Goal: Register for event/course

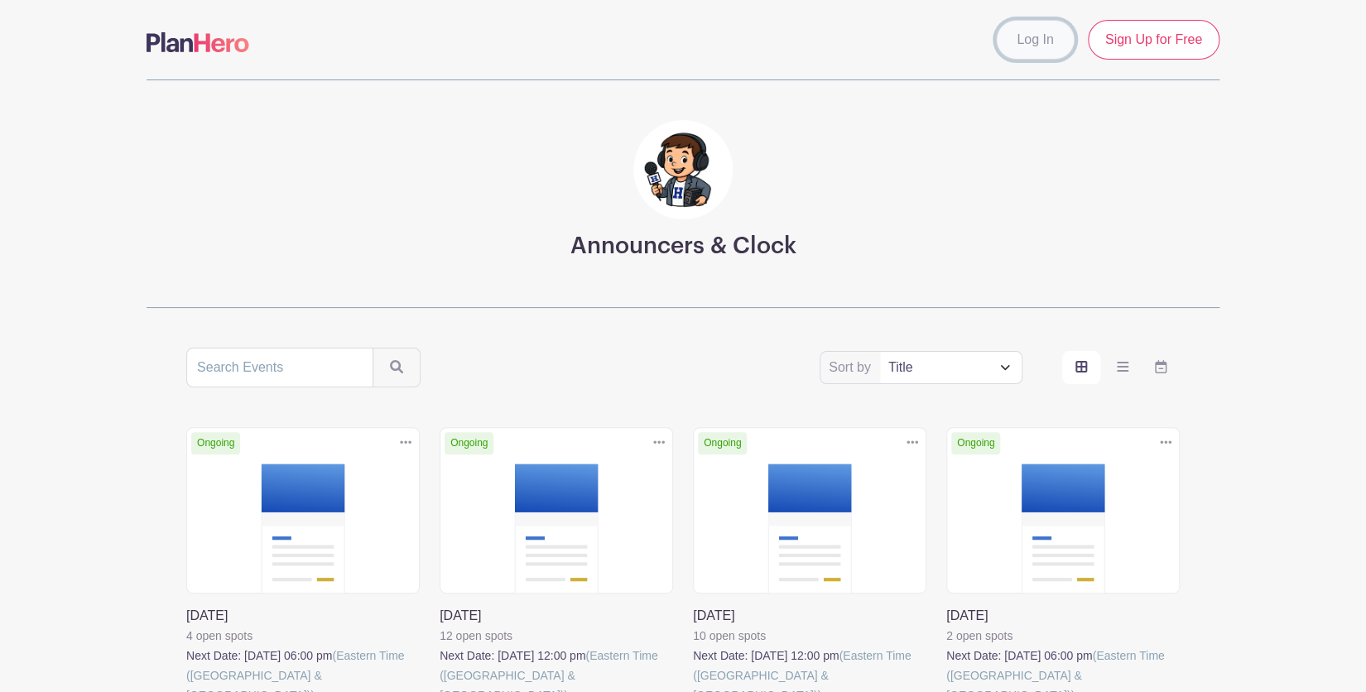
click at [1021, 42] on link "Log In" at bounding box center [1035, 40] width 78 height 40
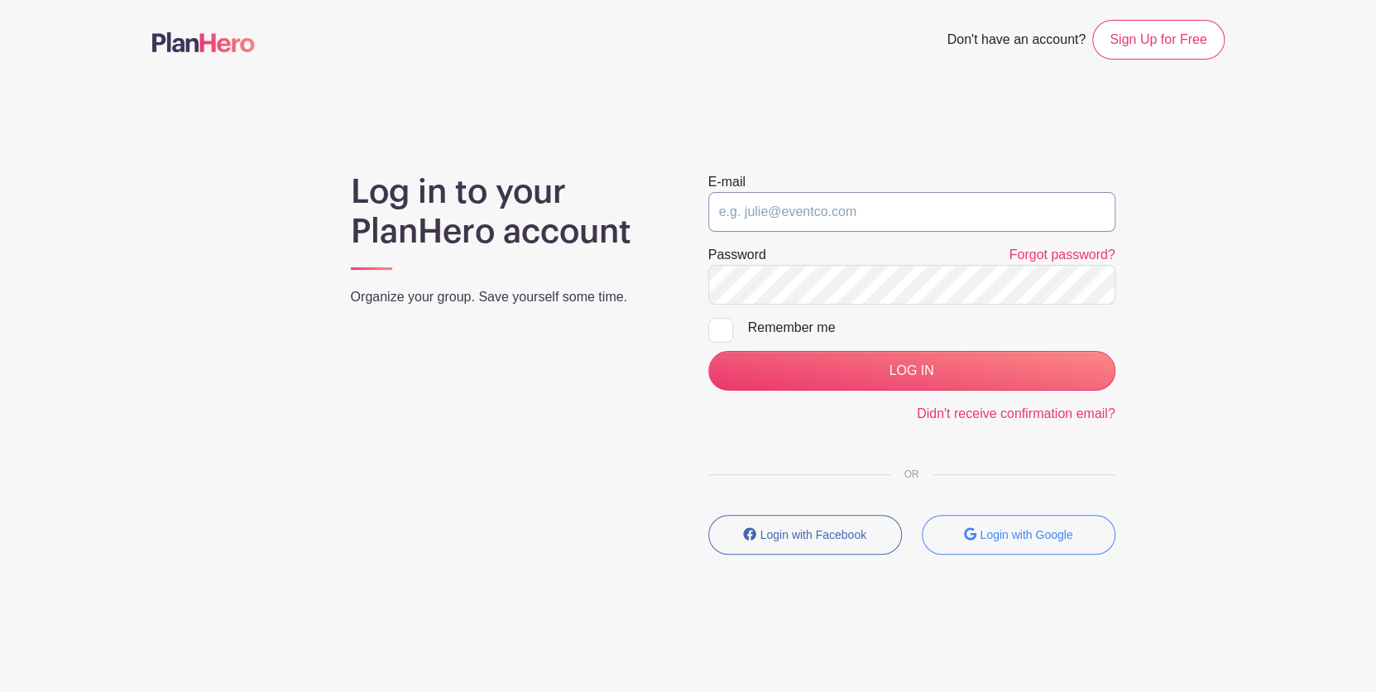
click at [836, 216] on input "email" at bounding box center [911, 212] width 407 height 40
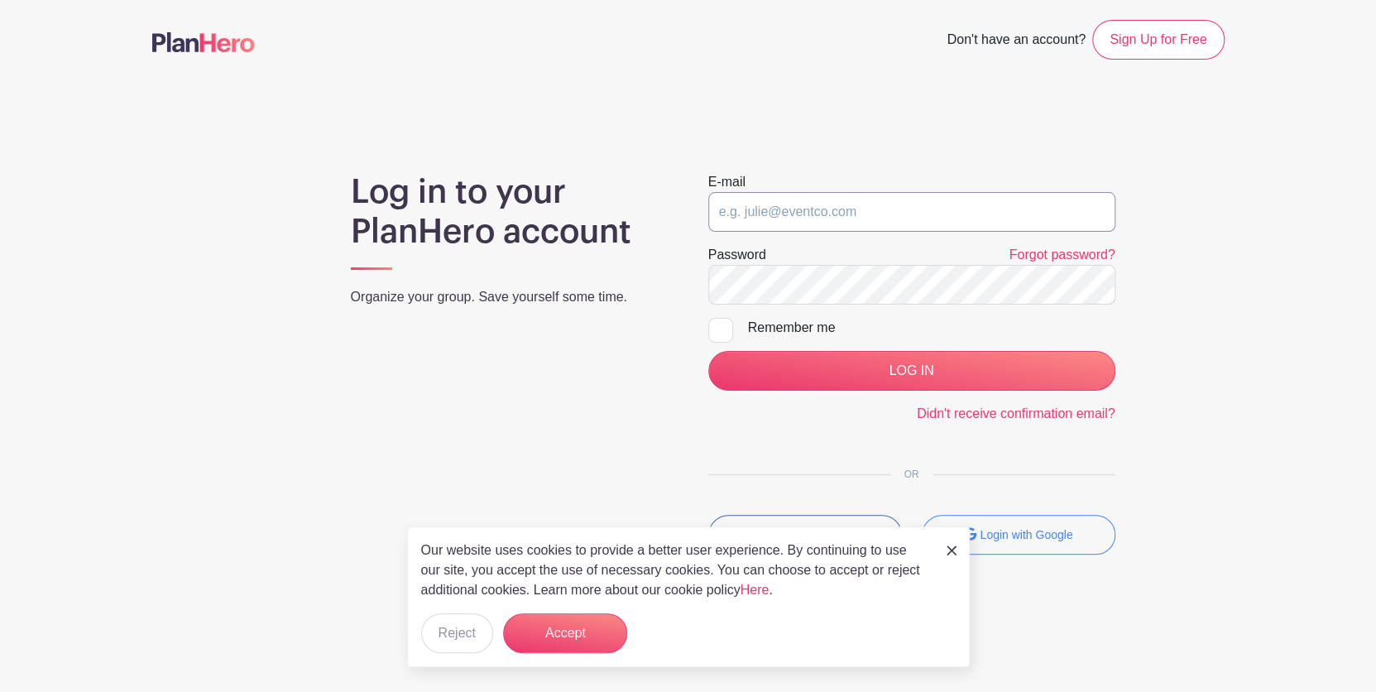
type input "[EMAIL_ADDRESS][DOMAIN_NAME]"
click at [735, 327] on label "Remember me" at bounding box center [911, 328] width 407 height 20
click at [719, 327] on input "Remember me" at bounding box center [713, 323] width 11 height 11
checkbox input "true"
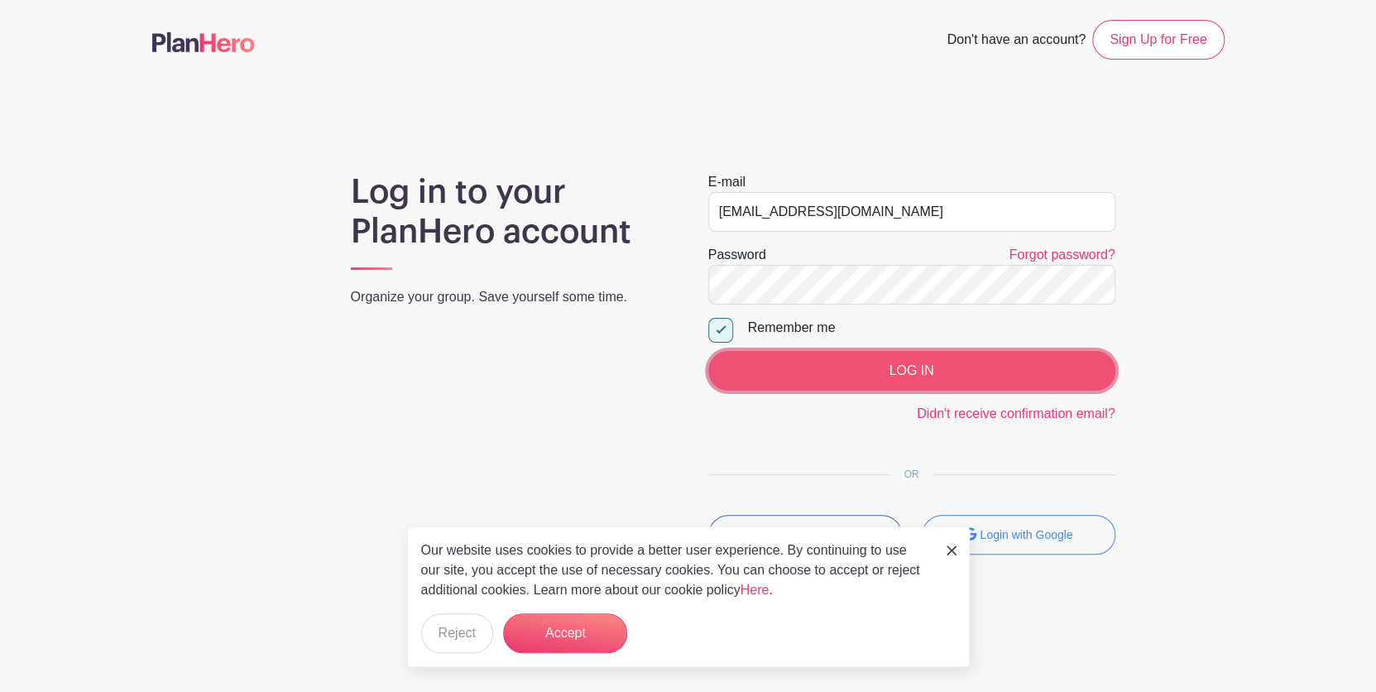
click at [788, 378] on input "LOG IN" at bounding box center [911, 371] width 407 height 40
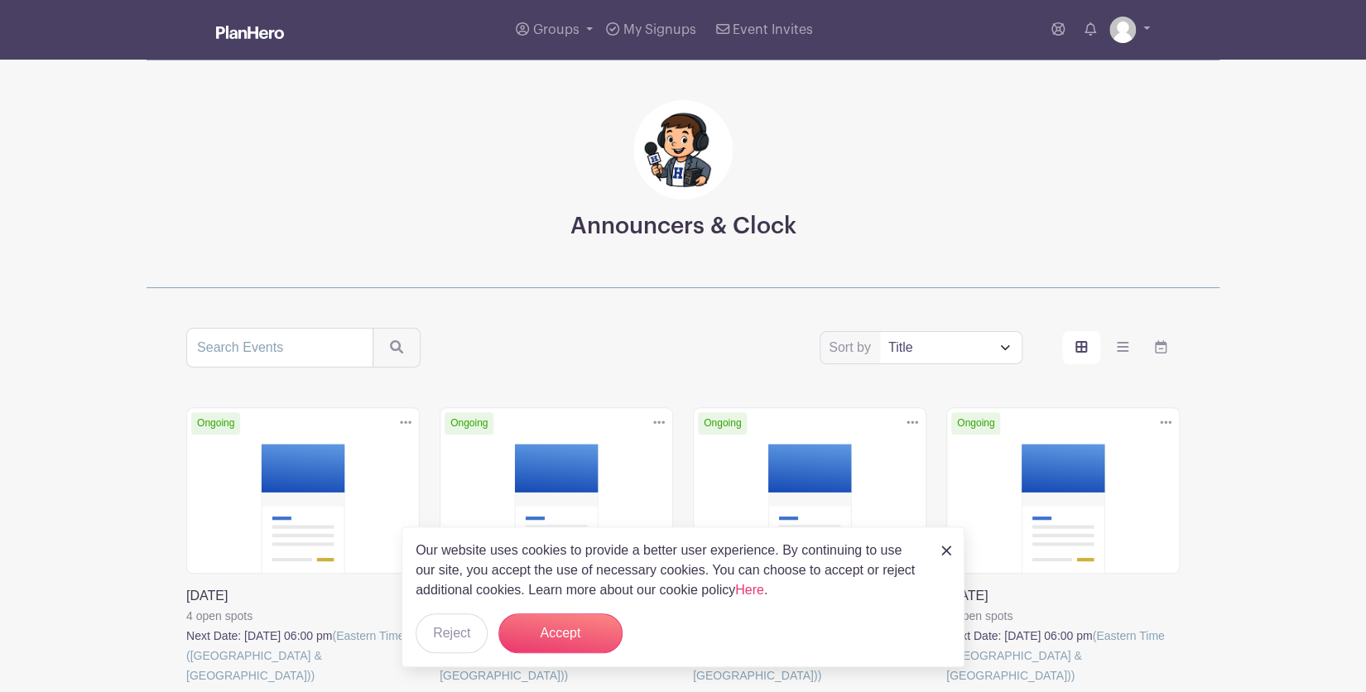
click at [949, 552] on img at bounding box center [946, 550] width 10 height 10
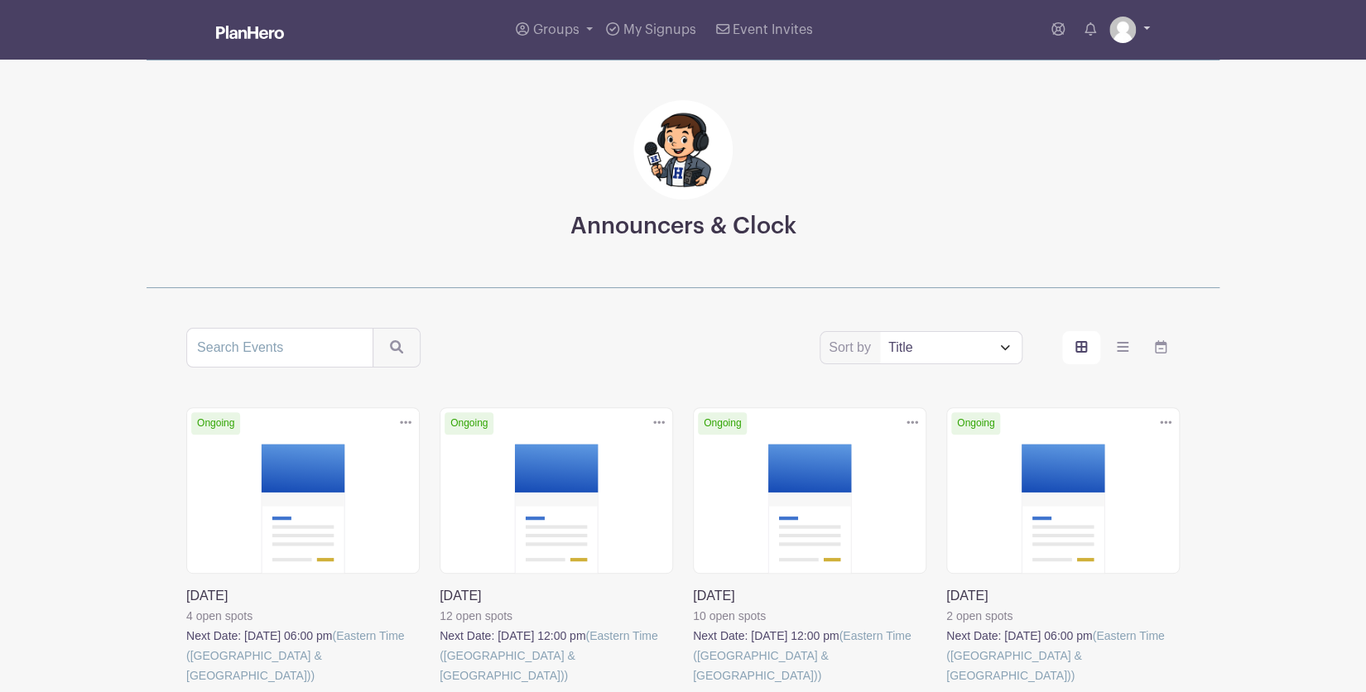
click at [1142, 26] on link at bounding box center [1129, 30] width 41 height 26
click at [901, 85] on div "Announcers & Clock" at bounding box center [682, 174] width 1073 height 228
click at [587, 29] on link "Groups" at bounding box center [554, 30] width 90 height 60
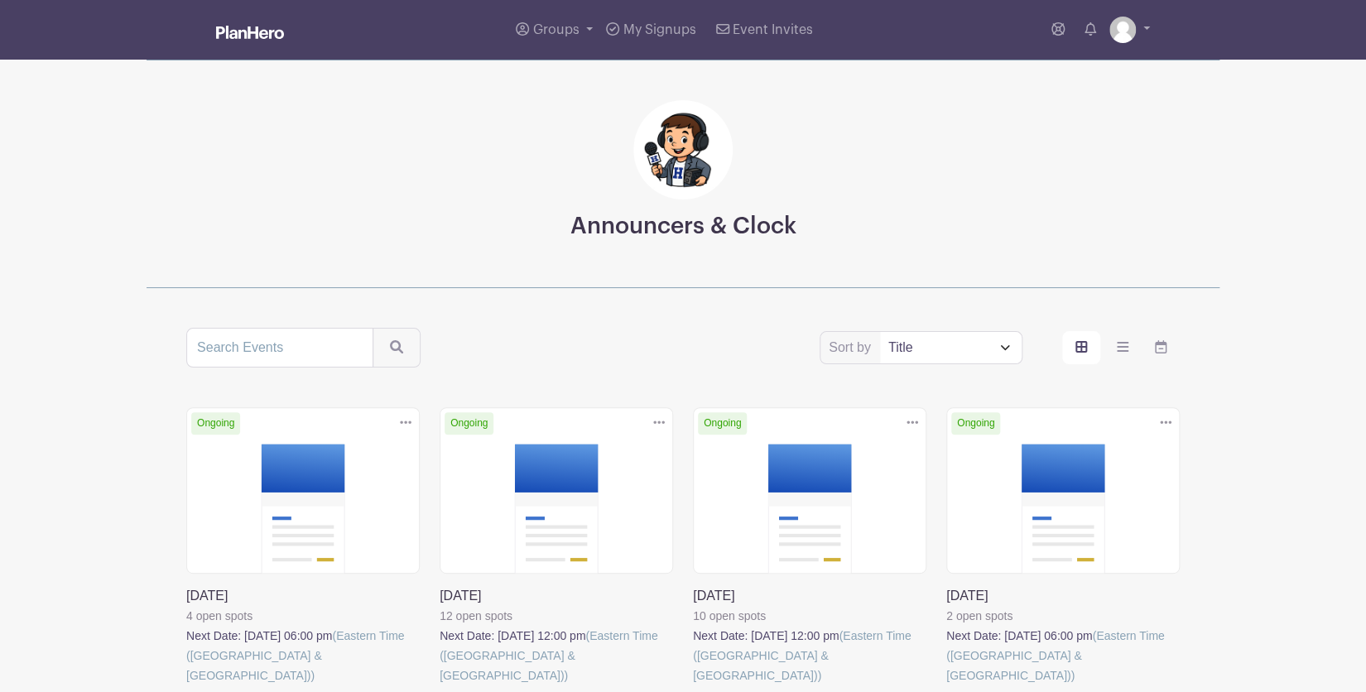
click at [521, 127] on div "Announcers & Clock" at bounding box center [682, 174] width 1073 height 228
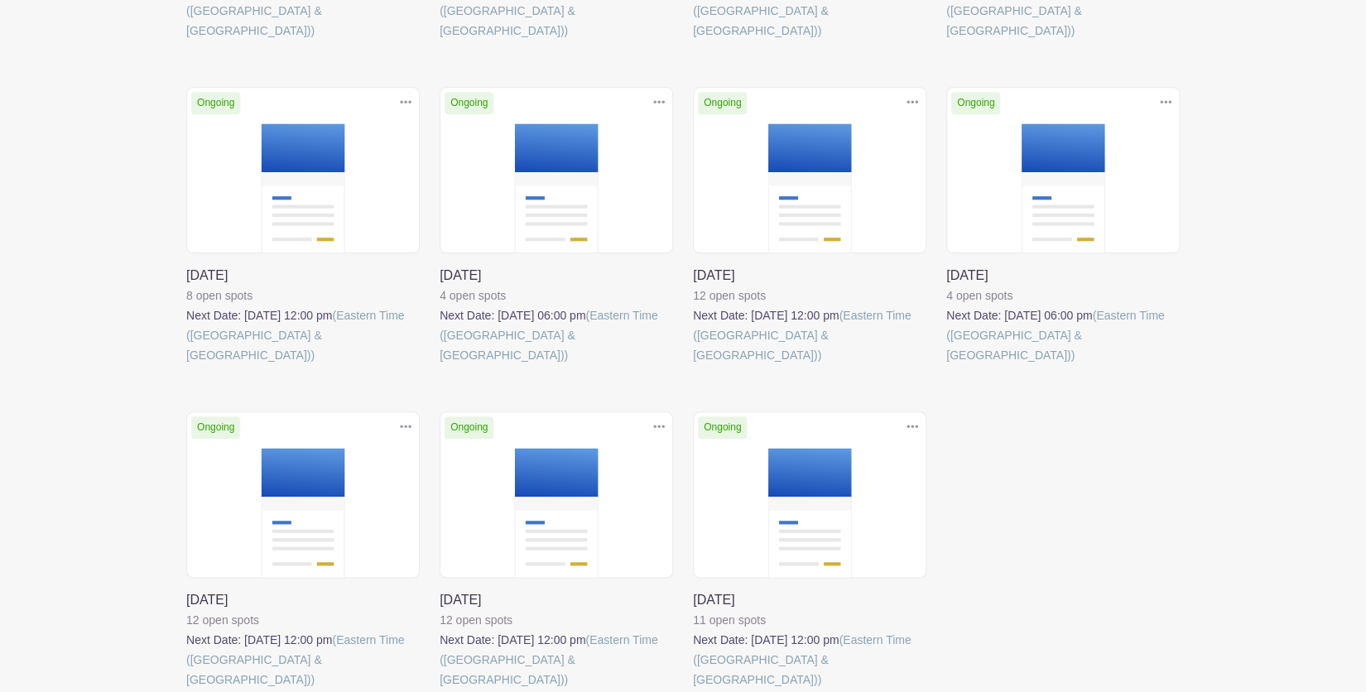
scroll to position [647, 0]
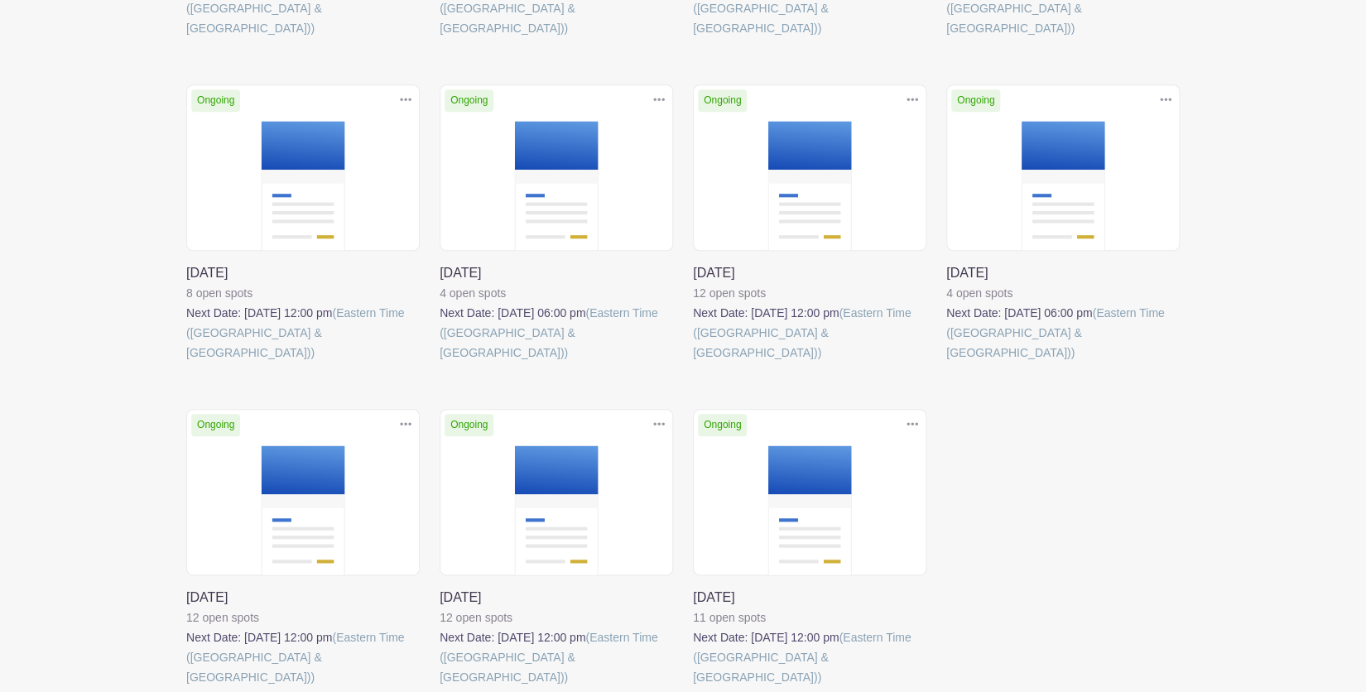
click at [693, 687] on link at bounding box center [693, 687] width 0 height 0
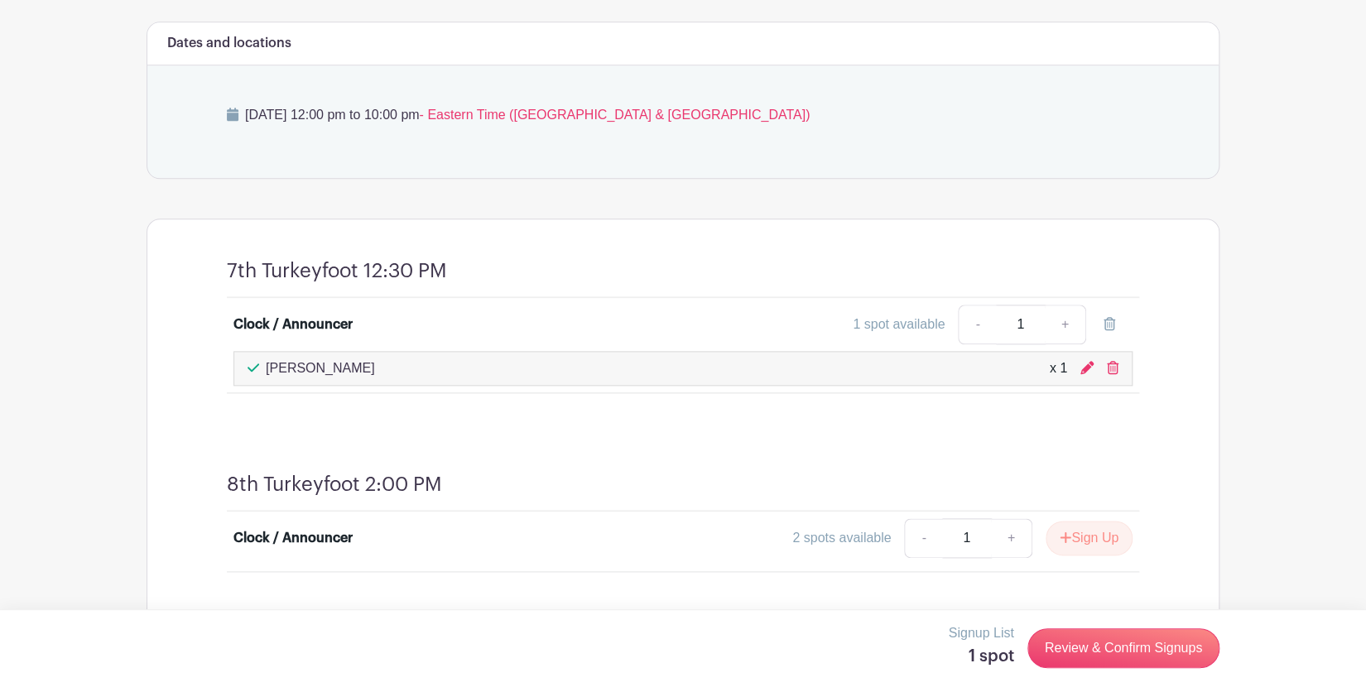
scroll to position [766, 0]
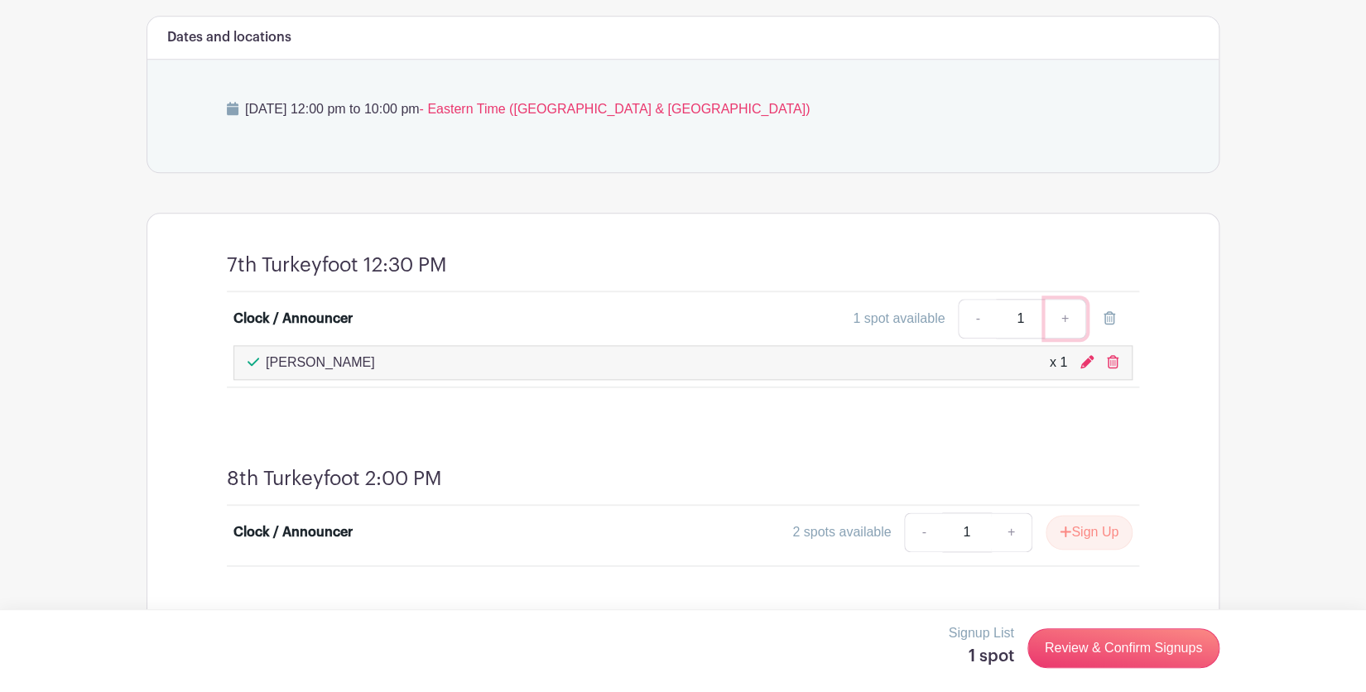
click at [1063, 318] on link "+" at bounding box center [1064, 319] width 41 height 40
click at [414, 266] on h4 "7th Turkeyfoot 12:30 PM" at bounding box center [337, 265] width 220 height 24
click at [319, 267] on h4 "7th Turkeyfoot 12:30 PM" at bounding box center [337, 265] width 220 height 24
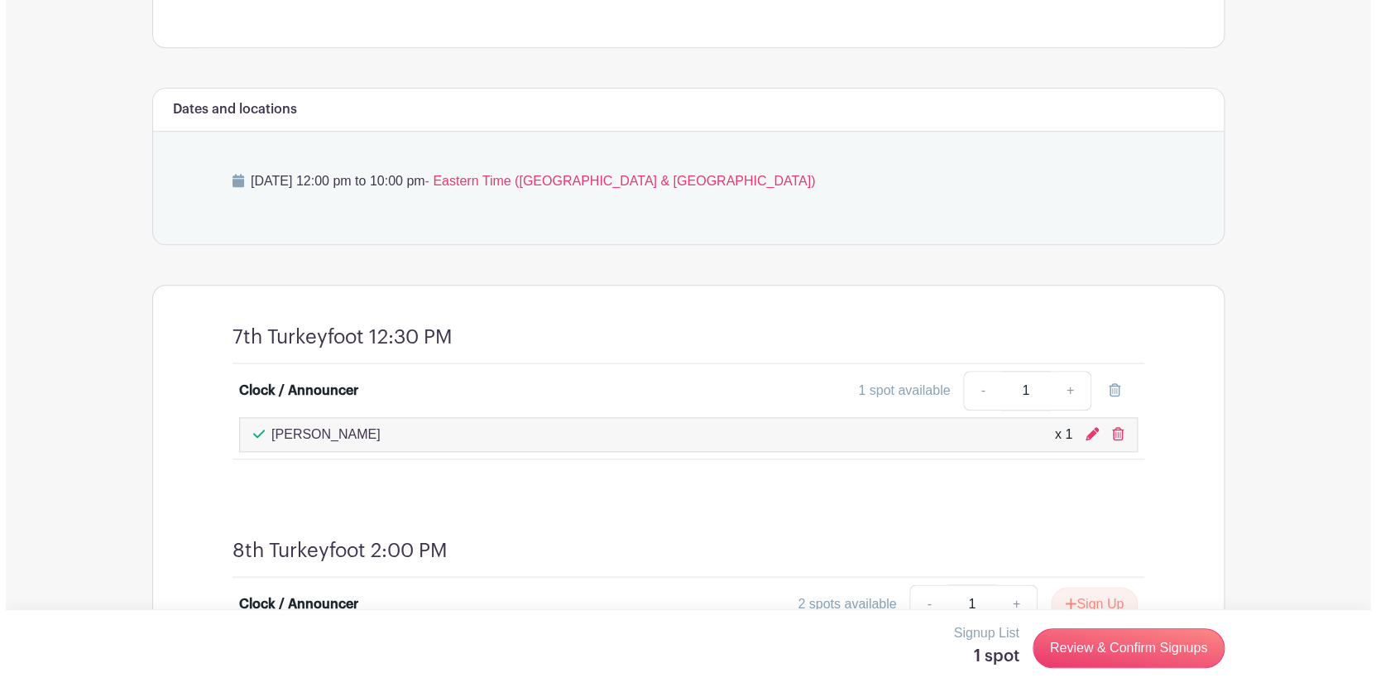
scroll to position [838, 0]
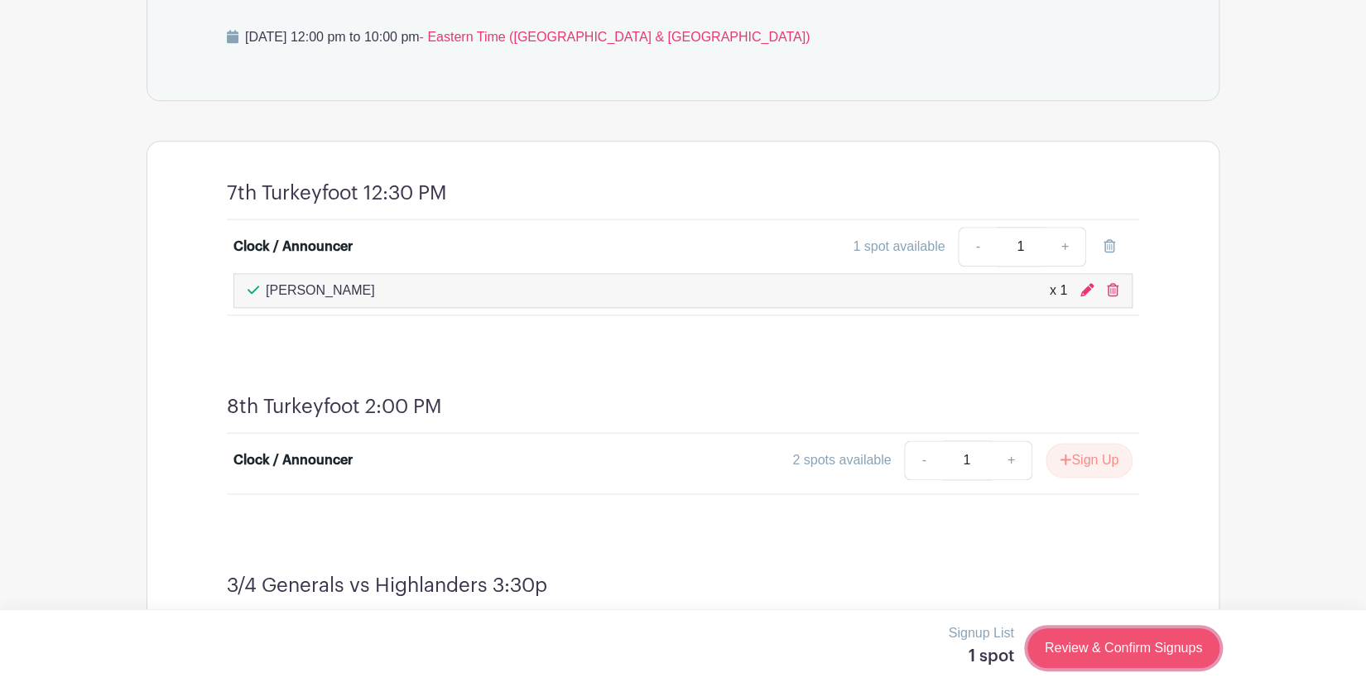
click at [1092, 647] on link "Review & Confirm Signups" at bounding box center [1123, 648] width 192 height 40
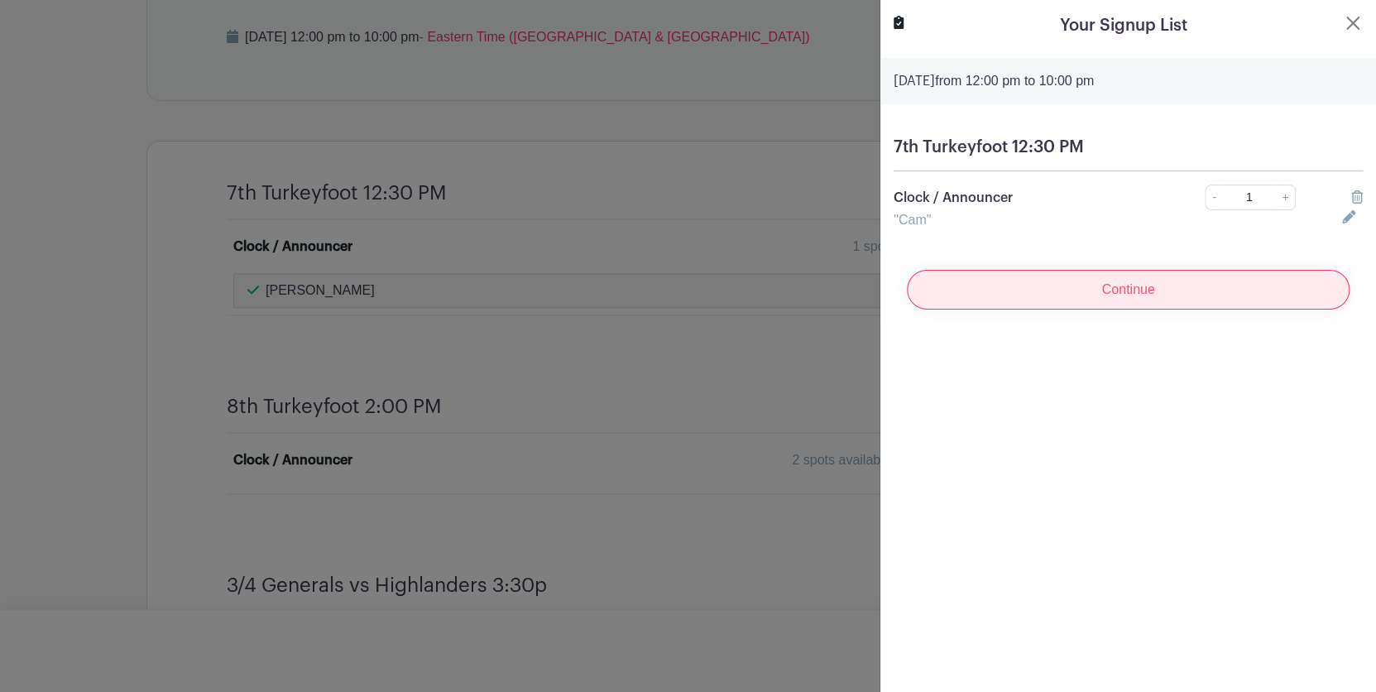
click at [1093, 292] on input "Continue" at bounding box center [1128, 290] width 443 height 40
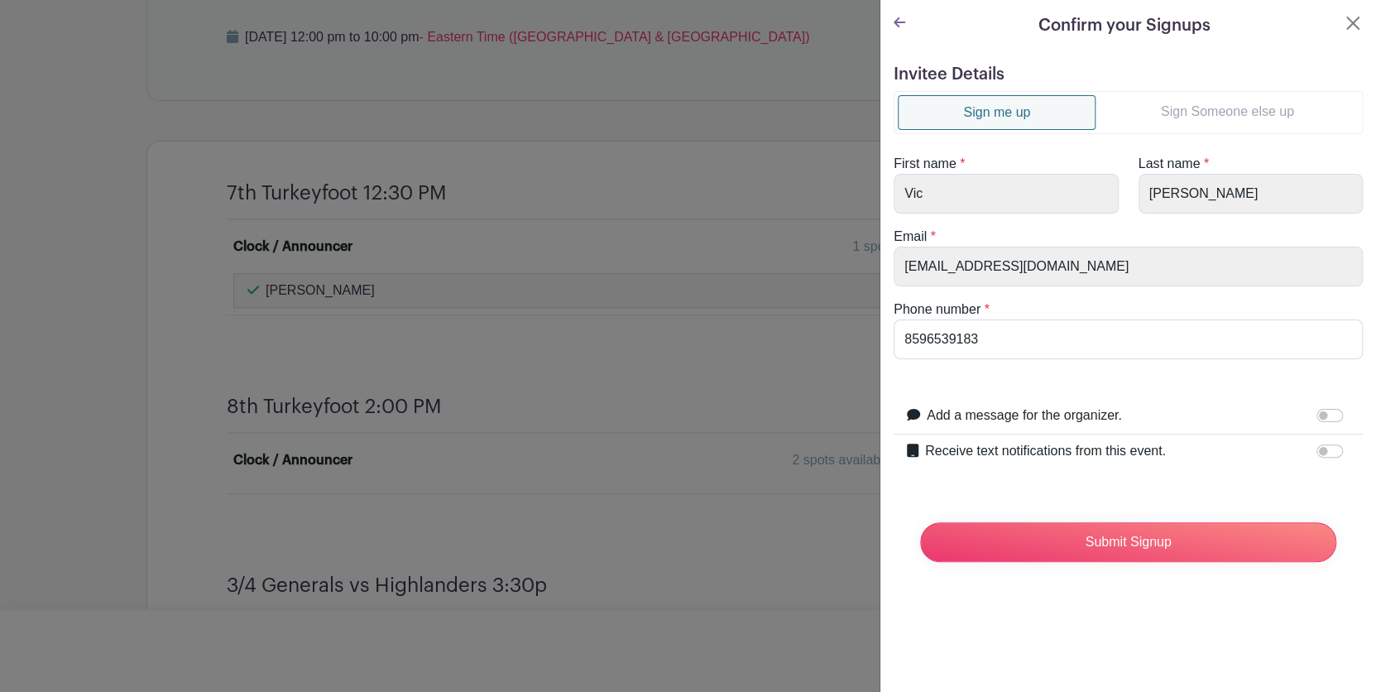
click at [1187, 108] on link "Sign Someone else up" at bounding box center [1227, 111] width 263 height 33
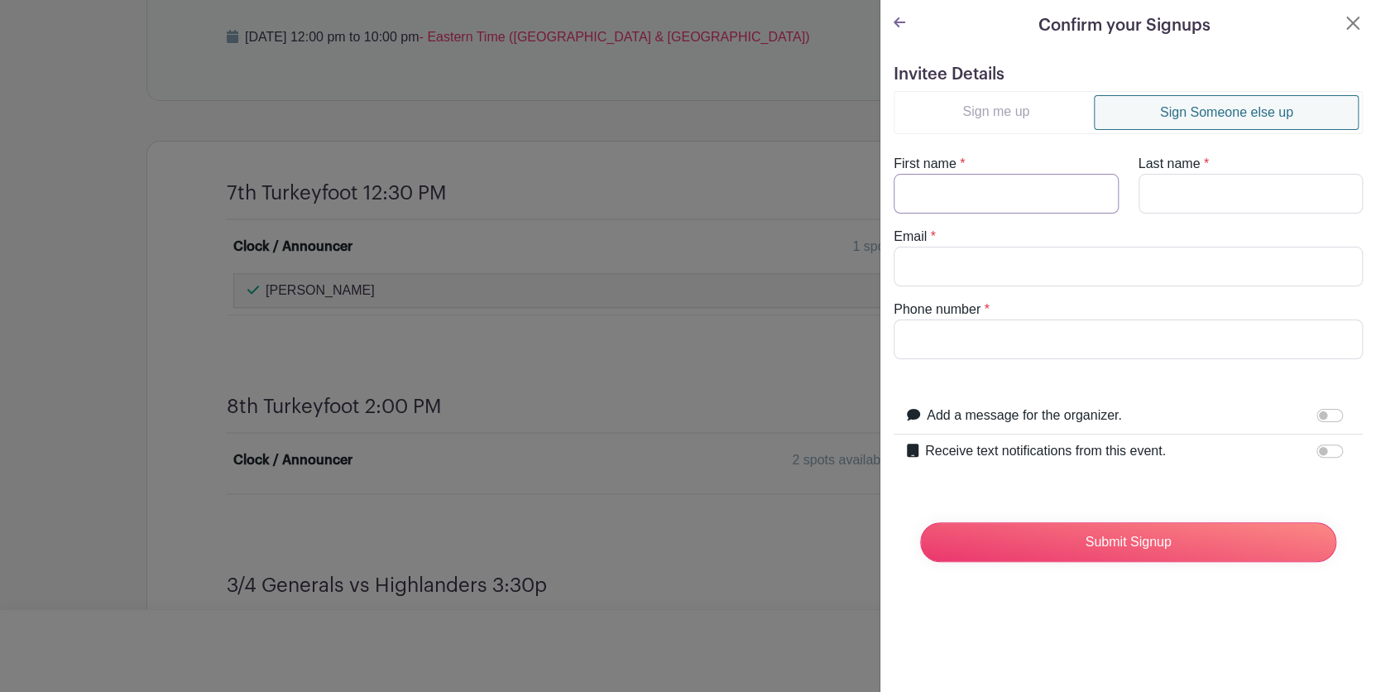
click at [943, 192] on input "First name" at bounding box center [1006, 194] width 225 height 40
type input "Cam"
type input "P"
type input "schultzvic1962@gmail.com"
click at [966, 336] on input "Phone number" at bounding box center [1128, 339] width 469 height 40
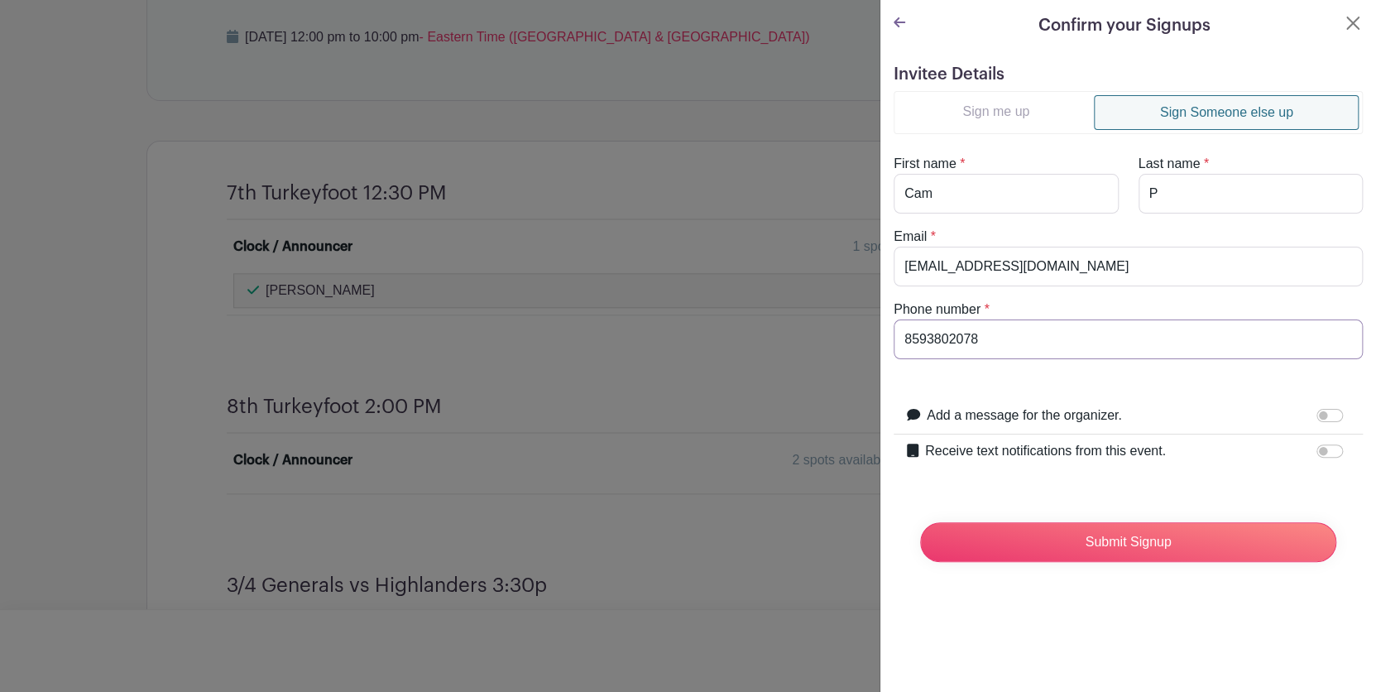
type input "8593802078"
click at [1318, 448] on input "Receive text notifications from this event." at bounding box center [1330, 450] width 26 height 13
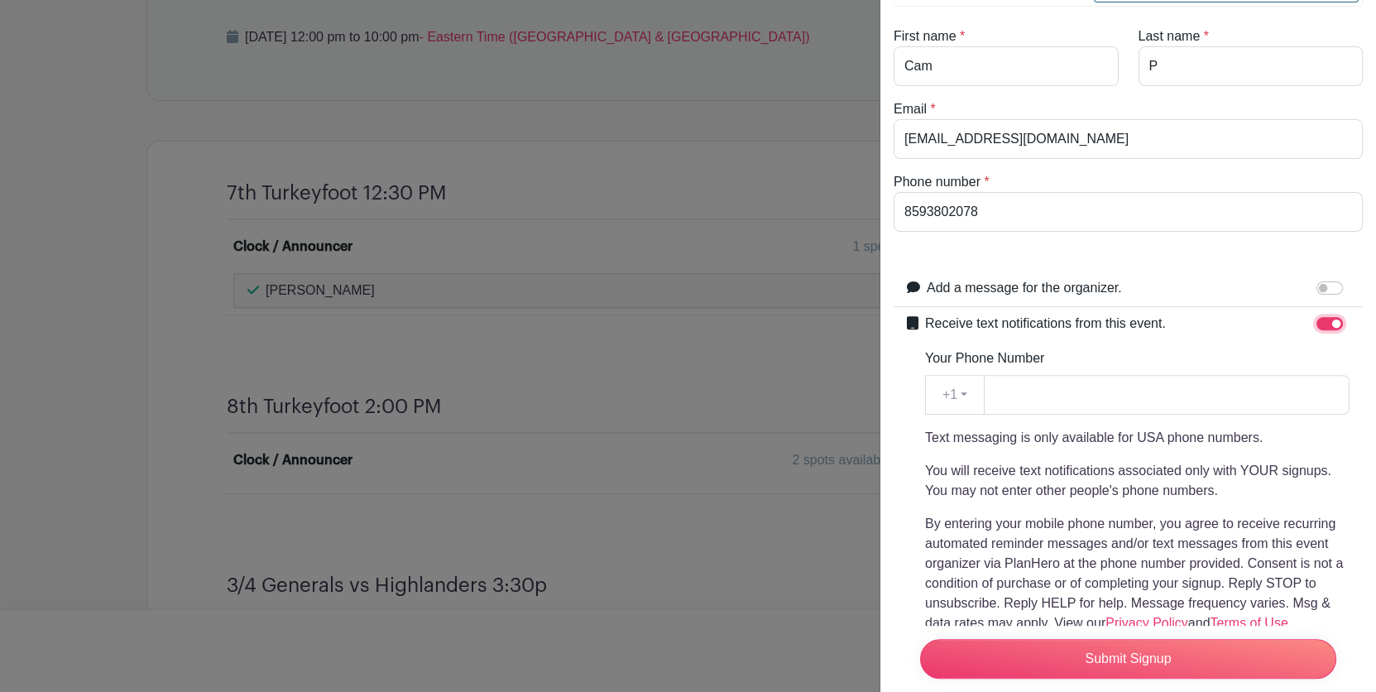
scroll to position [143, 0]
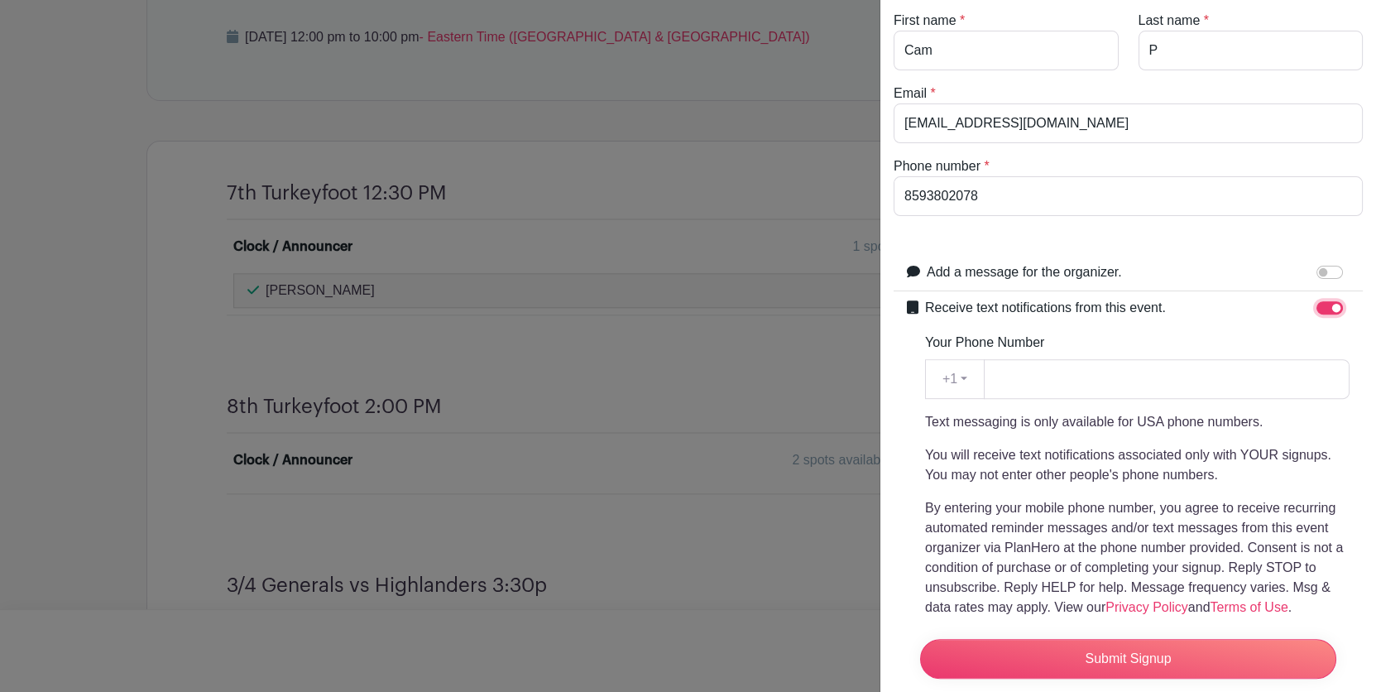
click at [1317, 304] on input "Receive text notifications from this event." at bounding box center [1330, 307] width 26 height 13
checkbox input "false"
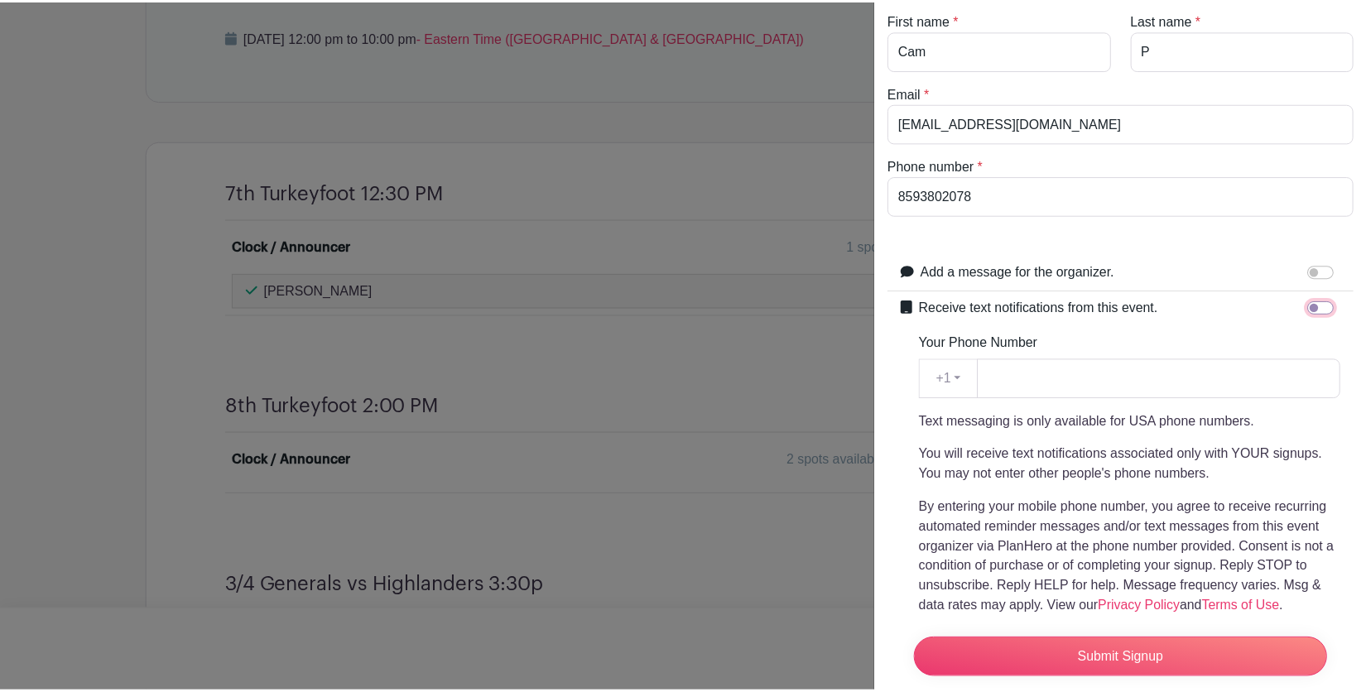
scroll to position [0, 0]
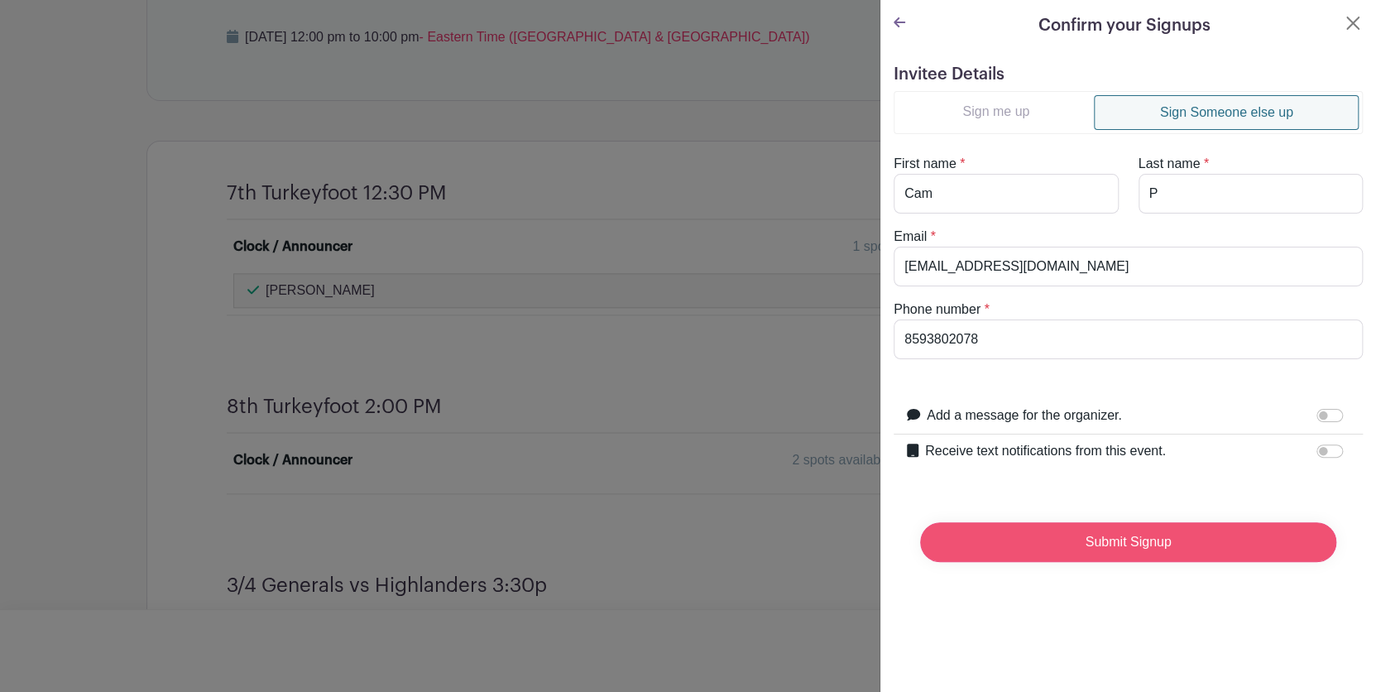
click at [1098, 537] on input "Submit Signup" at bounding box center [1128, 542] width 416 height 40
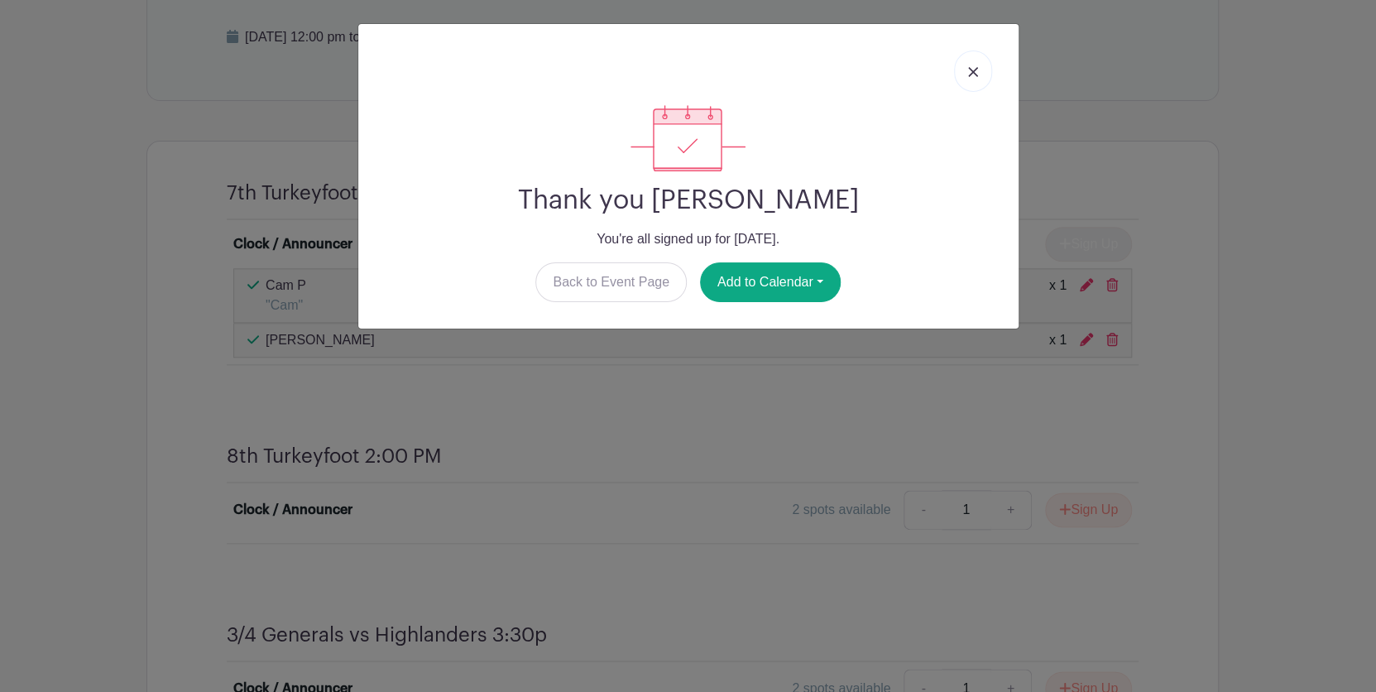
click at [974, 74] on img at bounding box center [973, 72] width 10 height 10
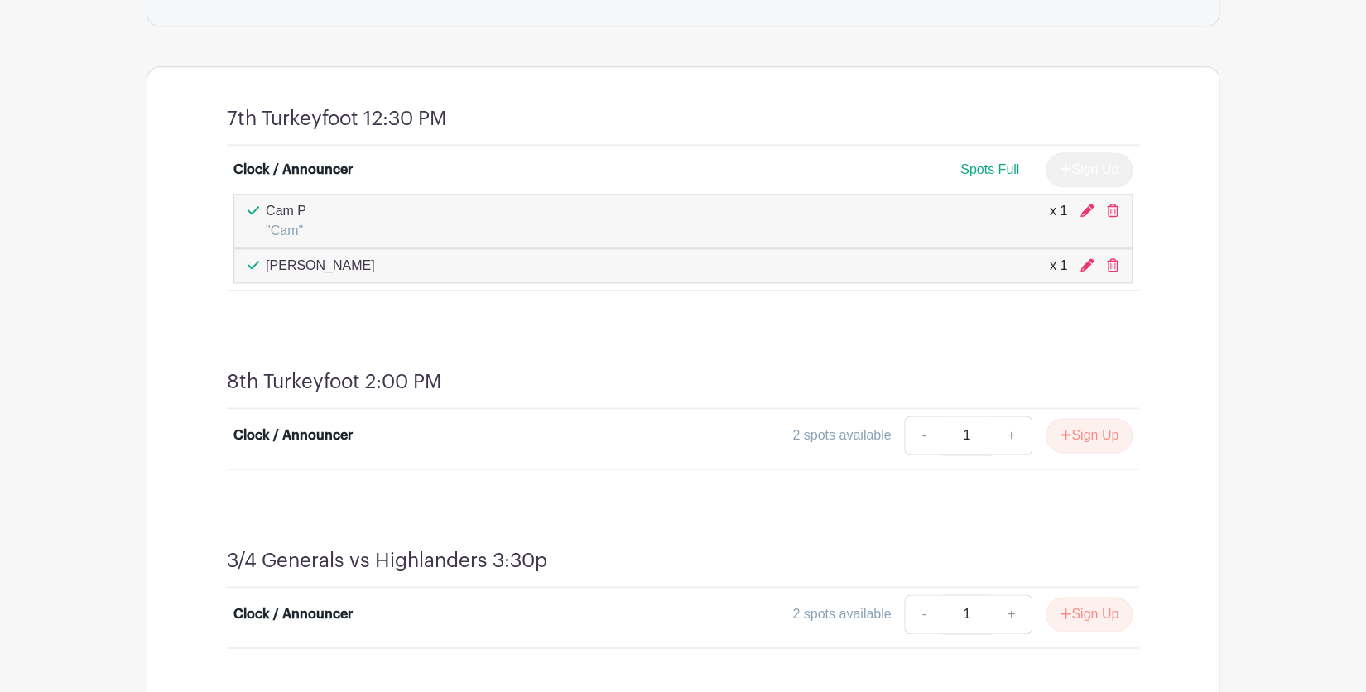
scroll to position [982, 0]
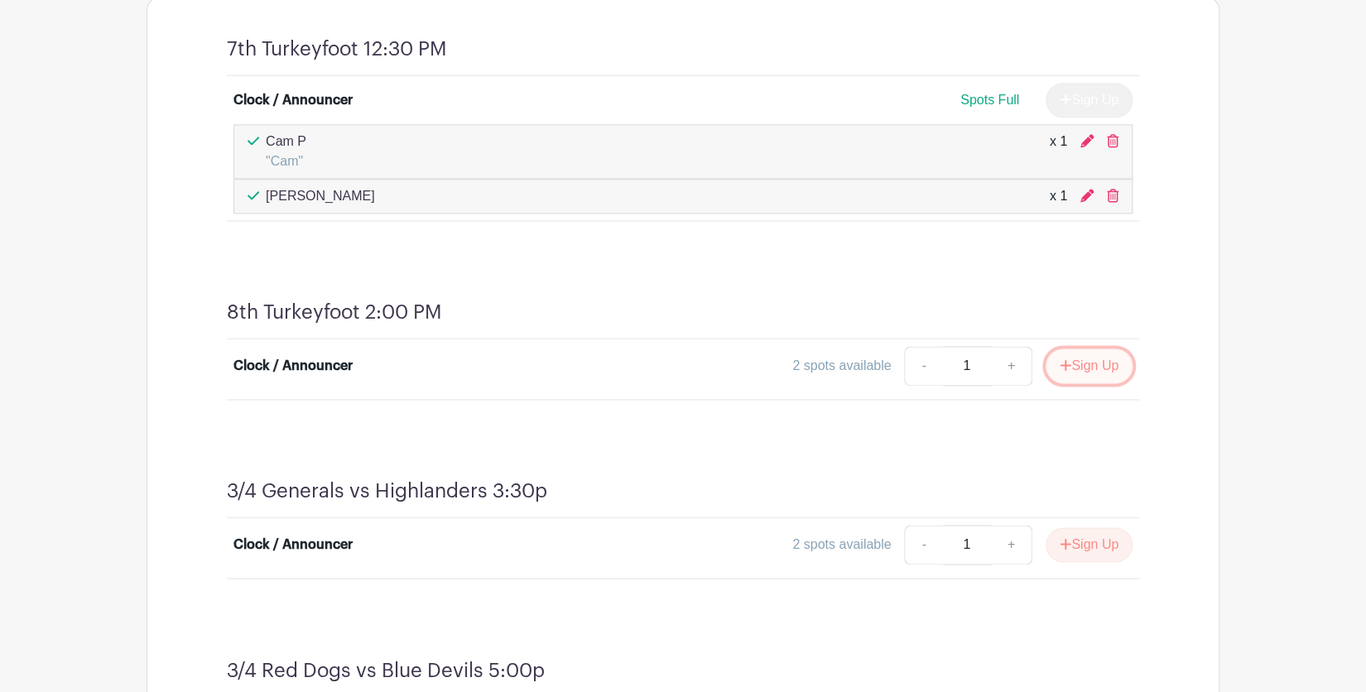
click at [1066, 362] on icon "submit" at bounding box center [1065, 364] width 12 height 13
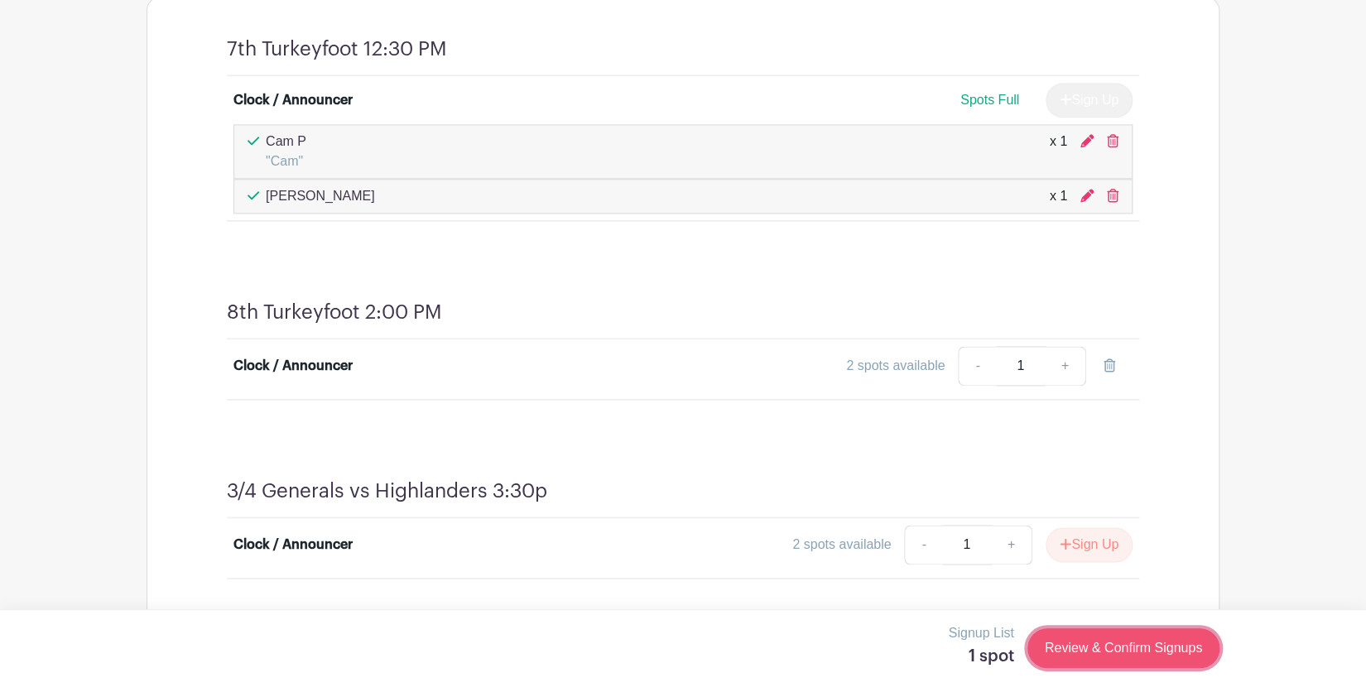
click at [1088, 653] on link "Review & Confirm Signups" at bounding box center [1123, 648] width 192 height 40
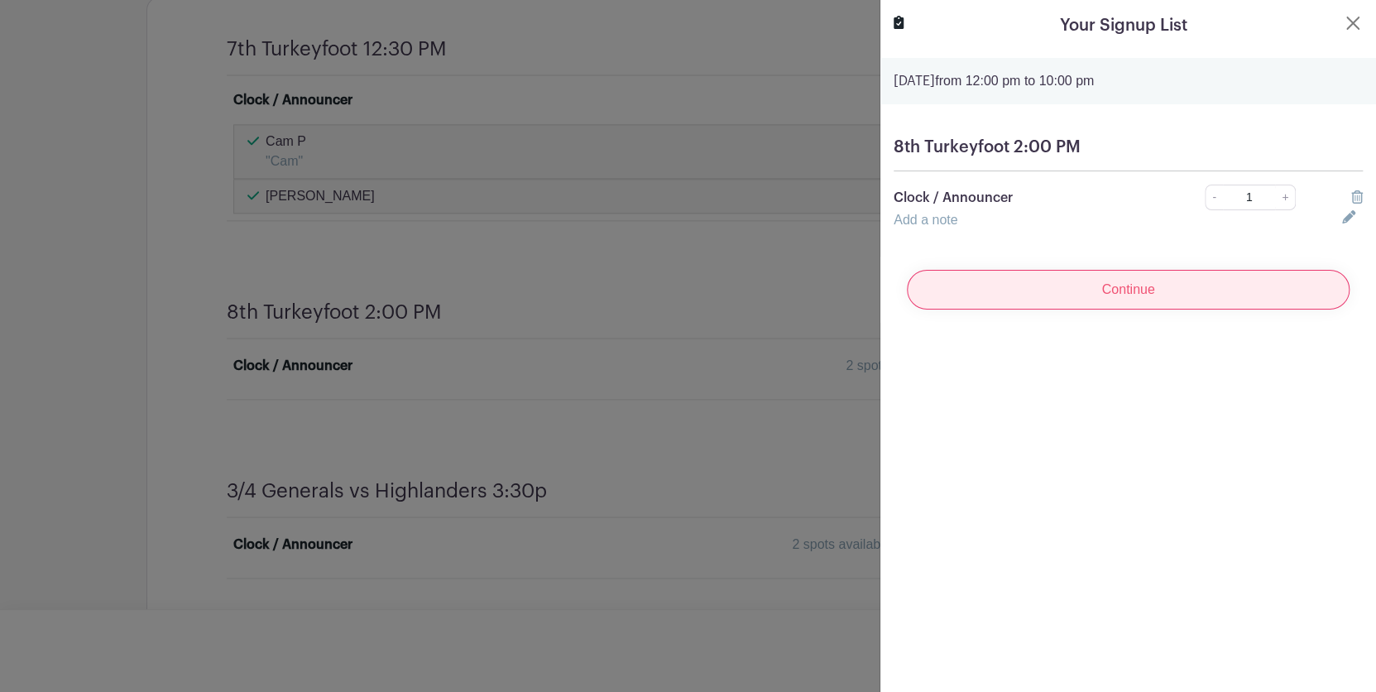
click at [1128, 290] on input "Continue" at bounding box center [1128, 290] width 443 height 40
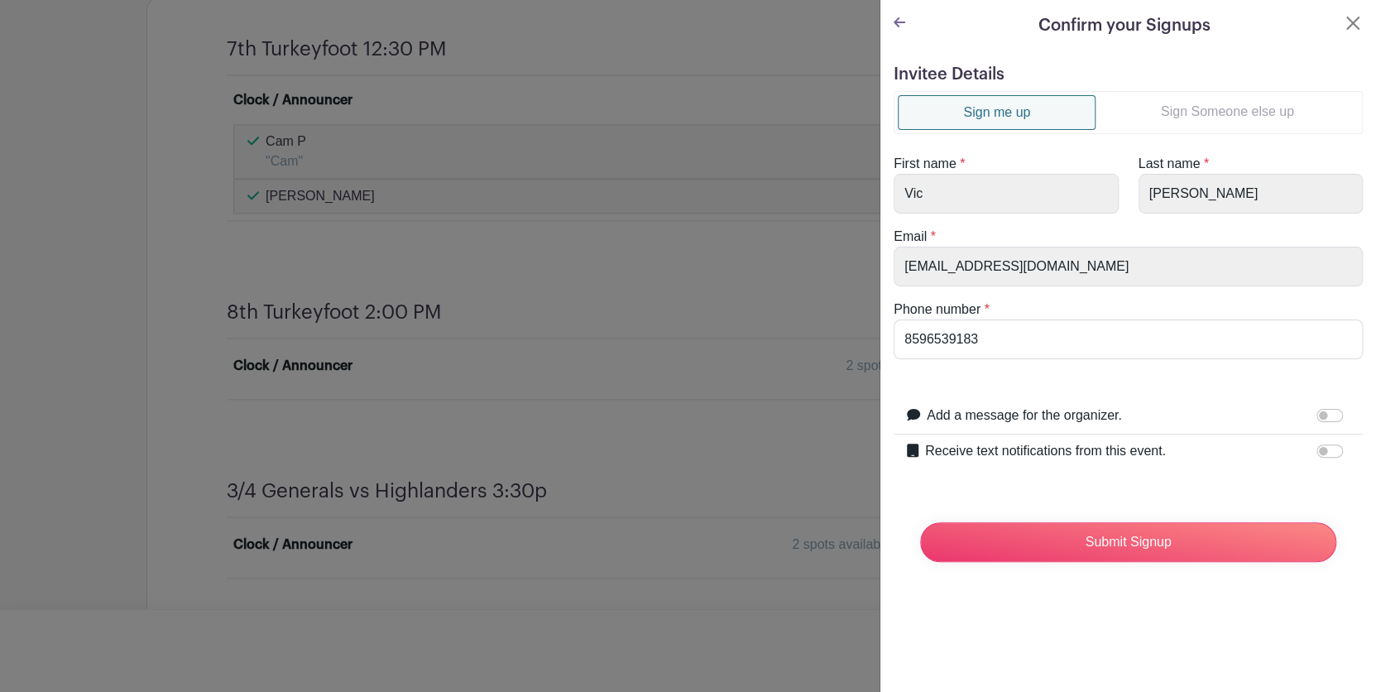
click at [1208, 110] on link "Sign Someone else up" at bounding box center [1227, 111] width 263 height 33
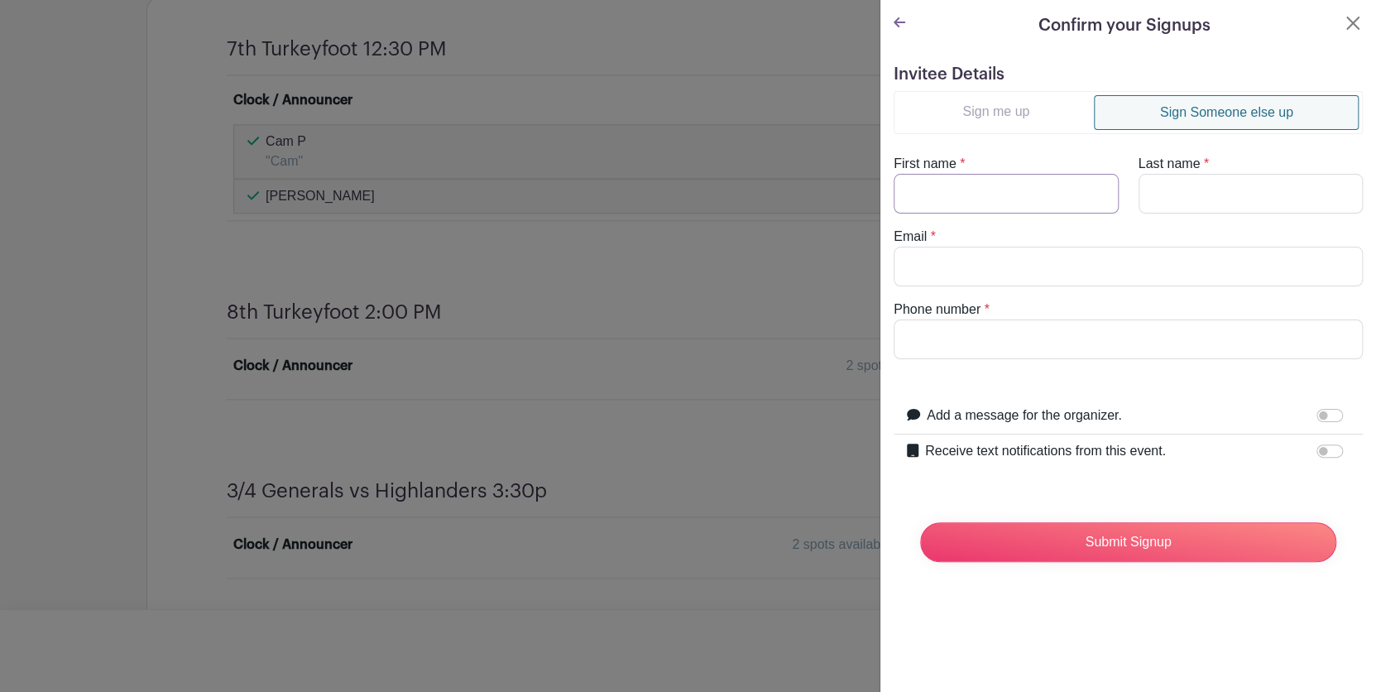
click at [1027, 185] on input "First name" at bounding box center [1006, 194] width 225 height 40
type input "Cam"
click at [1147, 196] on input "Last name" at bounding box center [1251, 194] width 225 height 40
type input "P"
click at [1127, 277] on input "Email" at bounding box center [1128, 267] width 469 height 40
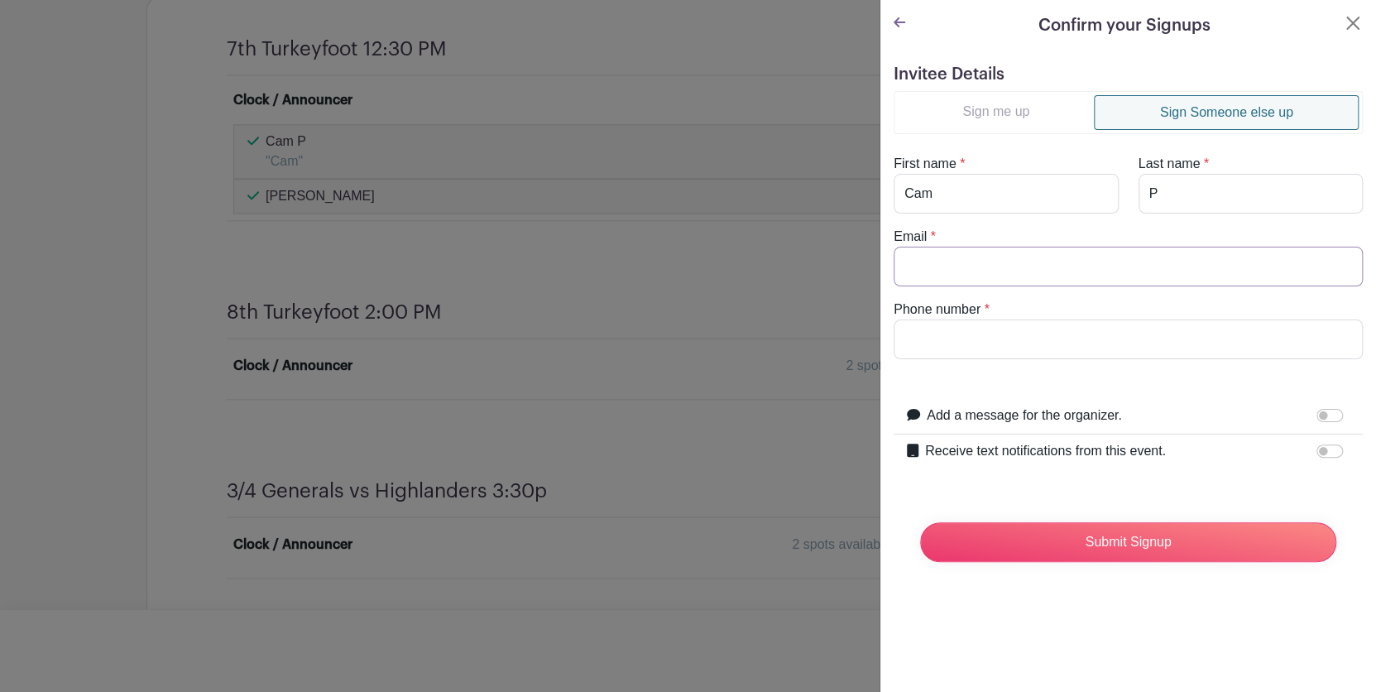
type input "schultzvic1962@gmail.com"
click at [984, 336] on input "Phone number" at bounding box center [1128, 339] width 469 height 40
type input "8593802078"
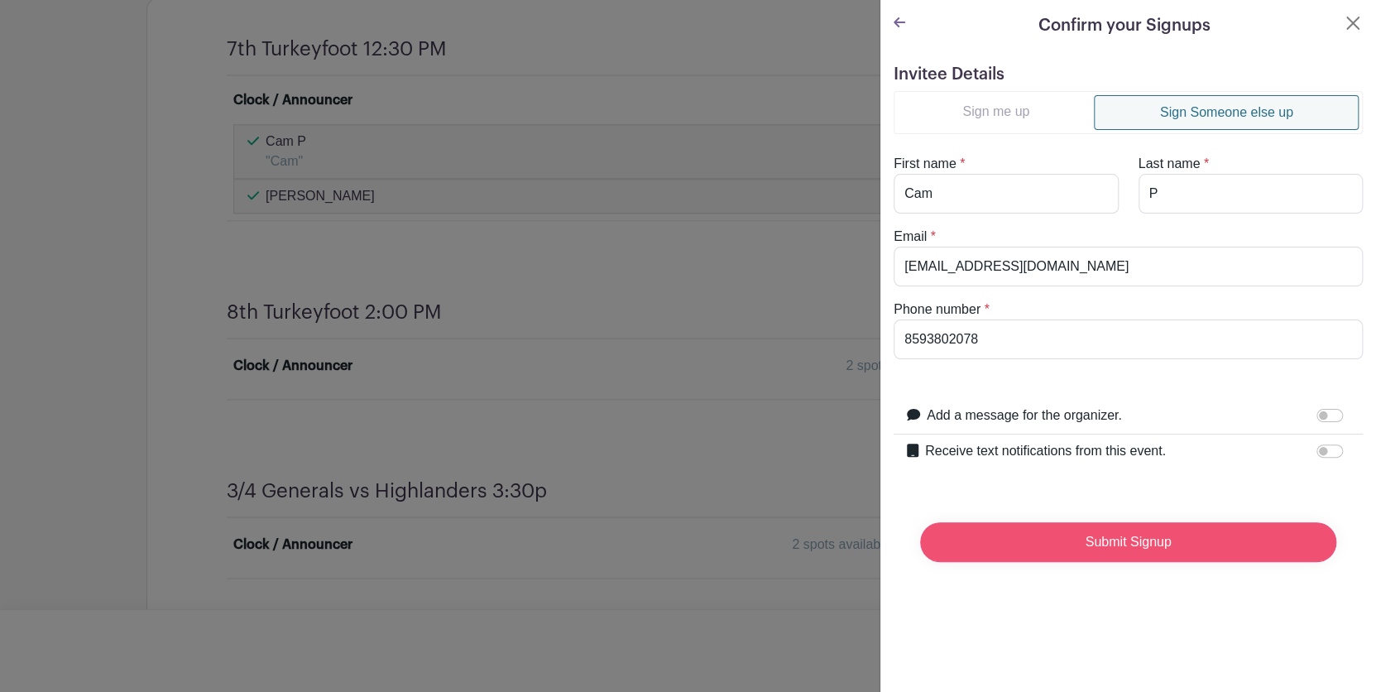
click at [1092, 550] on input "Submit Signup" at bounding box center [1128, 542] width 416 height 40
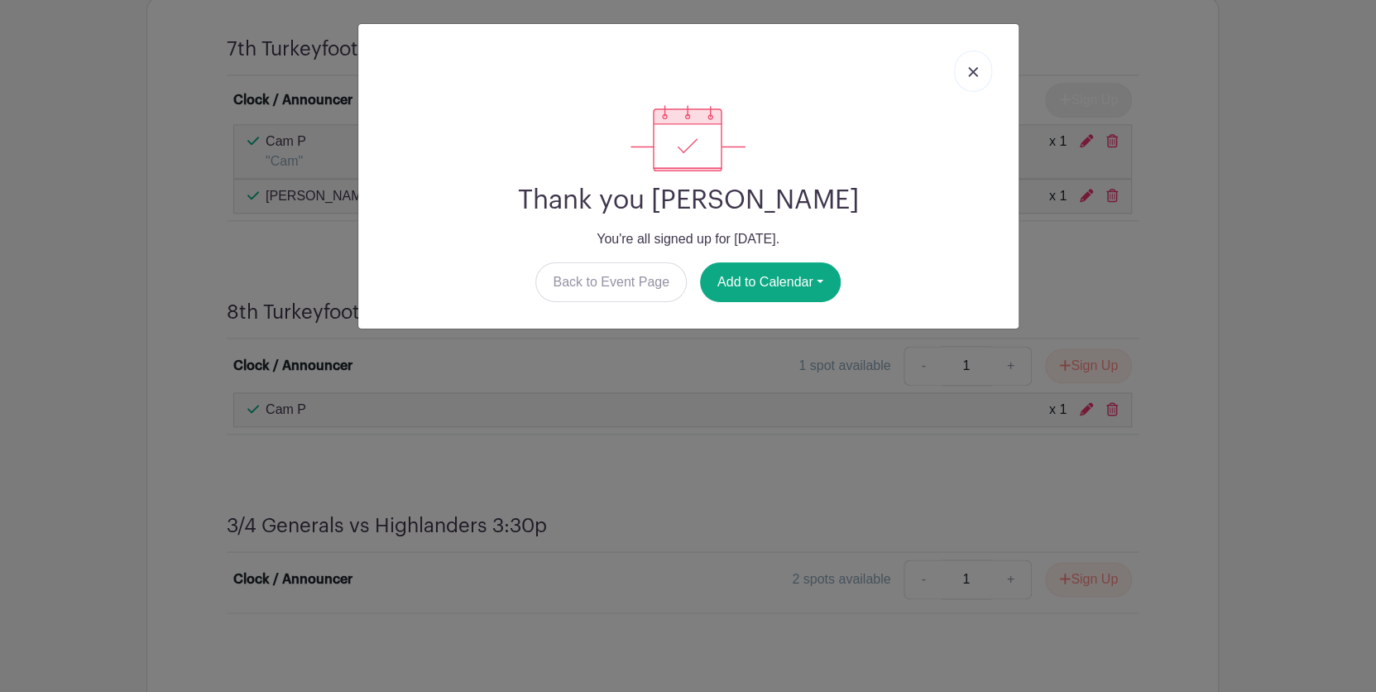
click at [967, 70] on link at bounding box center [973, 70] width 38 height 41
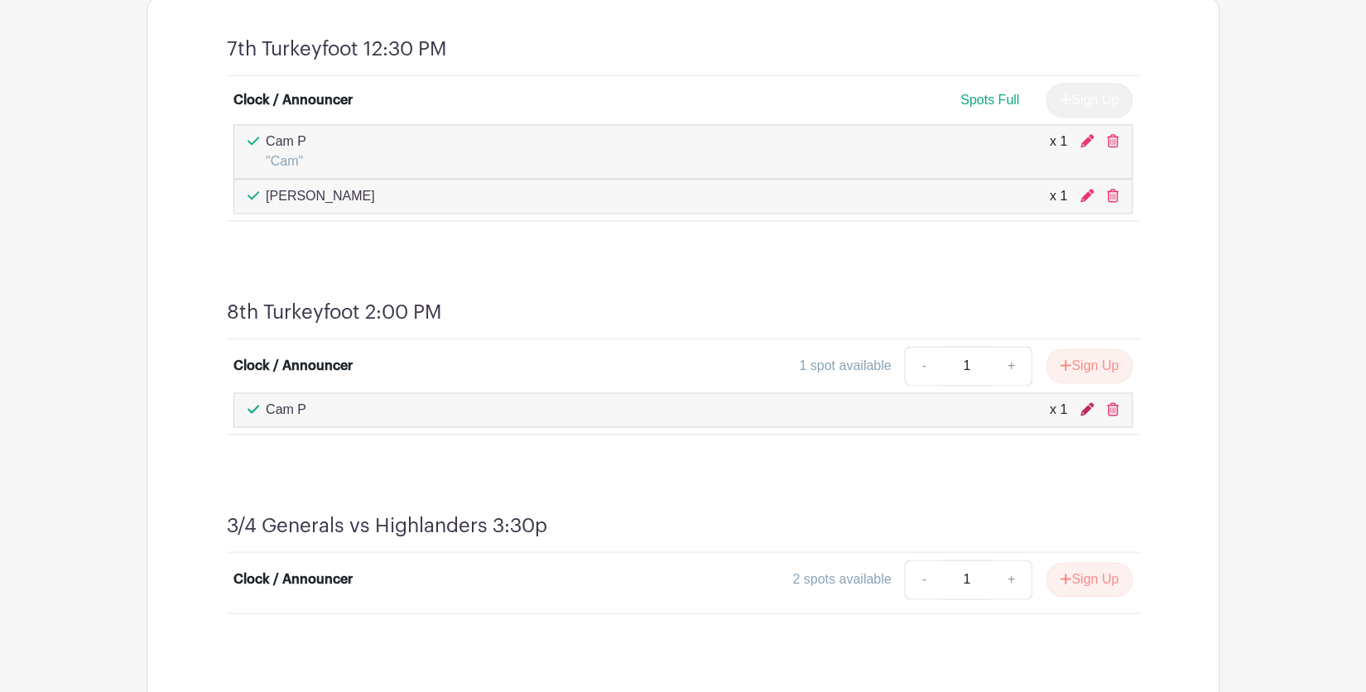
click at [1085, 408] on icon at bounding box center [1086, 408] width 13 height 13
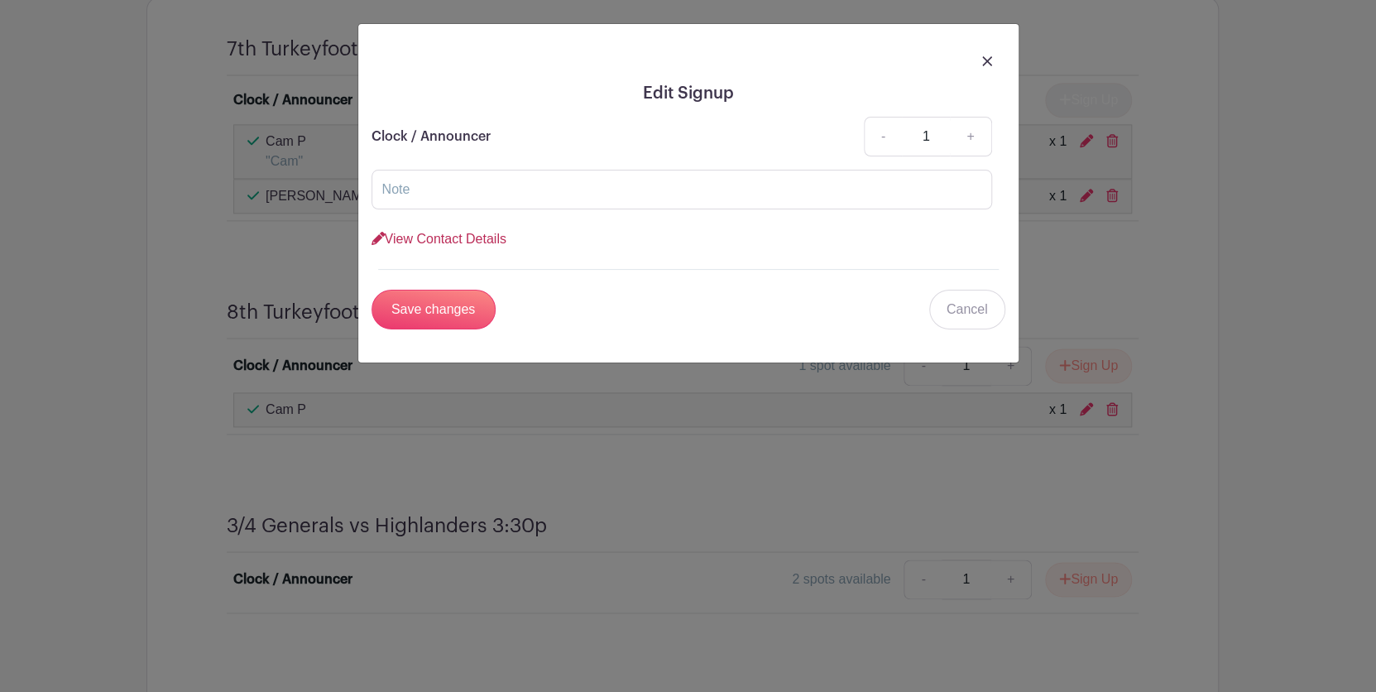
click at [497, 234] on link "View Contact Details" at bounding box center [439, 239] width 135 height 14
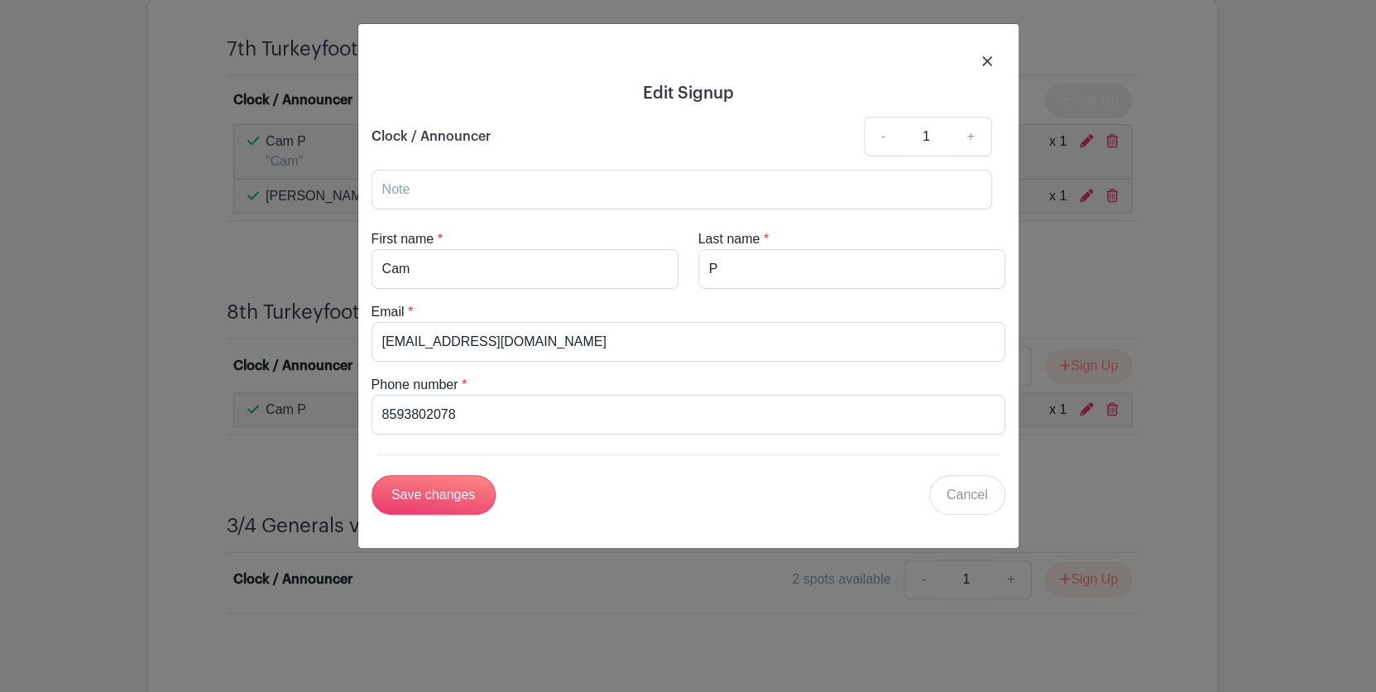
click at [991, 61] on img at bounding box center [987, 61] width 10 height 10
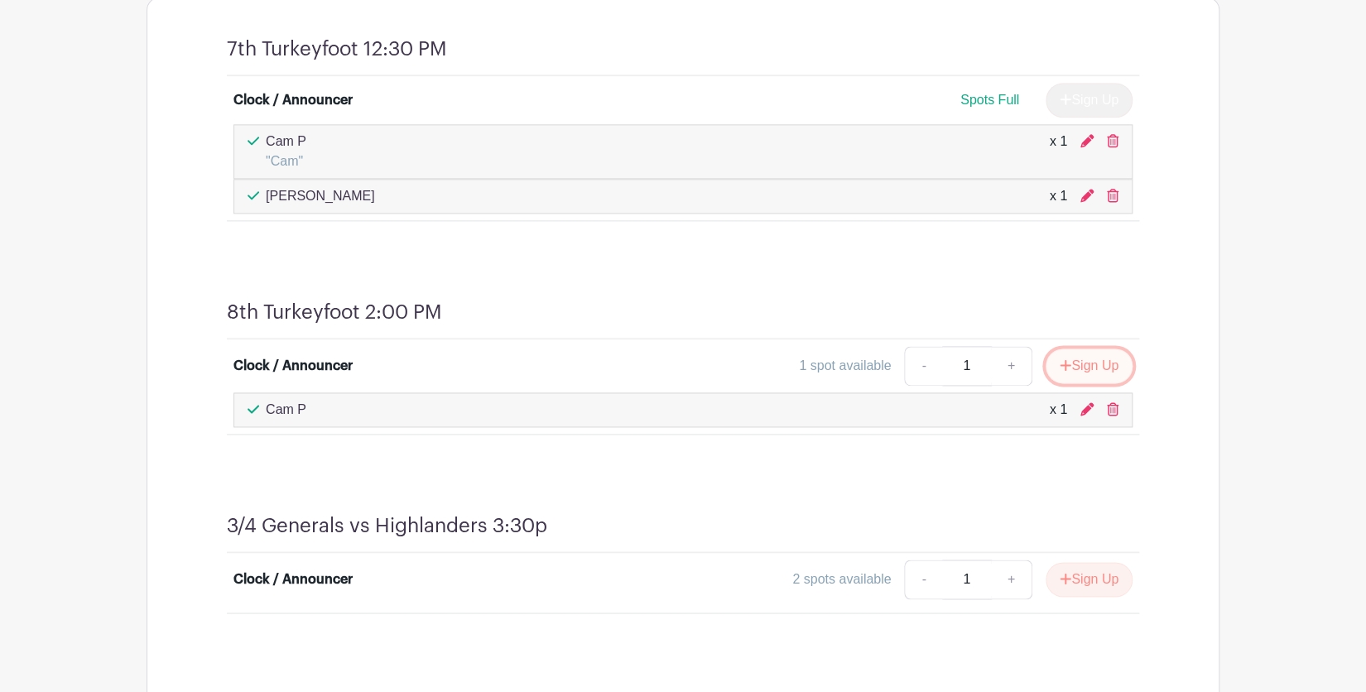
click at [1064, 360] on icon "submit" at bounding box center [1065, 364] width 12 height 13
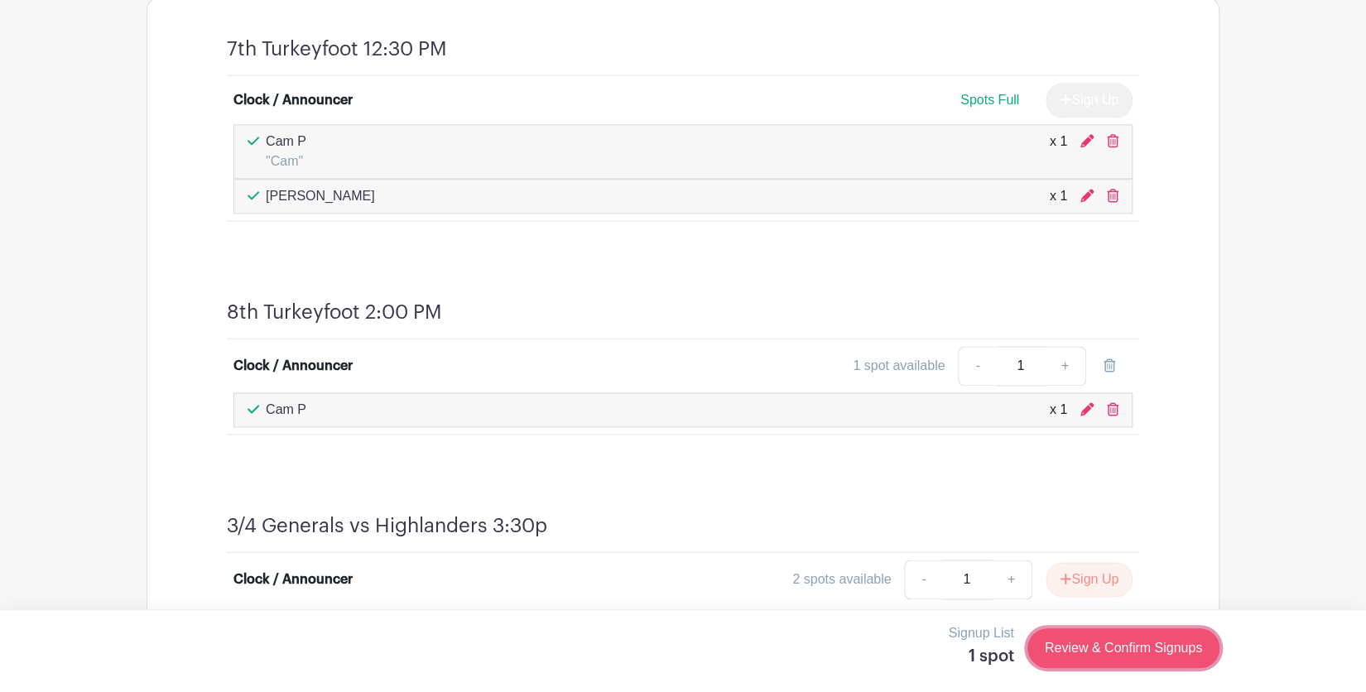
click at [1116, 652] on link "Review & Confirm Signups" at bounding box center [1123, 648] width 192 height 40
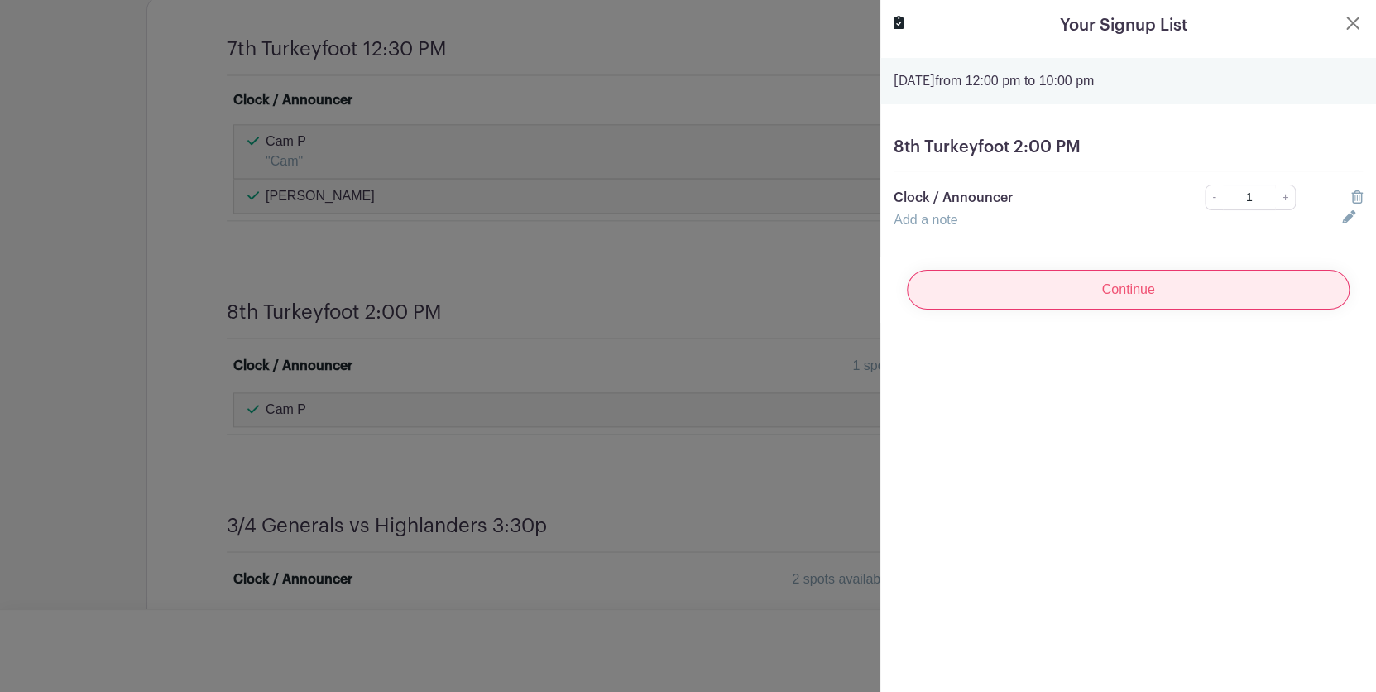
click at [1178, 290] on input "Continue" at bounding box center [1128, 290] width 443 height 40
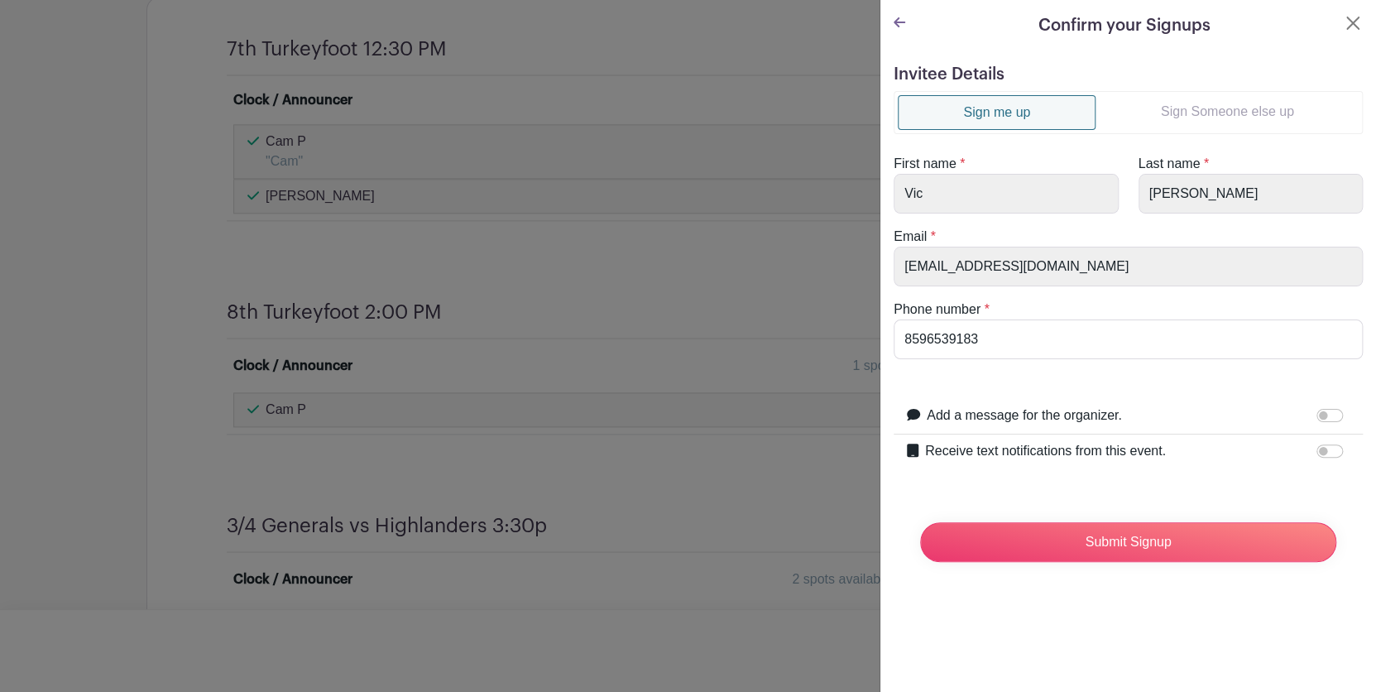
click at [1192, 115] on link "Sign Someone else up" at bounding box center [1227, 111] width 263 height 33
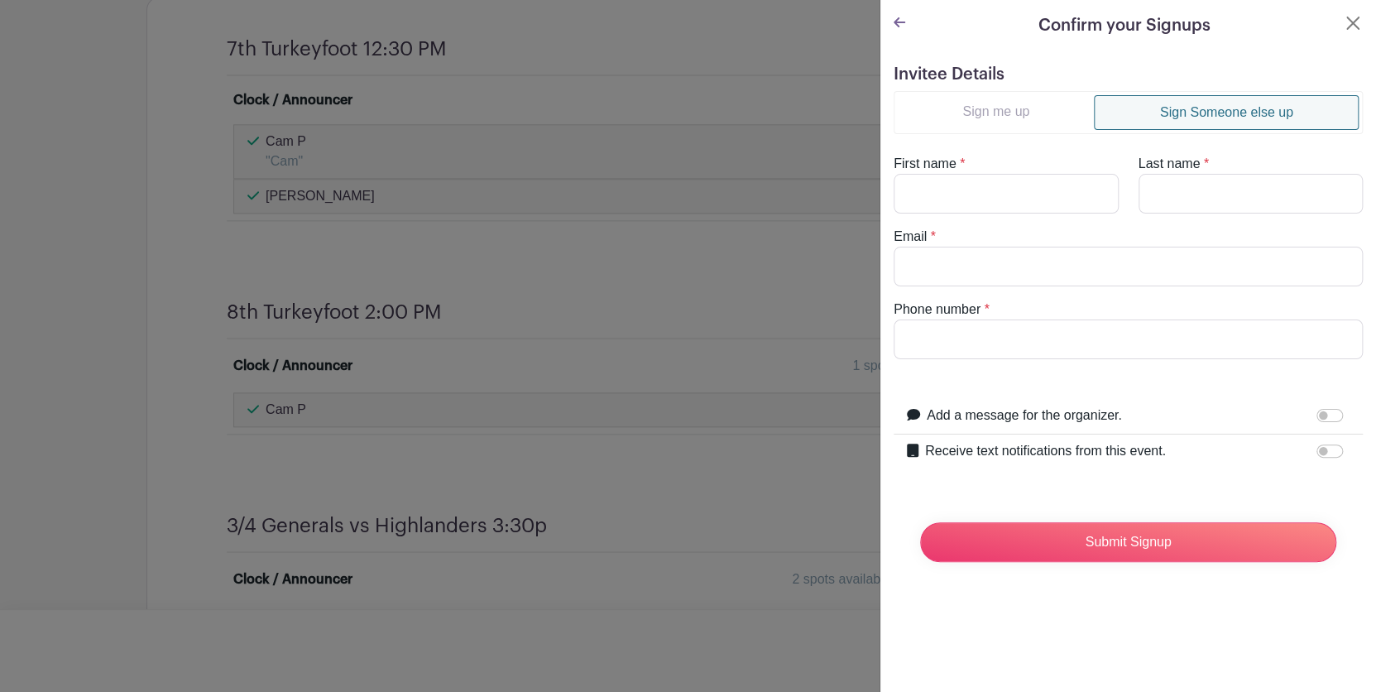
click at [1036, 170] on div "First name *" at bounding box center [1006, 184] width 245 height 60
click at [1029, 180] on input "First name" at bounding box center [1006, 194] width 225 height 40
type input "Charlie"
type input "M"
type input "schultzvic1962@gmail.com"
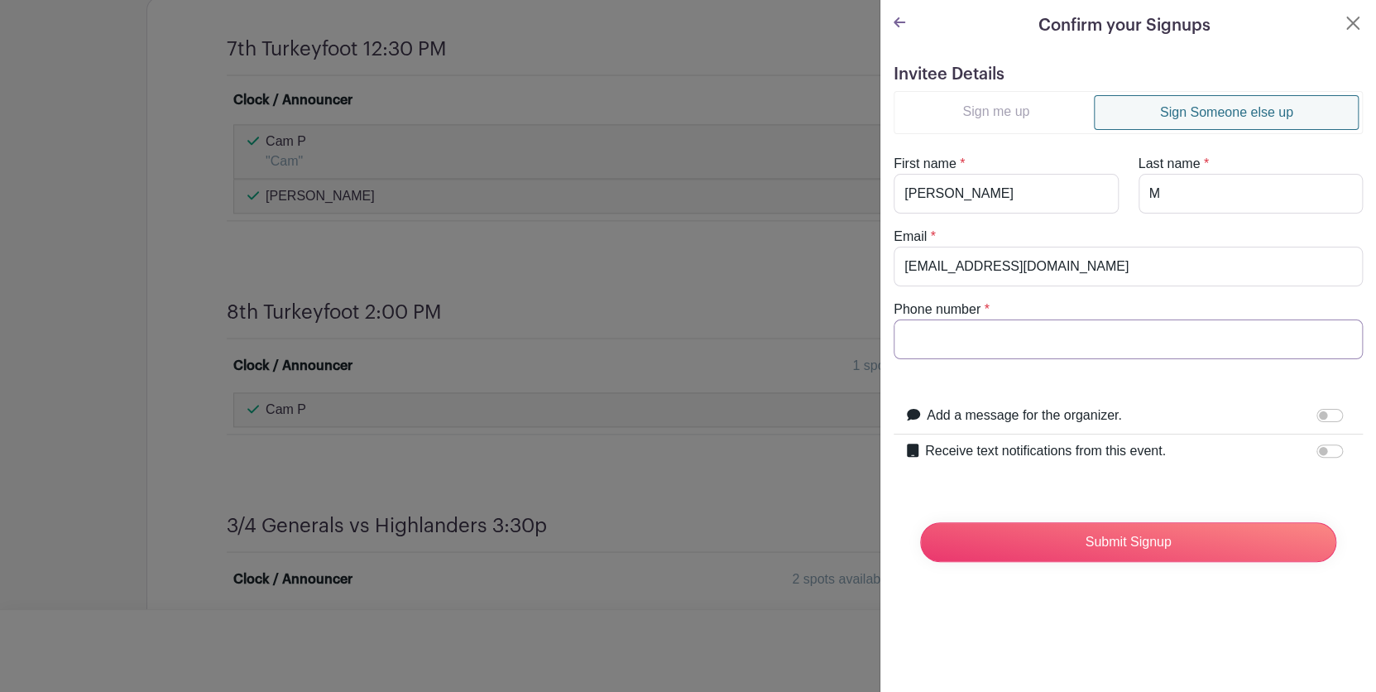
click at [991, 329] on input "Phone number" at bounding box center [1128, 339] width 469 height 40
type input "8597603611"
click at [1105, 546] on input "Submit Signup" at bounding box center [1128, 542] width 416 height 40
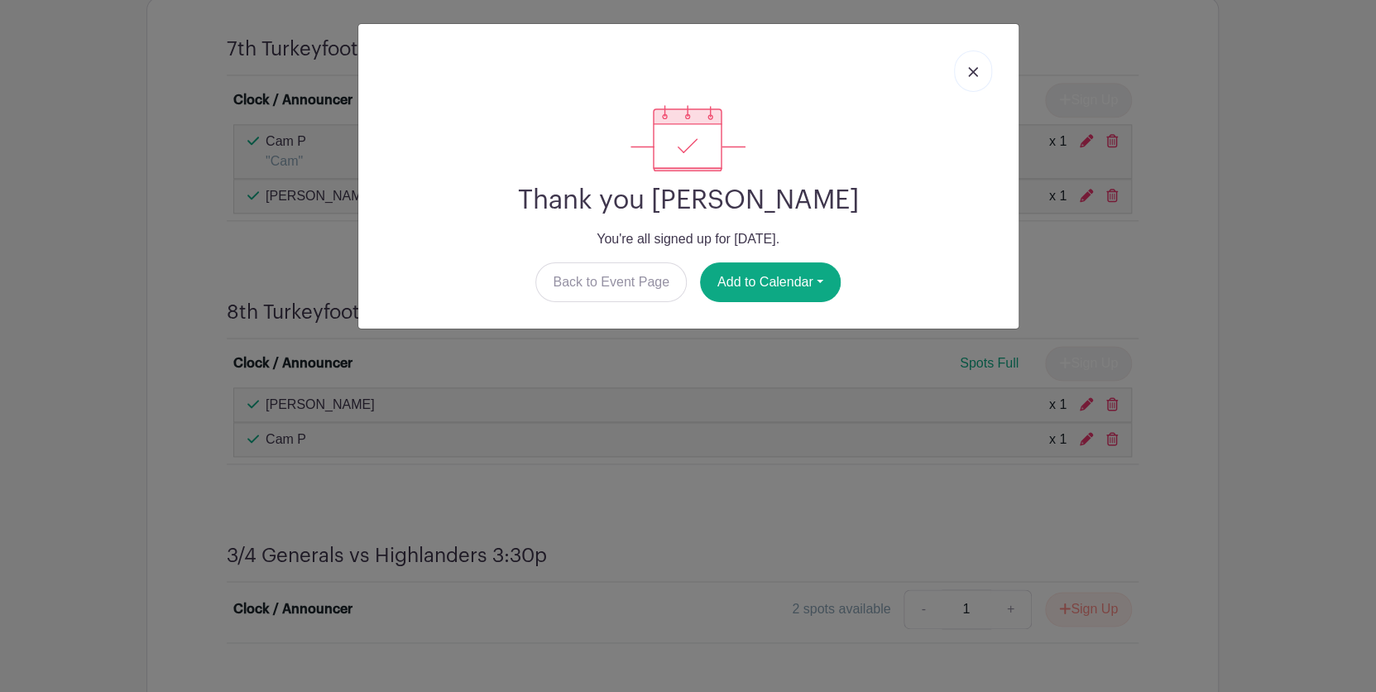
click at [977, 71] on link at bounding box center [973, 70] width 38 height 41
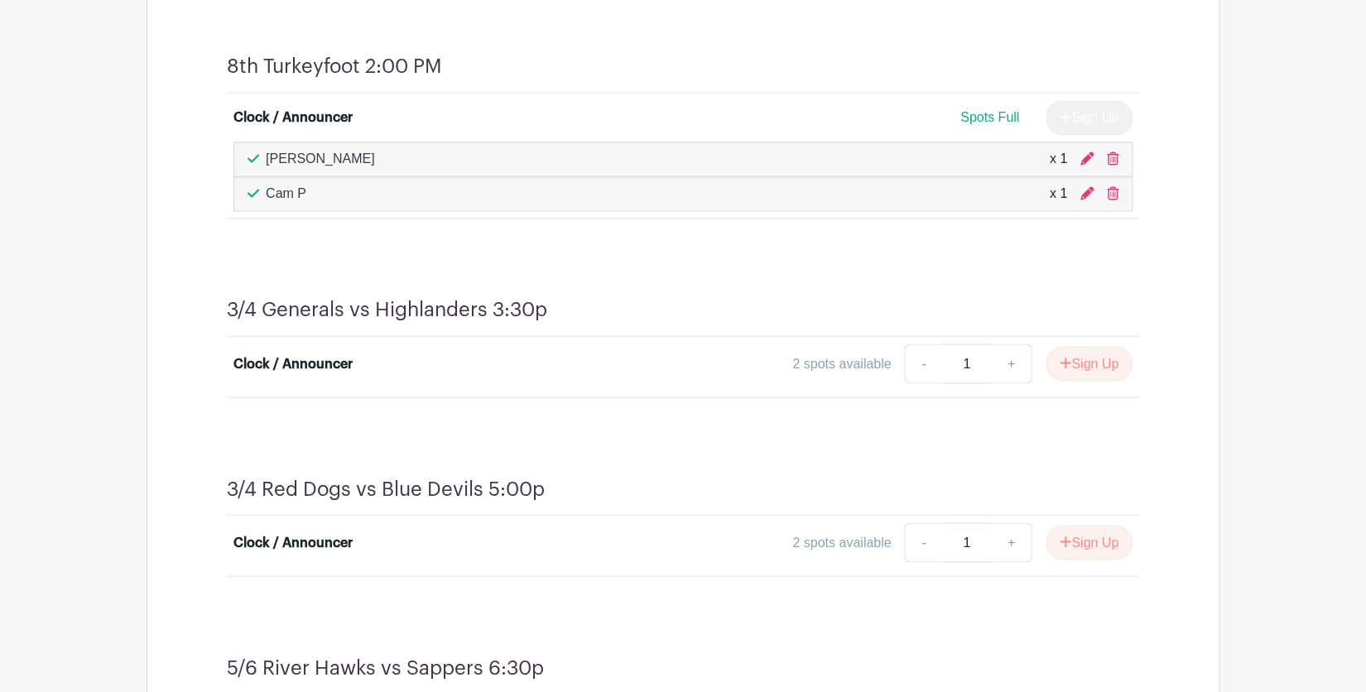
scroll to position [1269, 0]
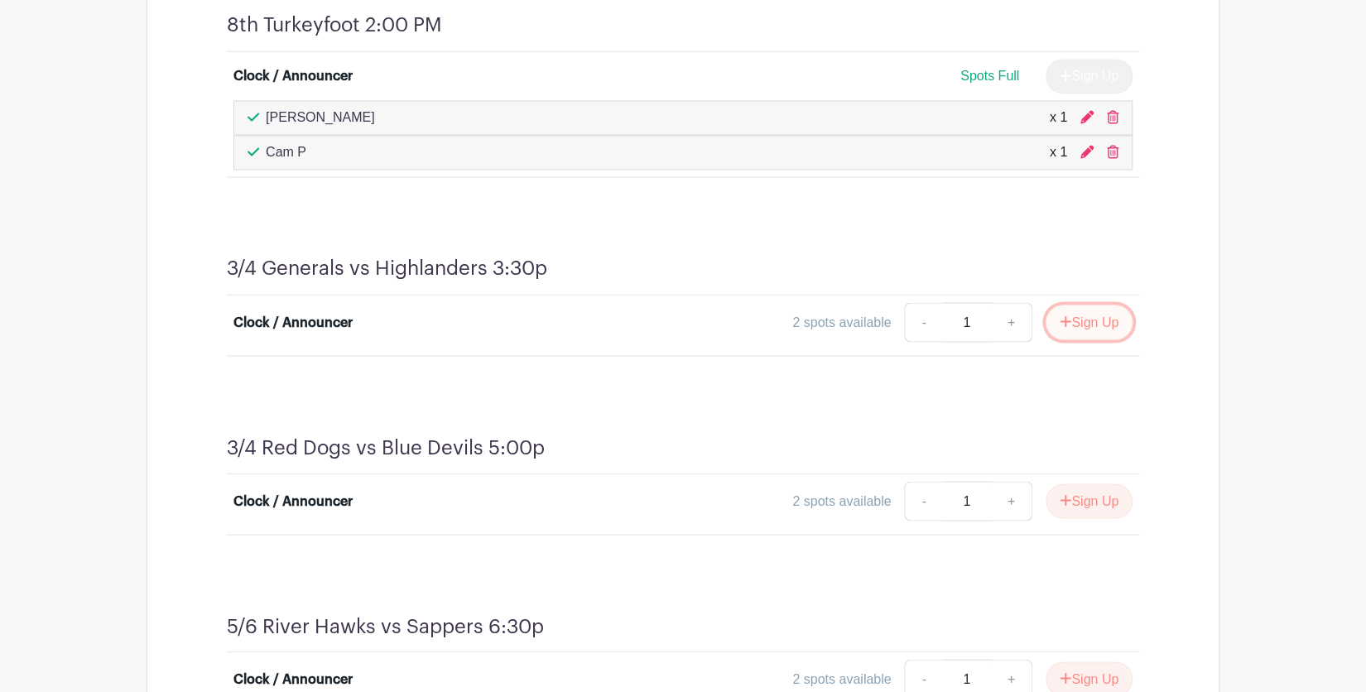
click at [1081, 318] on button "Sign Up" at bounding box center [1088, 322] width 87 height 35
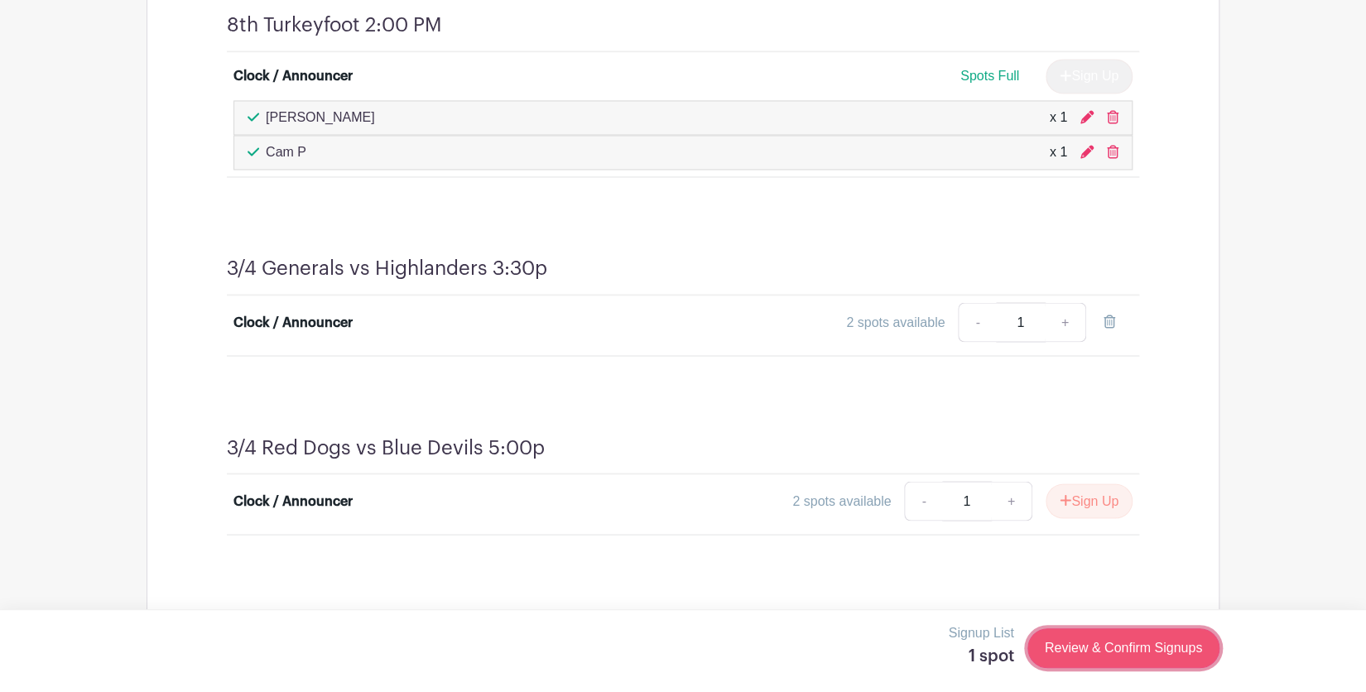
click at [1111, 655] on link "Review & Confirm Signups" at bounding box center [1123, 648] width 192 height 40
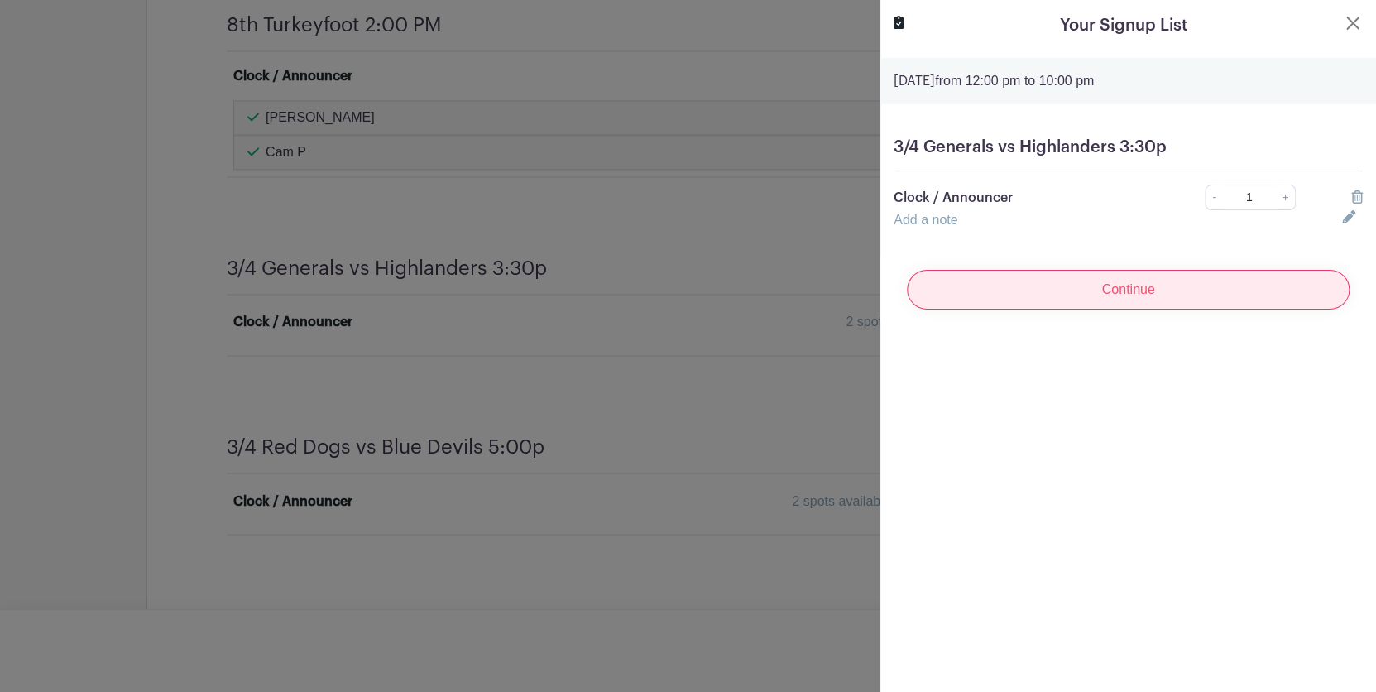
click at [1103, 296] on input "Continue" at bounding box center [1128, 290] width 443 height 40
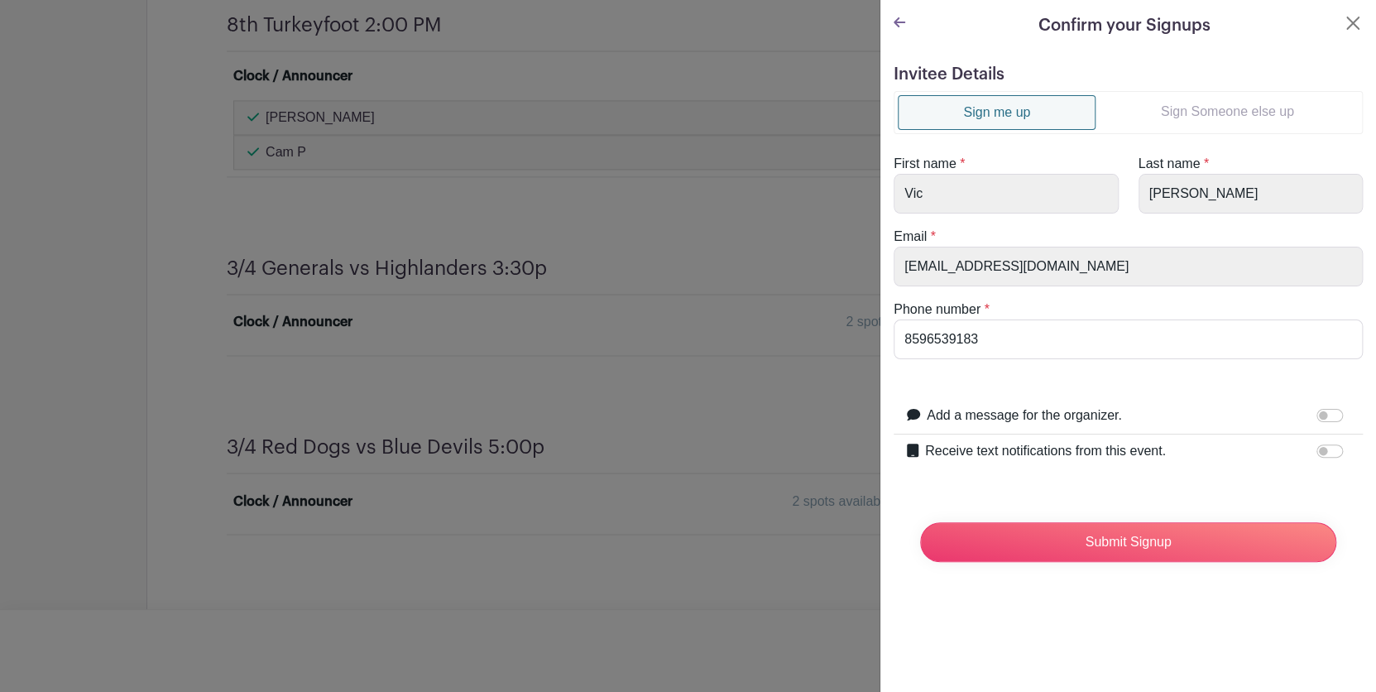
click at [1207, 111] on link "Sign Someone else up" at bounding box center [1227, 111] width 263 height 33
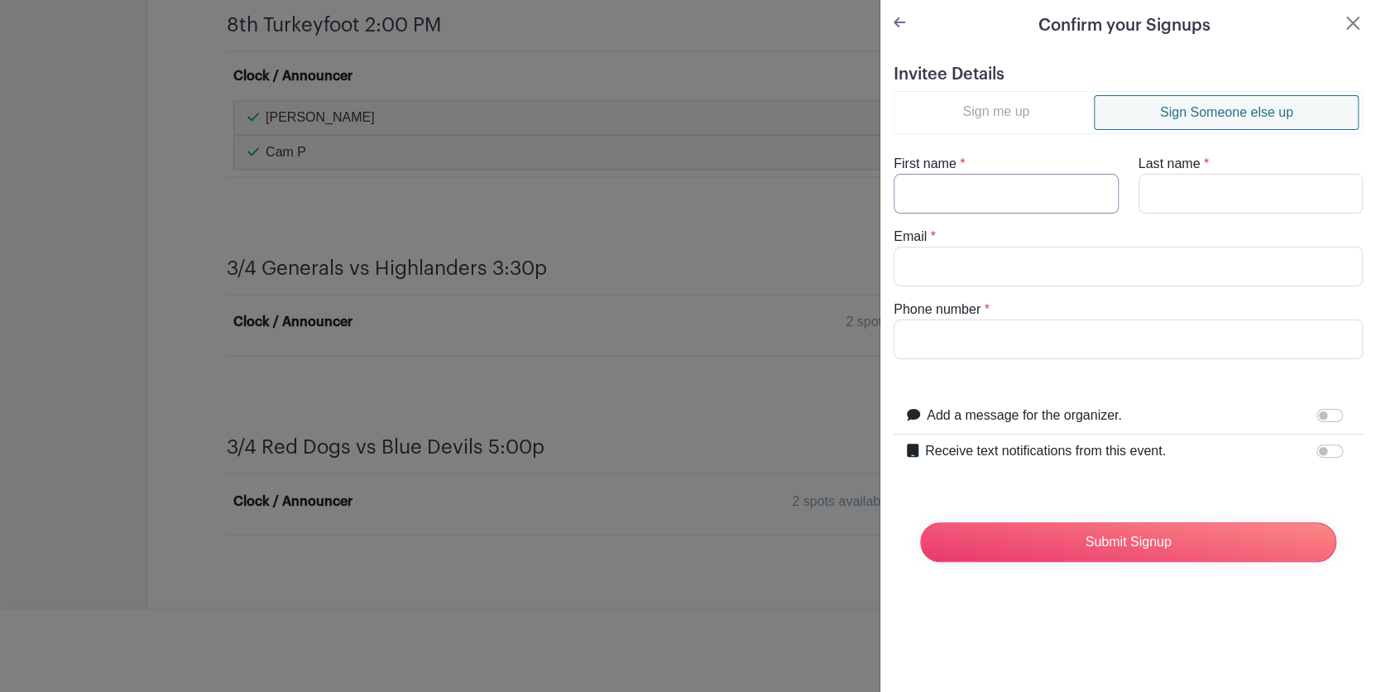
click at [1007, 187] on input "First name" at bounding box center [1006, 194] width 225 height 40
type input "Charlie"
click at [1216, 197] on input "Last name" at bounding box center [1251, 194] width 225 height 40
type input "M"
click at [1103, 260] on input "Email" at bounding box center [1128, 267] width 469 height 40
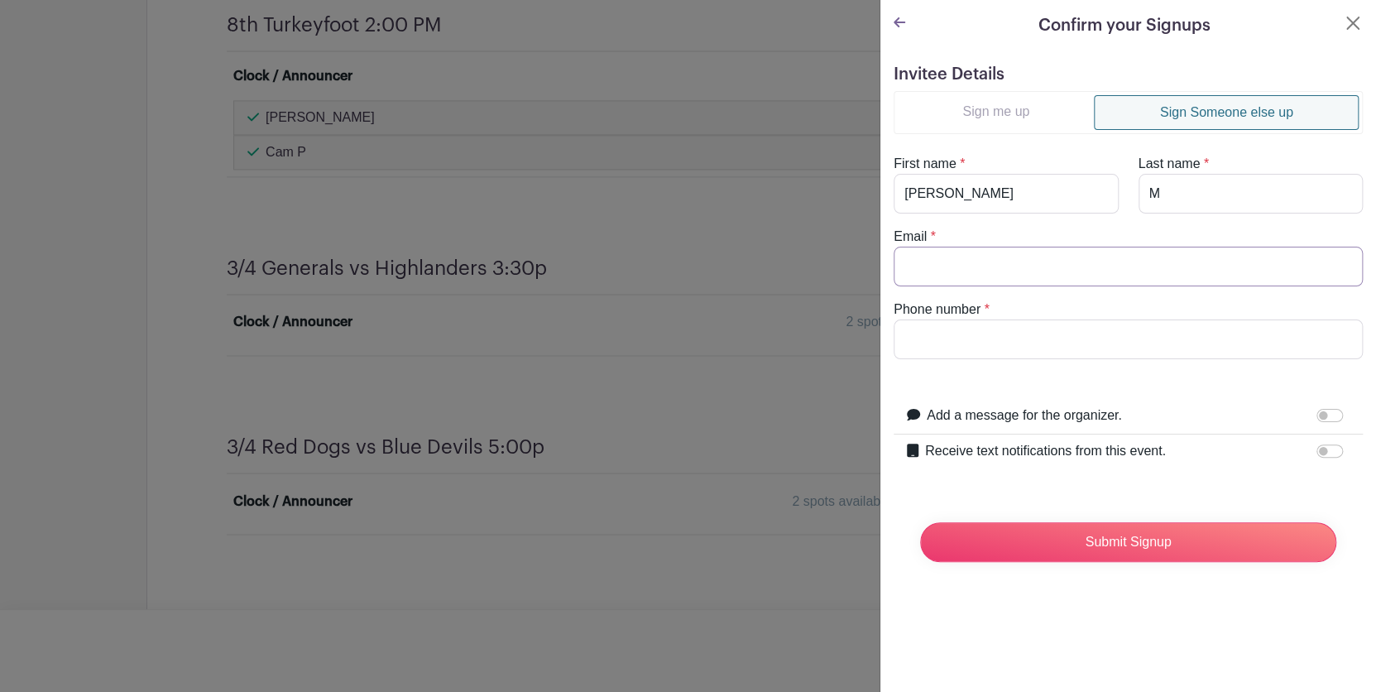
type input "schultzvic1962@gmail.com"
click at [1037, 343] on input "Phone number" at bounding box center [1128, 339] width 469 height 40
type input "8597603611"
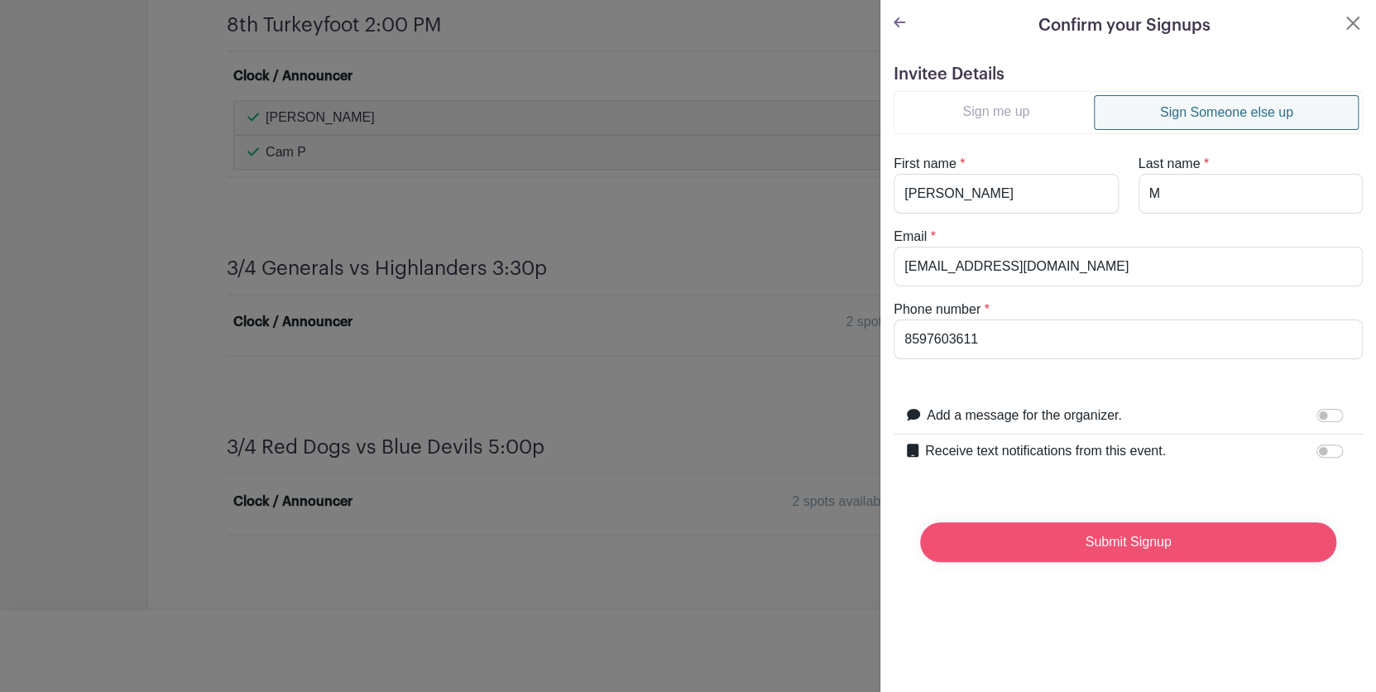
click at [1040, 547] on input "Submit Signup" at bounding box center [1128, 542] width 416 height 40
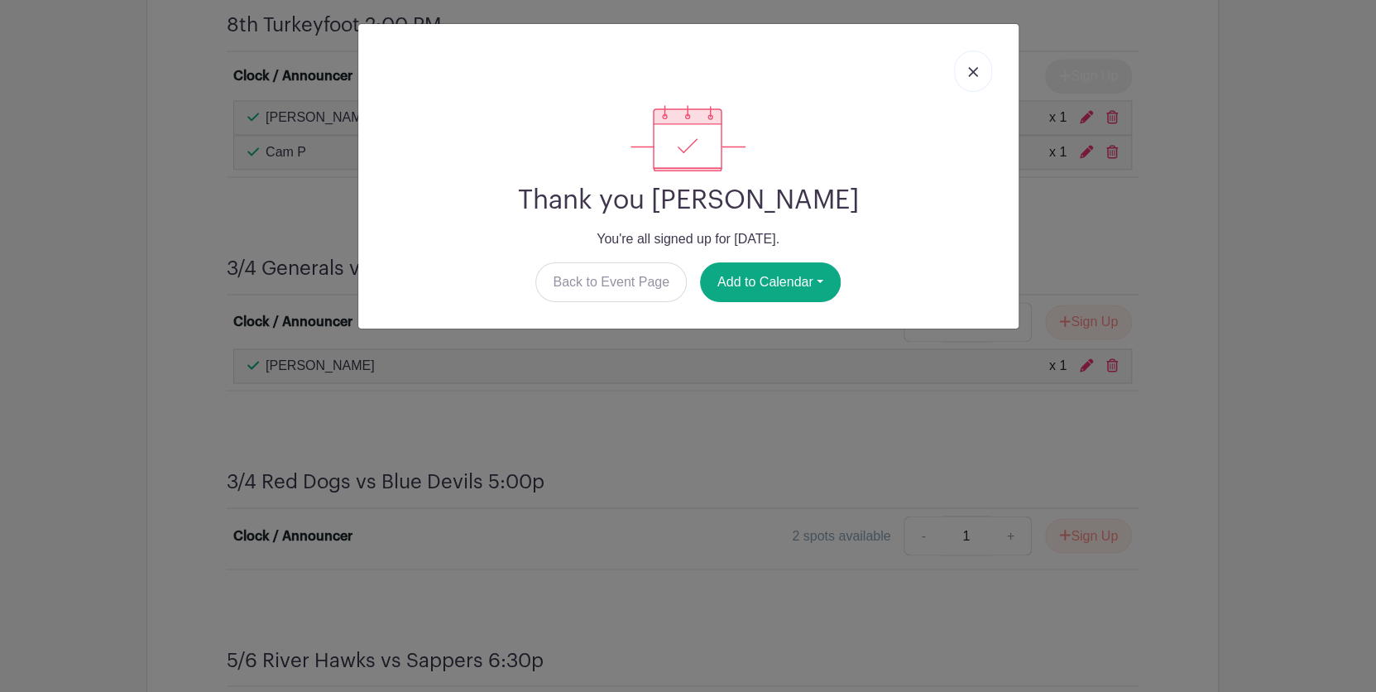
click at [965, 75] on link at bounding box center [973, 70] width 38 height 41
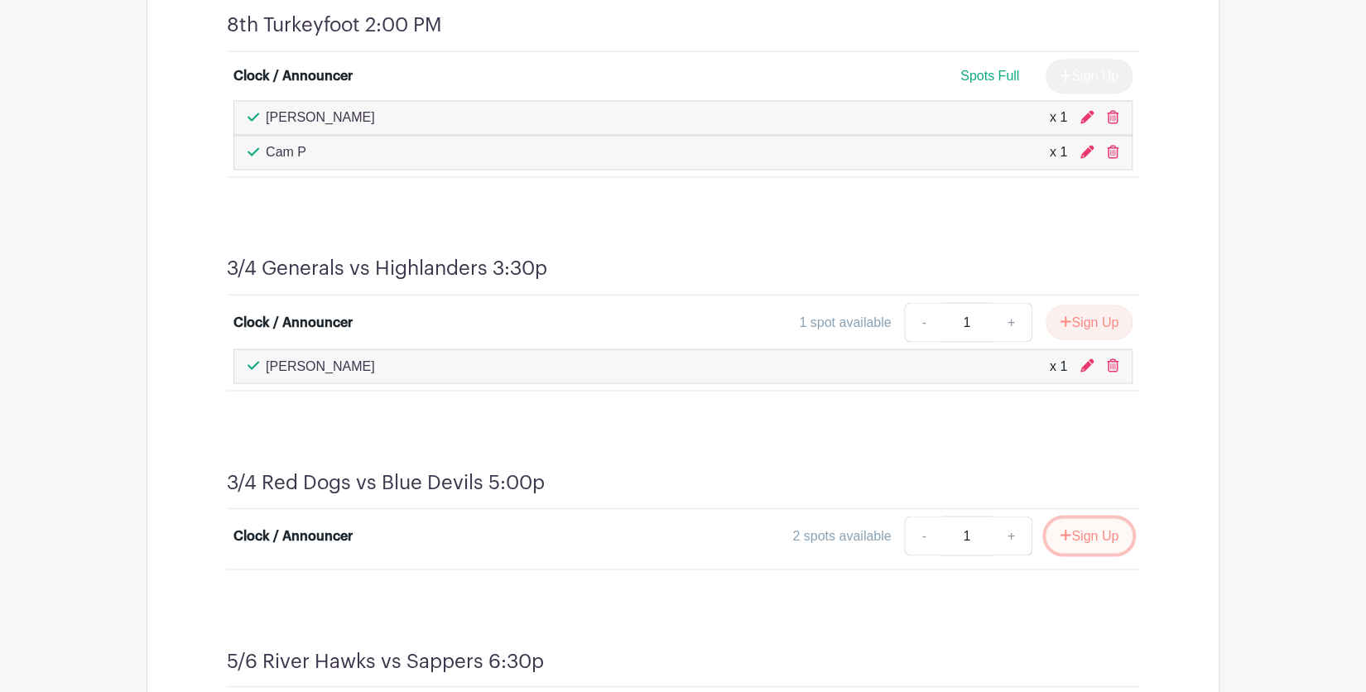
click at [1053, 528] on button "Sign Up" at bounding box center [1088, 535] width 87 height 35
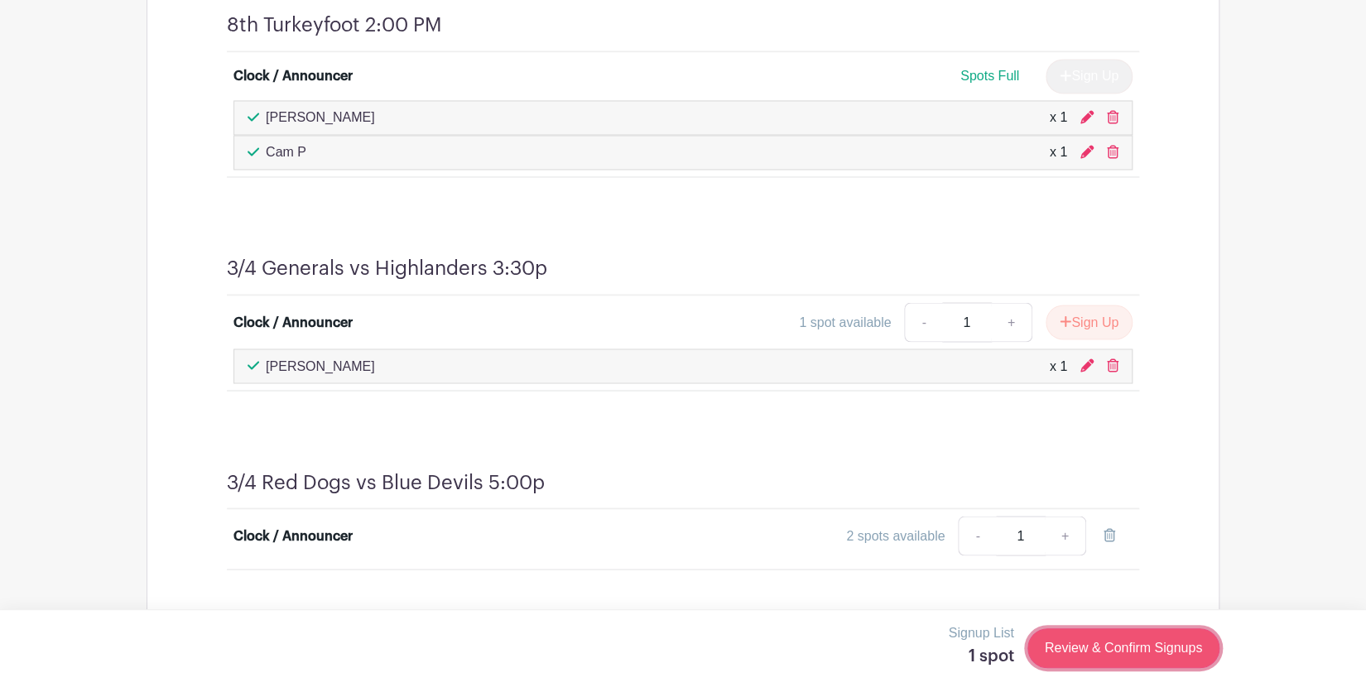
click at [1113, 655] on link "Review & Confirm Signups" at bounding box center [1123, 648] width 192 height 40
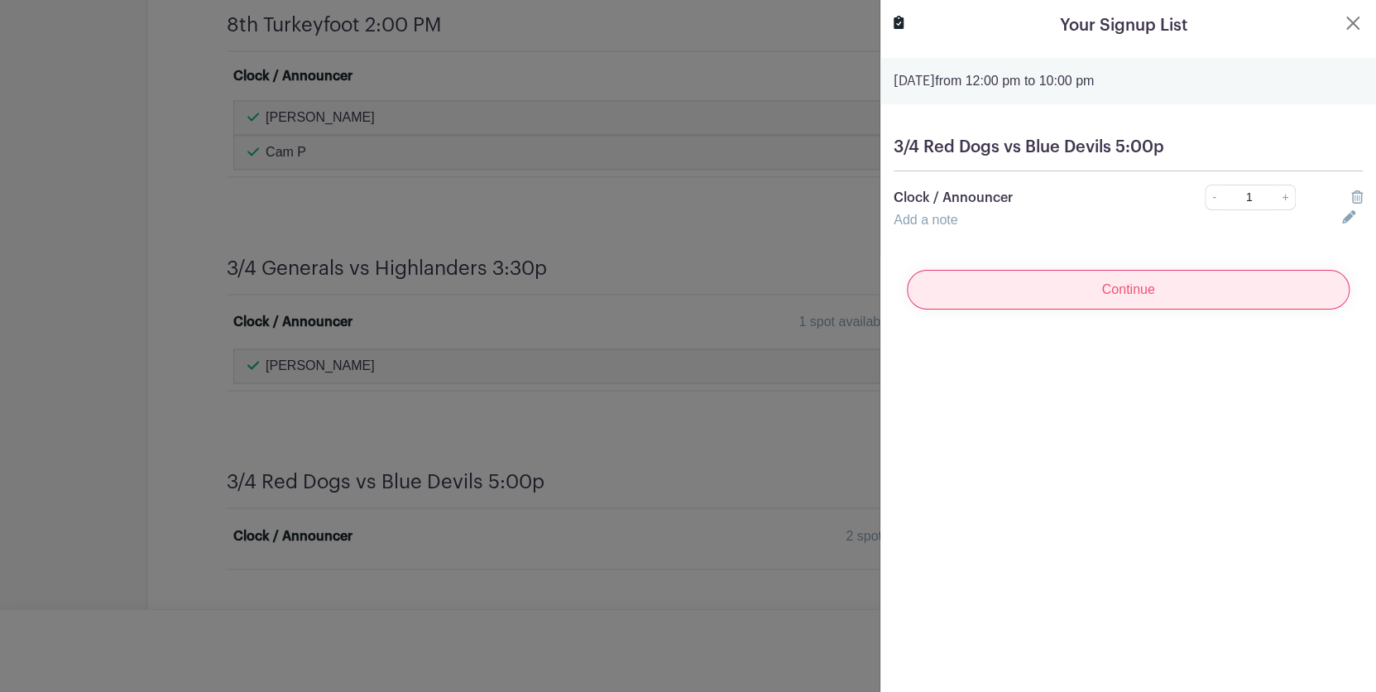
click at [1182, 293] on input "Continue" at bounding box center [1128, 290] width 443 height 40
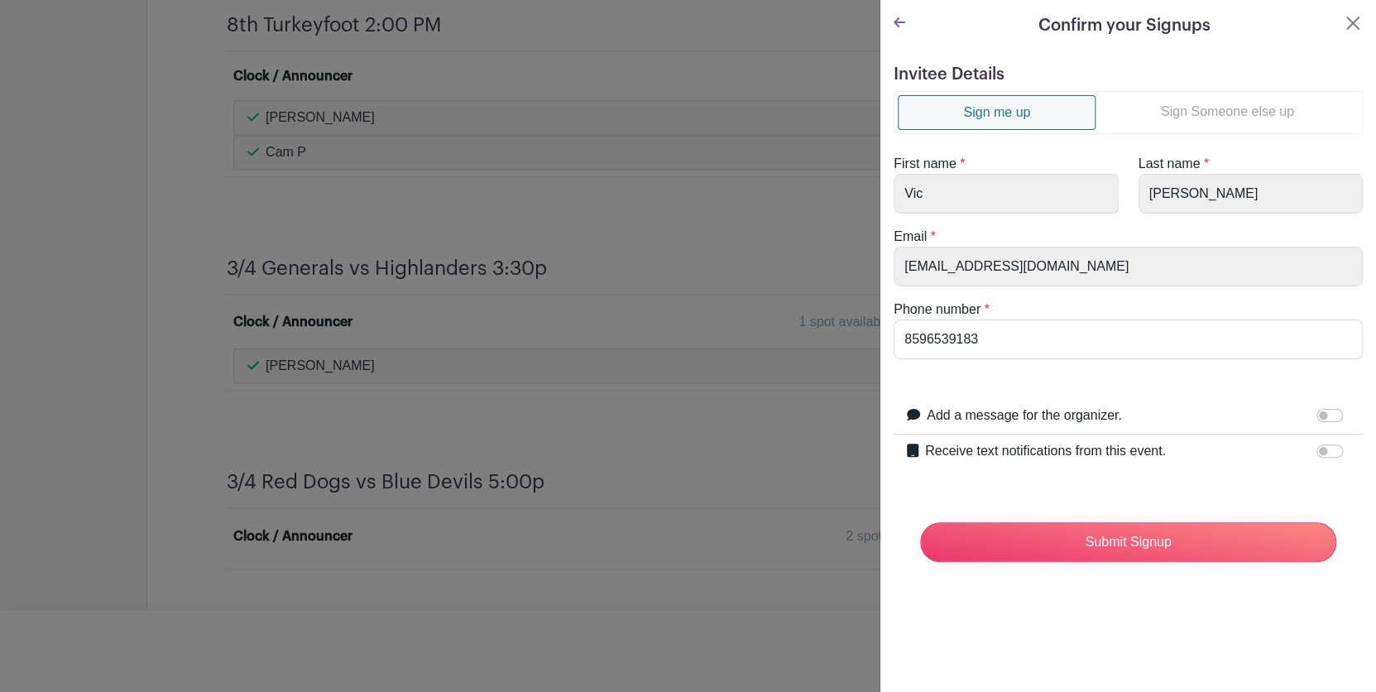
click at [1220, 114] on link "Sign Someone else up" at bounding box center [1227, 111] width 263 height 33
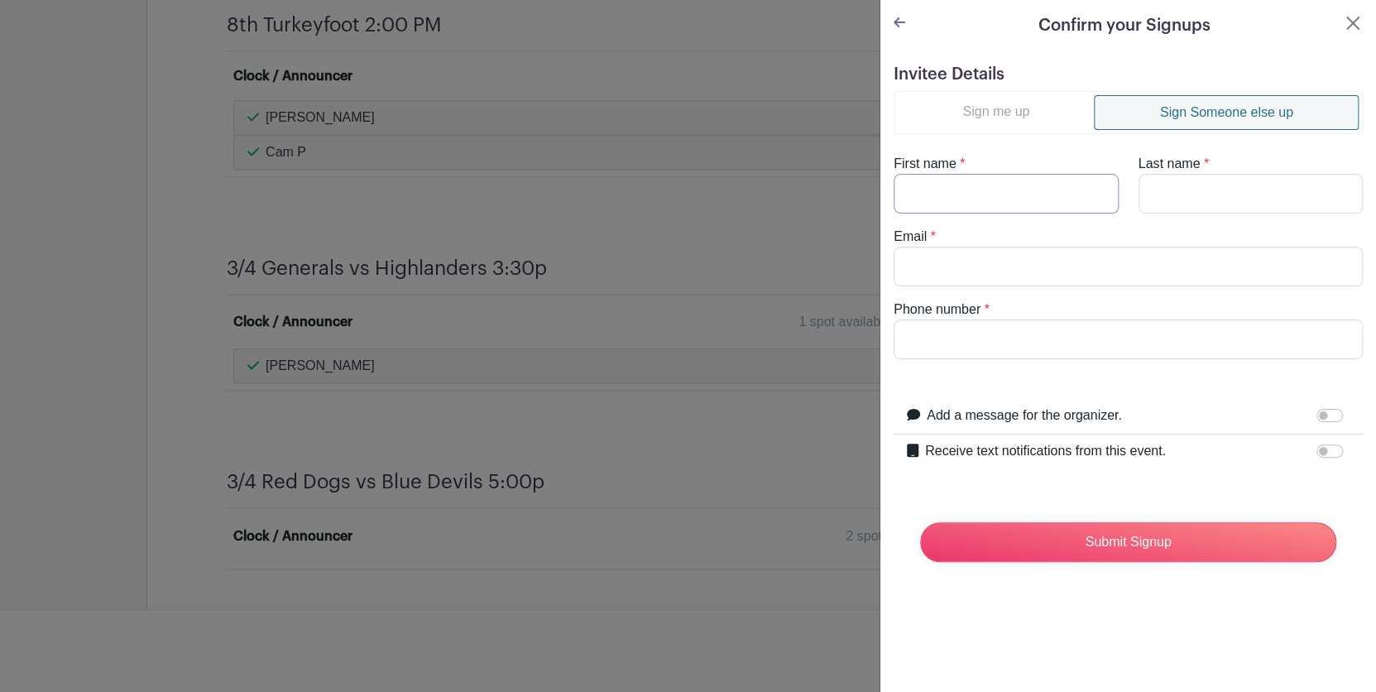
click at [1038, 185] on input "First name" at bounding box center [1006, 194] width 225 height 40
type input "Charlie"
click at [1148, 194] on input "Last name" at bounding box center [1251, 194] width 225 height 40
type input "M"
click at [1086, 254] on input "Email" at bounding box center [1128, 267] width 469 height 40
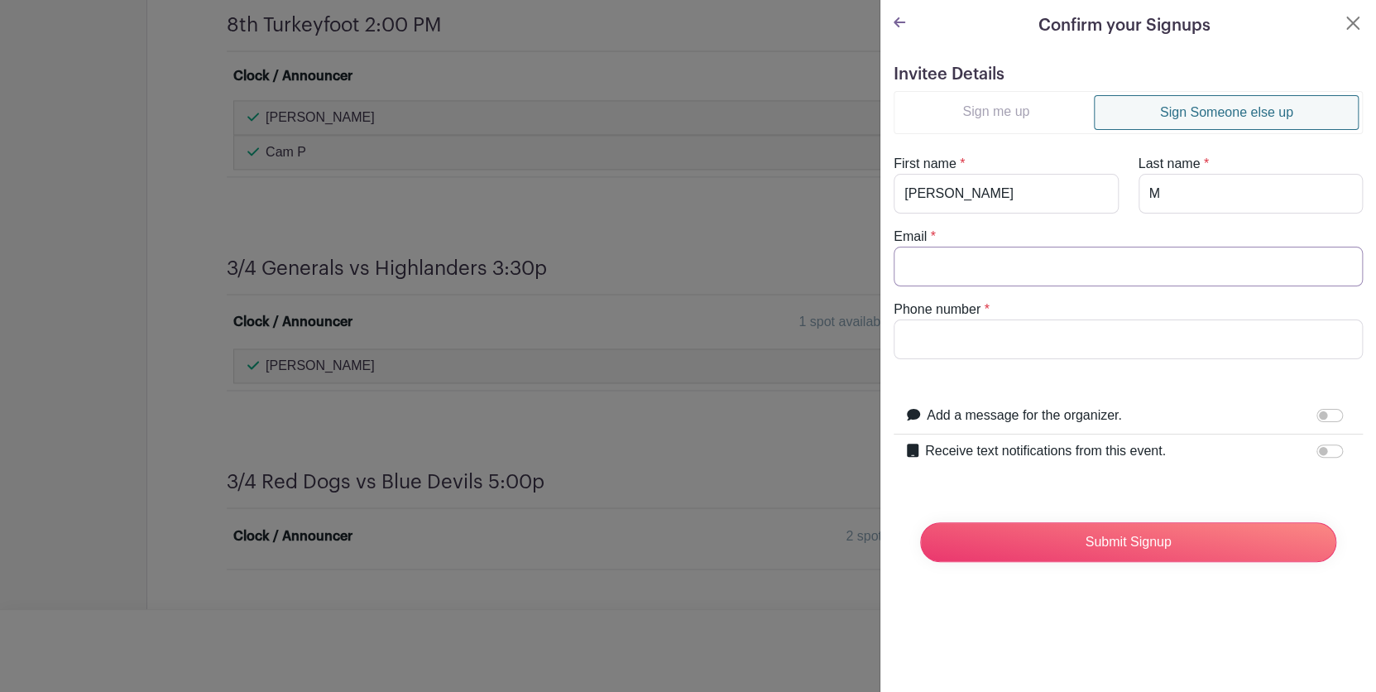
type input "schultzvic1962@gmail.com"
click at [1013, 337] on input "Phone number" at bounding box center [1128, 339] width 469 height 40
type input "8597603611"
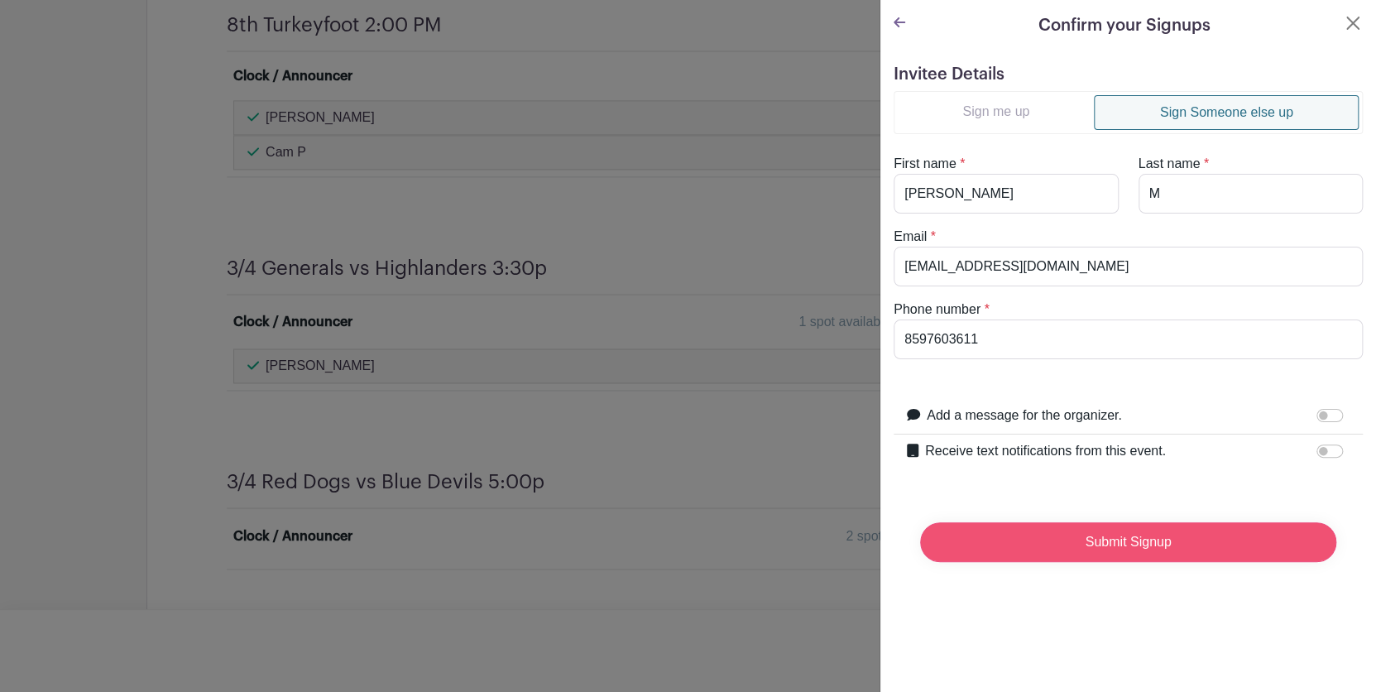
click at [1104, 544] on input "Submit Signup" at bounding box center [1128, 542] width 416 height 40
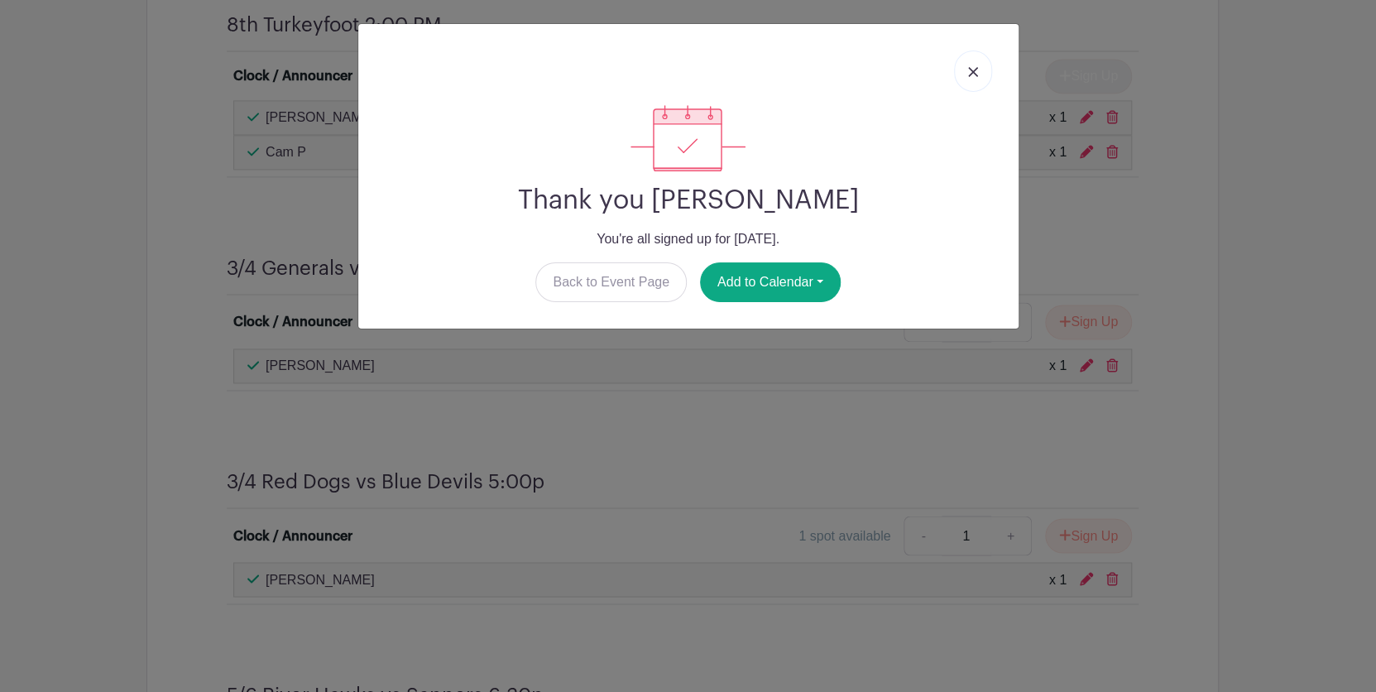
click at [976, 72] on img at bounding box center [973, 72] width 10 height 10
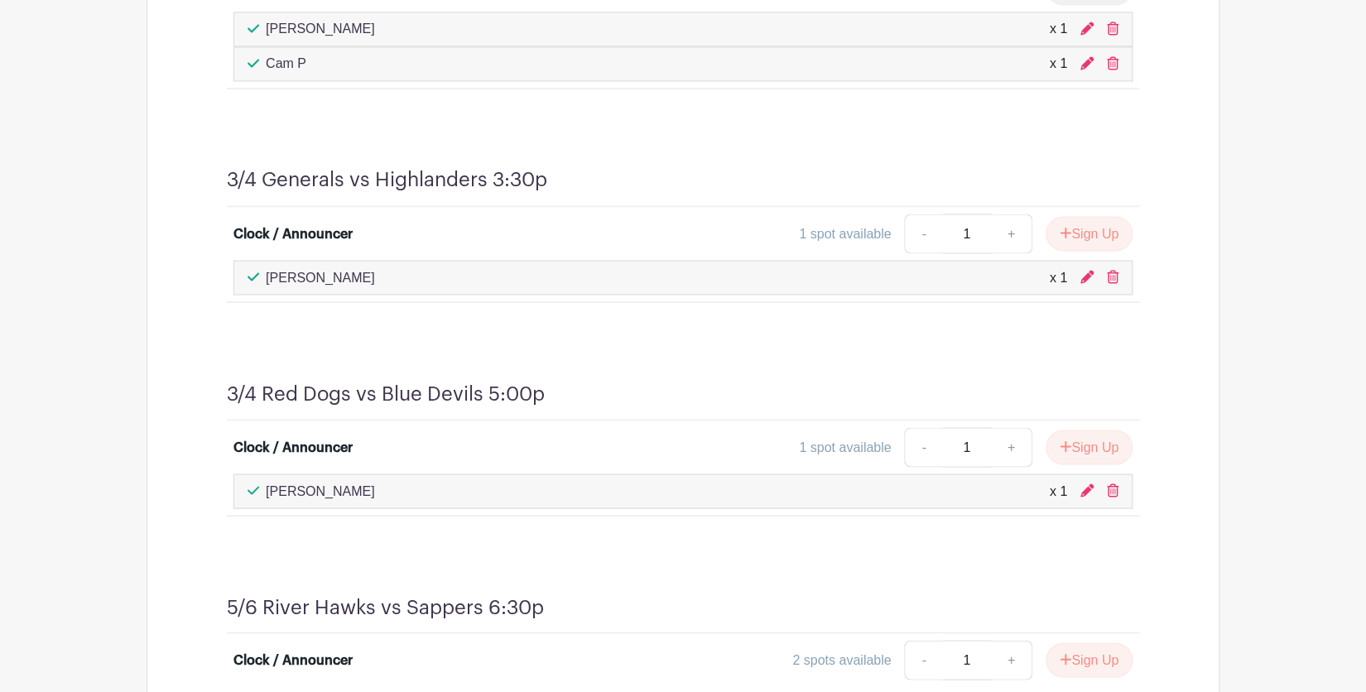
scroll to position [1413, 0]
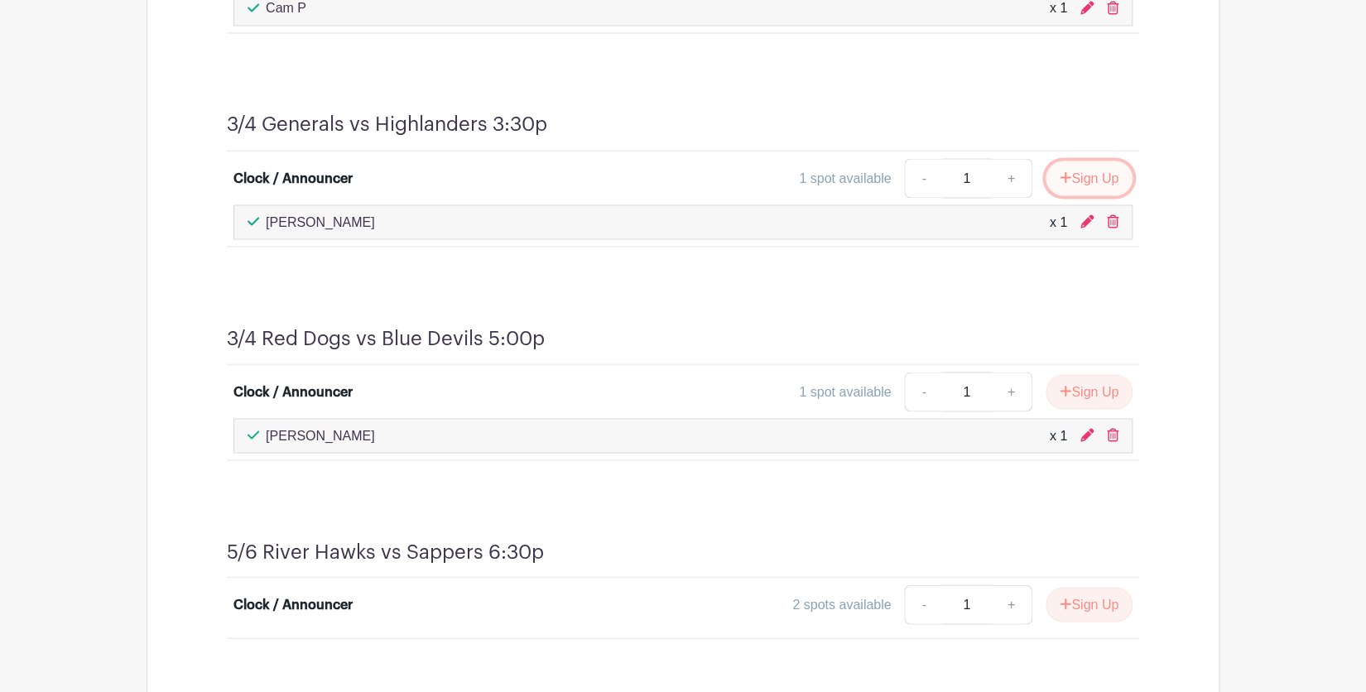
click at [1068, 170] on button "Sign Up" at bounding box center [1088, 178] width 87 height 35
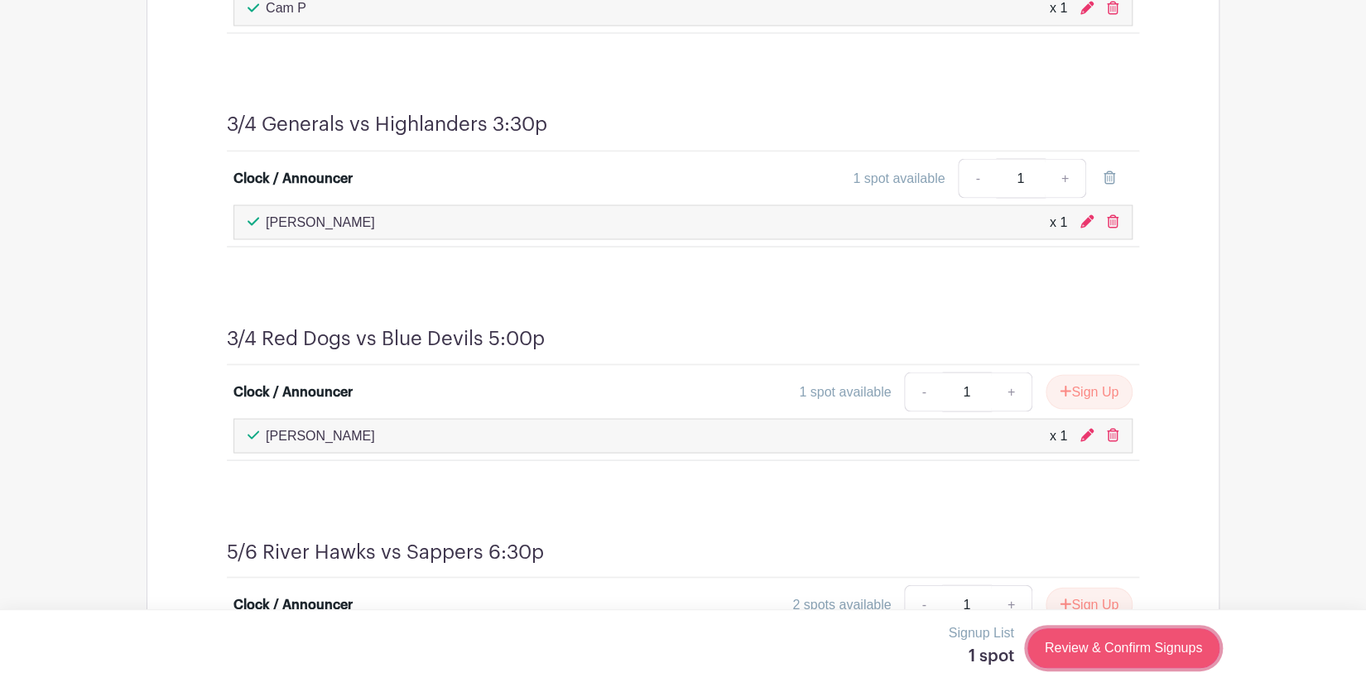
click at [1058, 650] on link "Review & Confirm Signups" at bounding box center [1123, 648] width 192 height 40
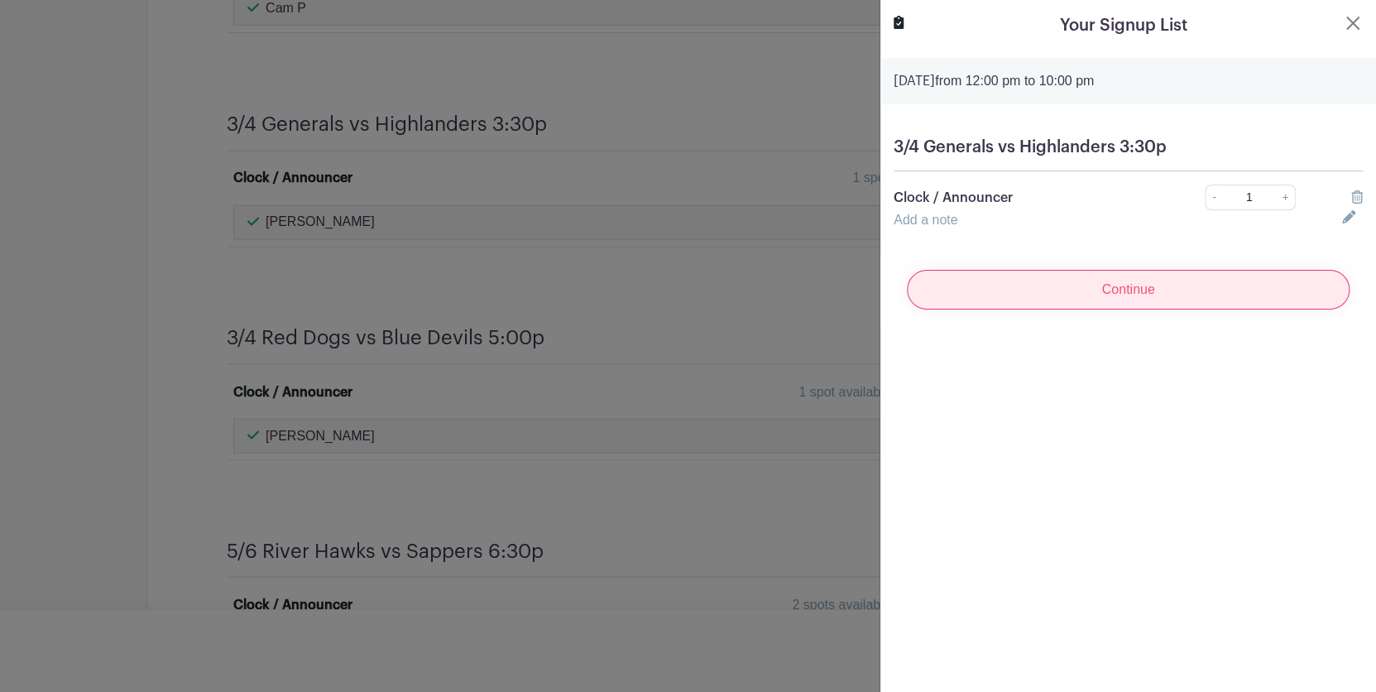
click at [1131, 293] on input "Continue" at bounding box center [1128, 290] width 443 height 40
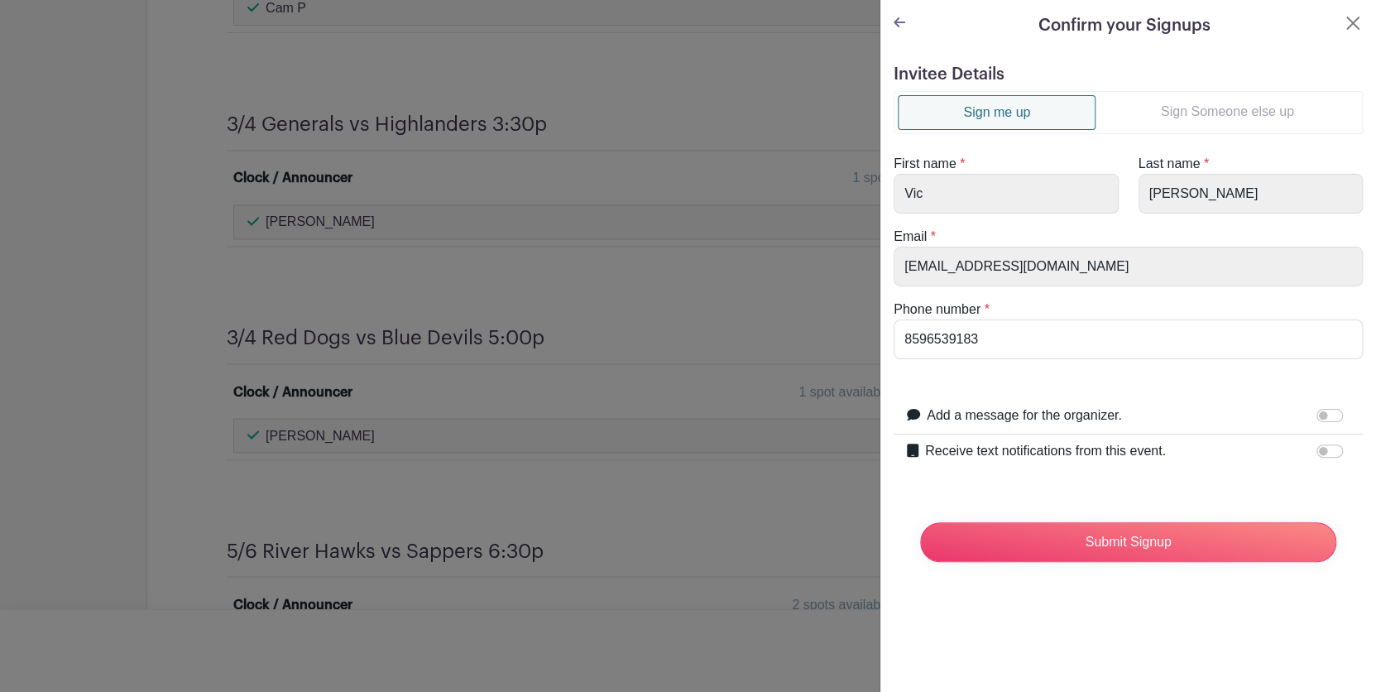
click at [1219, 114] on link "Sign Someone else up" at bounding box center [1227, 111] width 263 height 33
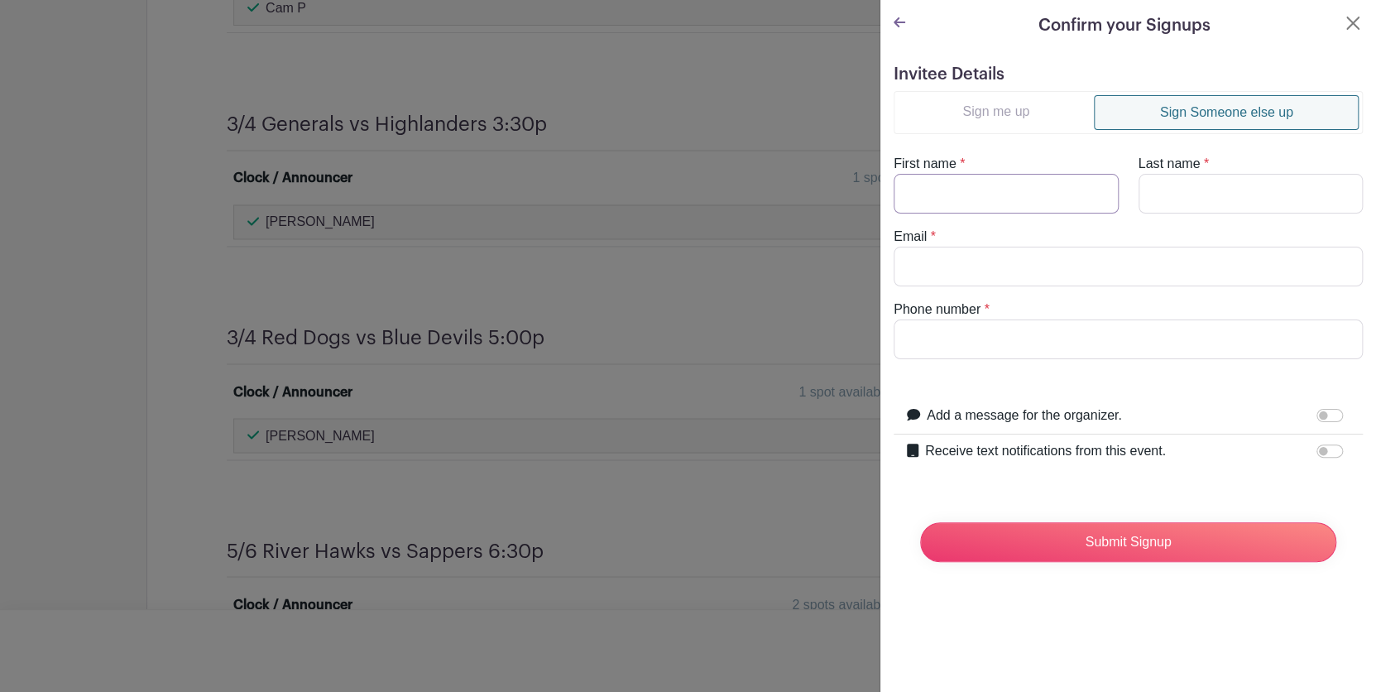
click at [1061, 188] on input "First name" at bounding box center [1006, 194] width 225 height 40
type input "Gavin"
type input "R"
click at [961, 255] on input "Email" at bounding box center [1128, 267] width 469 height 40
type input "schultzvic1962@gmail.com"
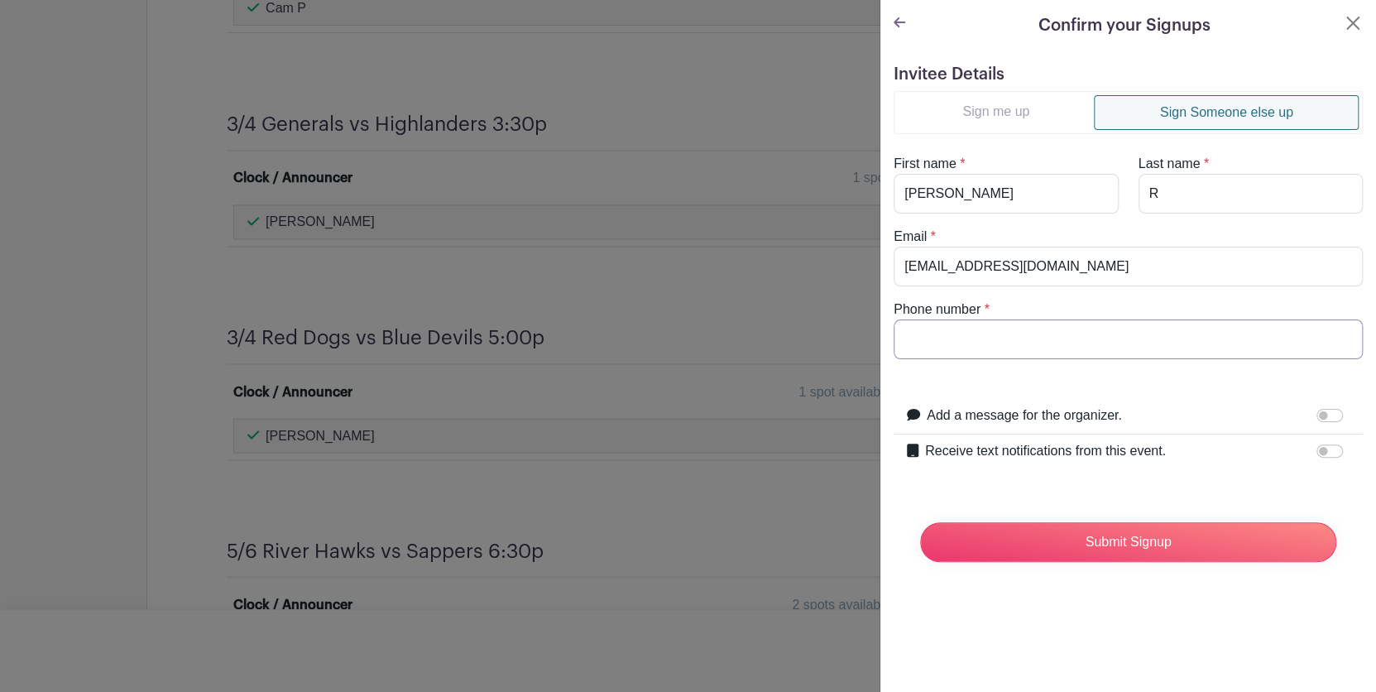
click at [963, 329] on input "Phone number" at bounding box center [1128, 339] width 469 height 40
type input "8"
type input "5137078517"
click at [1011, 551] on input "Submit Signup" at bounding box center [1128, 542] width 416 height 40
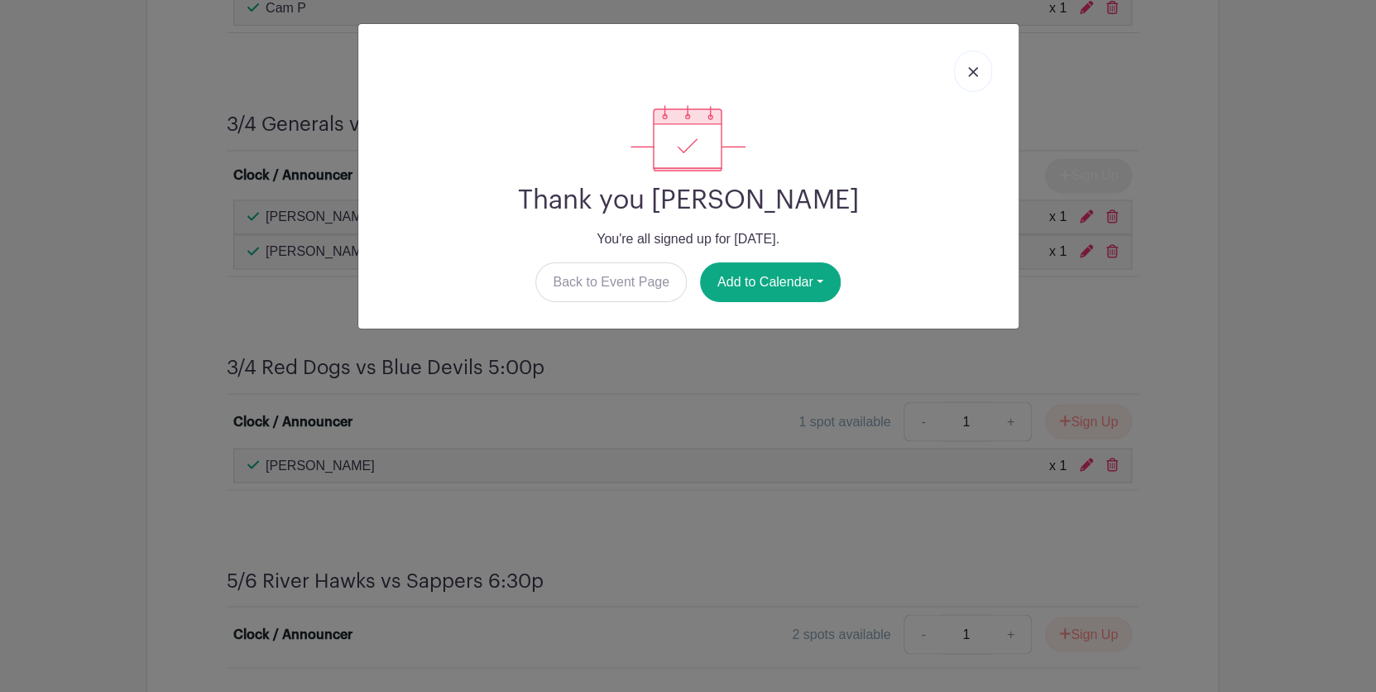
click at [972, 77] on link at bounding box center [973, 70] width 38 height 41
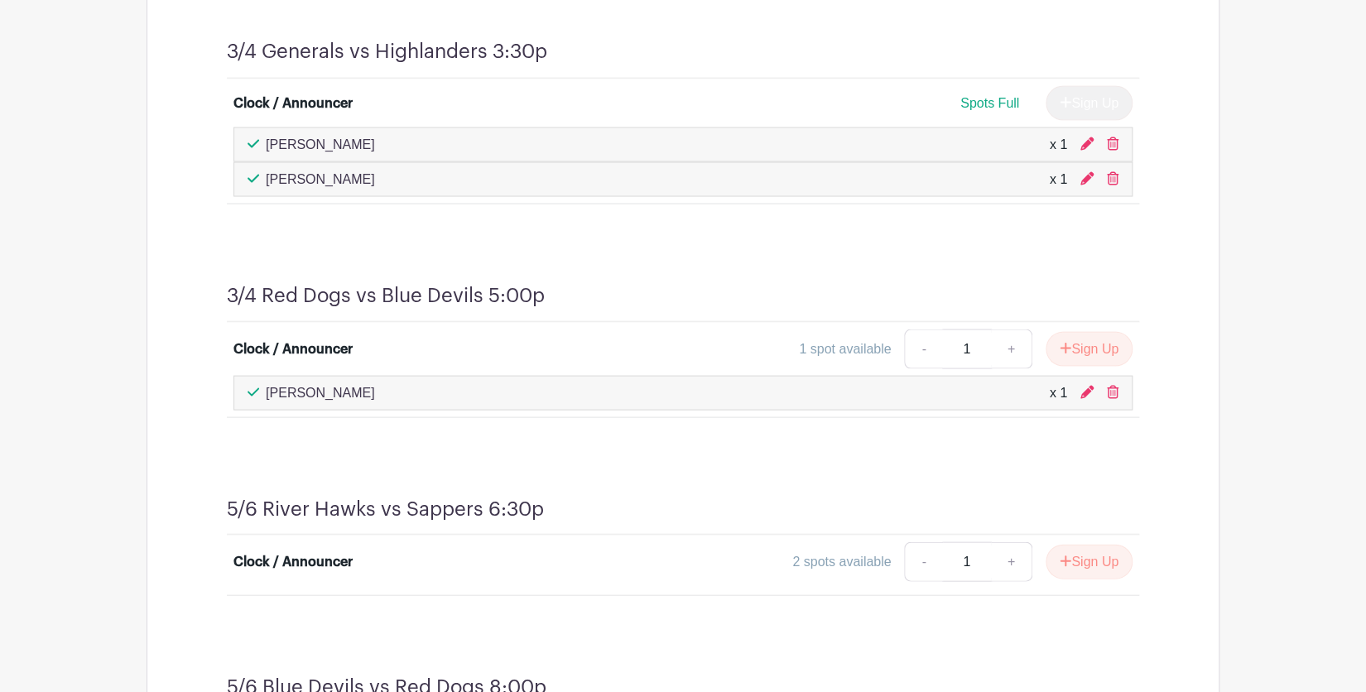
scroll to position [1557, 0]
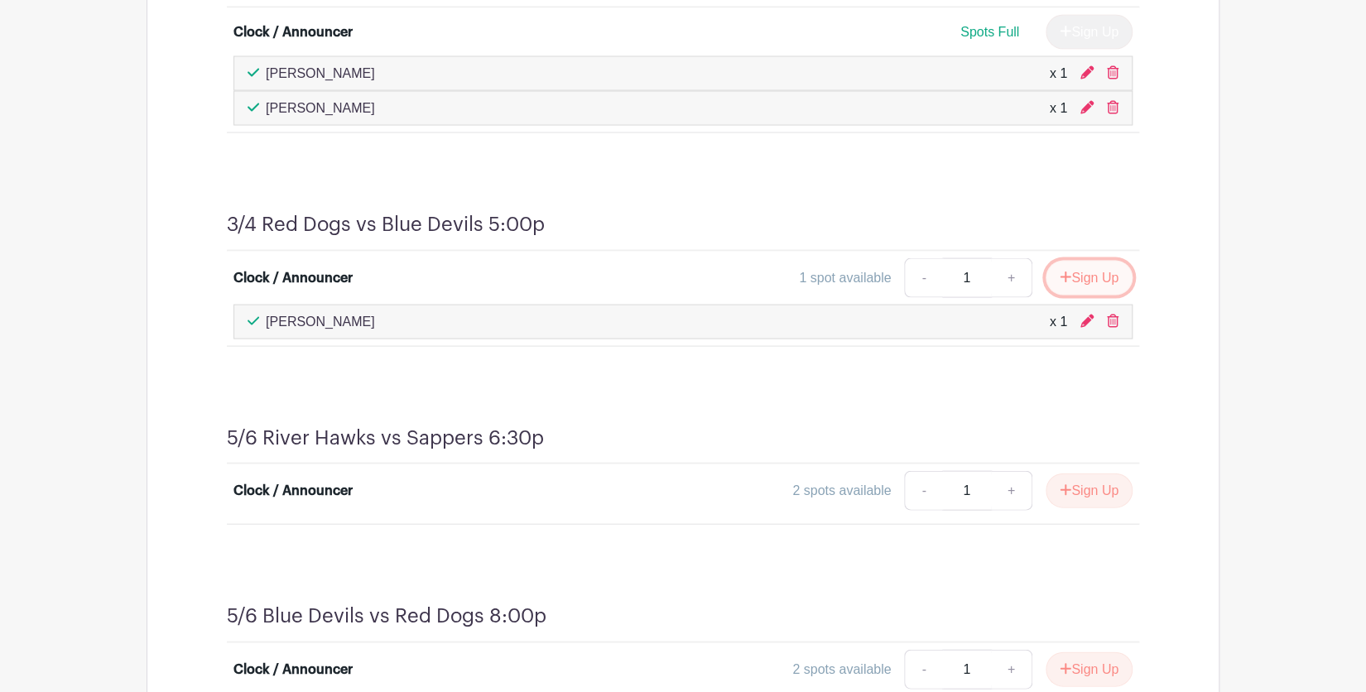
click at [1073, 277] on button "Sign Up" at bounding box center [1088, 277] width 87 height 35
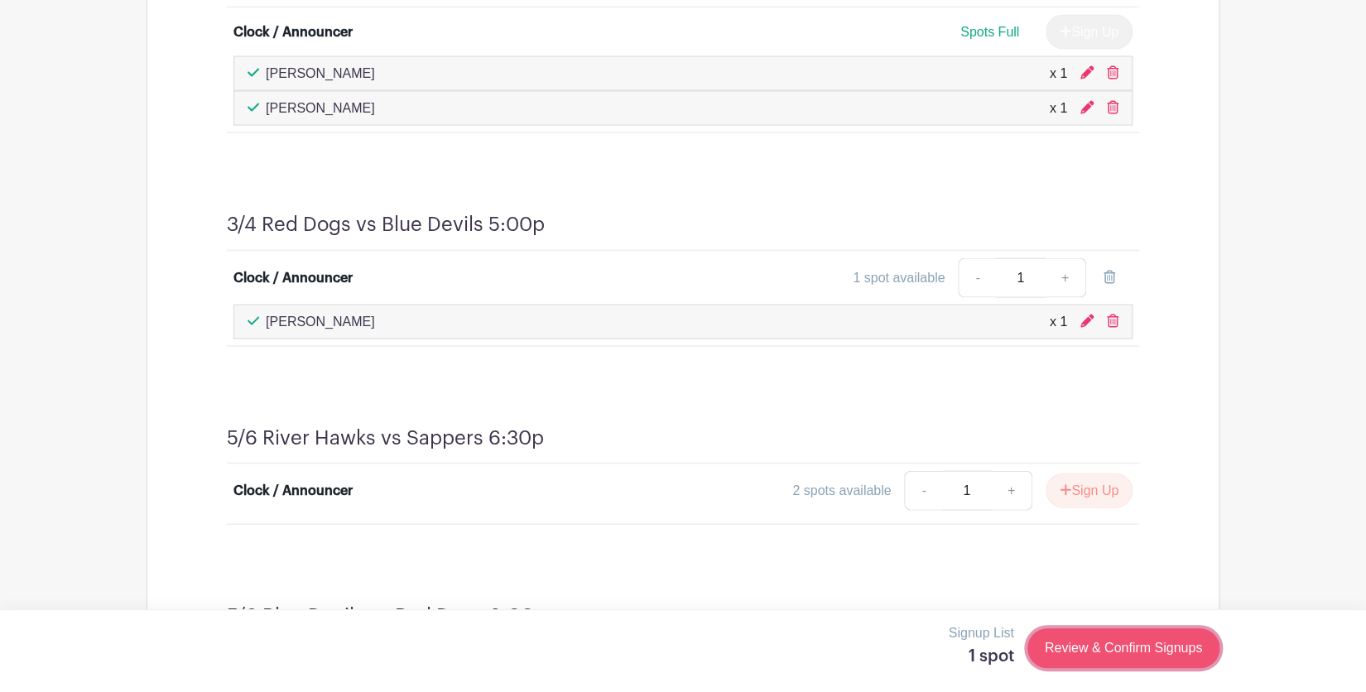
click at [1109, 653] on link "Review & Confirm Signups" at bounding box center [1123, 648] width 192 height 40
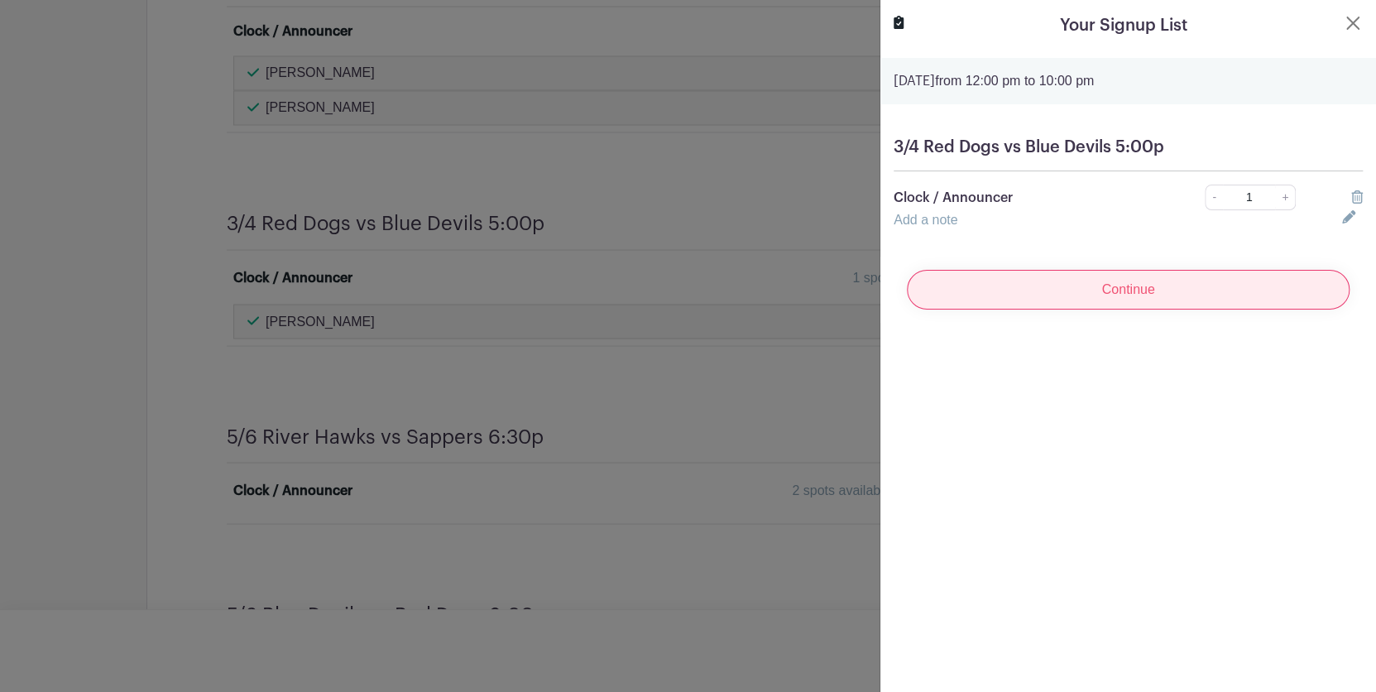
click at [1146, 284] on input "Continue" at bounding box center [1128, 290] width 443 height 40
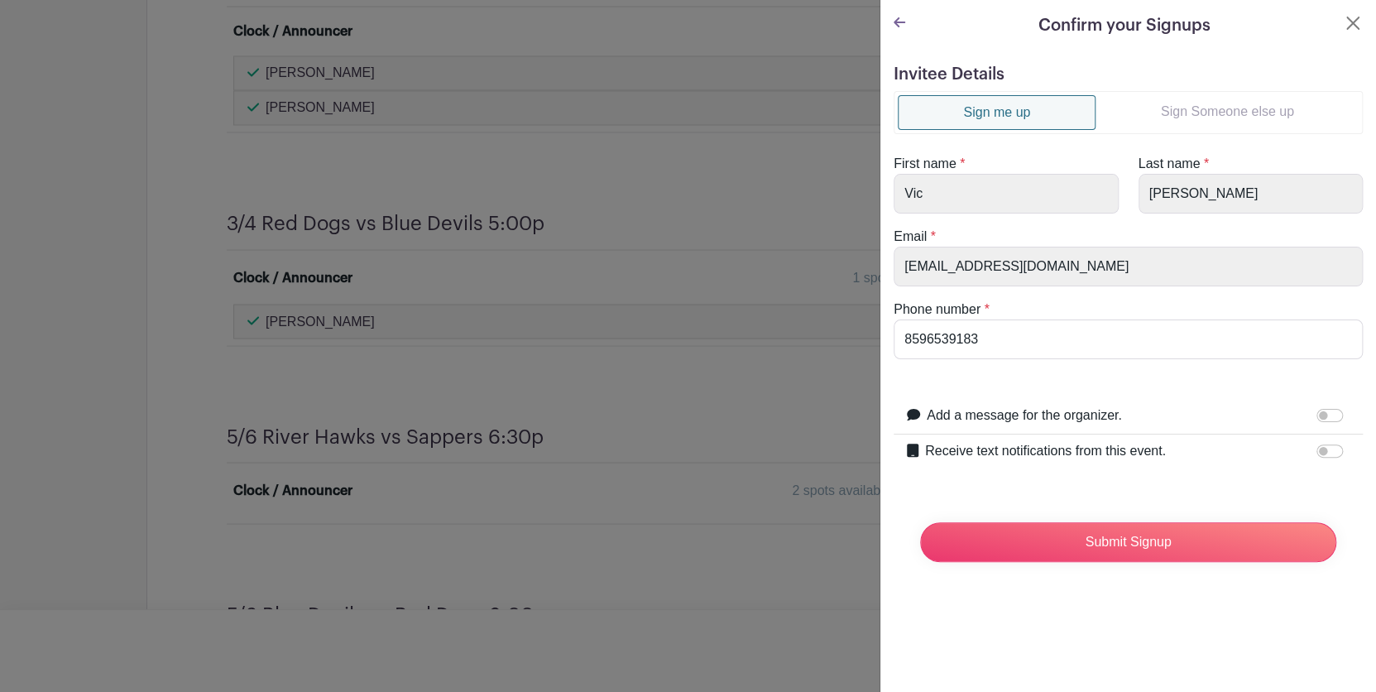
click at [1206, 116] on link "Sign Someone else up" at bounding box center [1227, 111] width 263 height 33
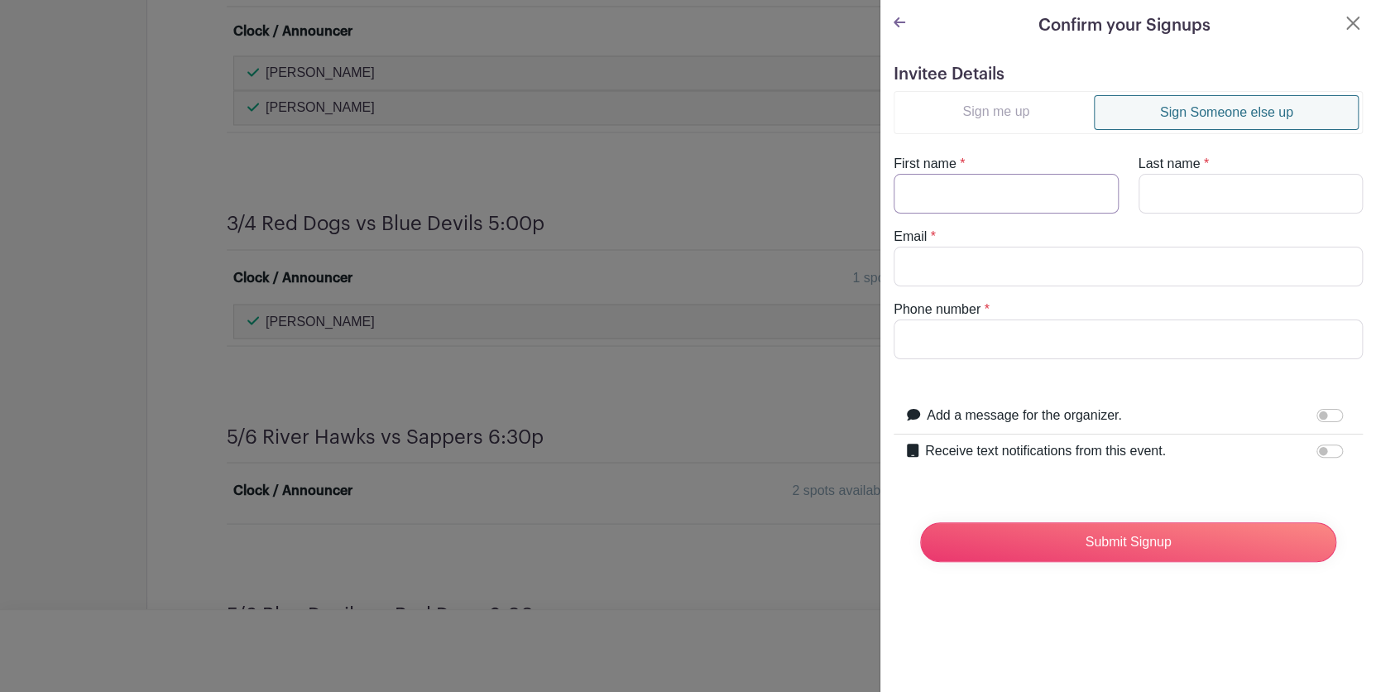
click at [1020, 189] on input "First name" at bounding box center [1006, 194] width 225 height 40
type input "Gavin"
click at [1165, 191] on input "Last name" at bounding box center [1251, 194] width 225 height 40
type input "R"
click at [1087, 254] on input "Email" at bounding box center [1128, 267] width 469 height 40
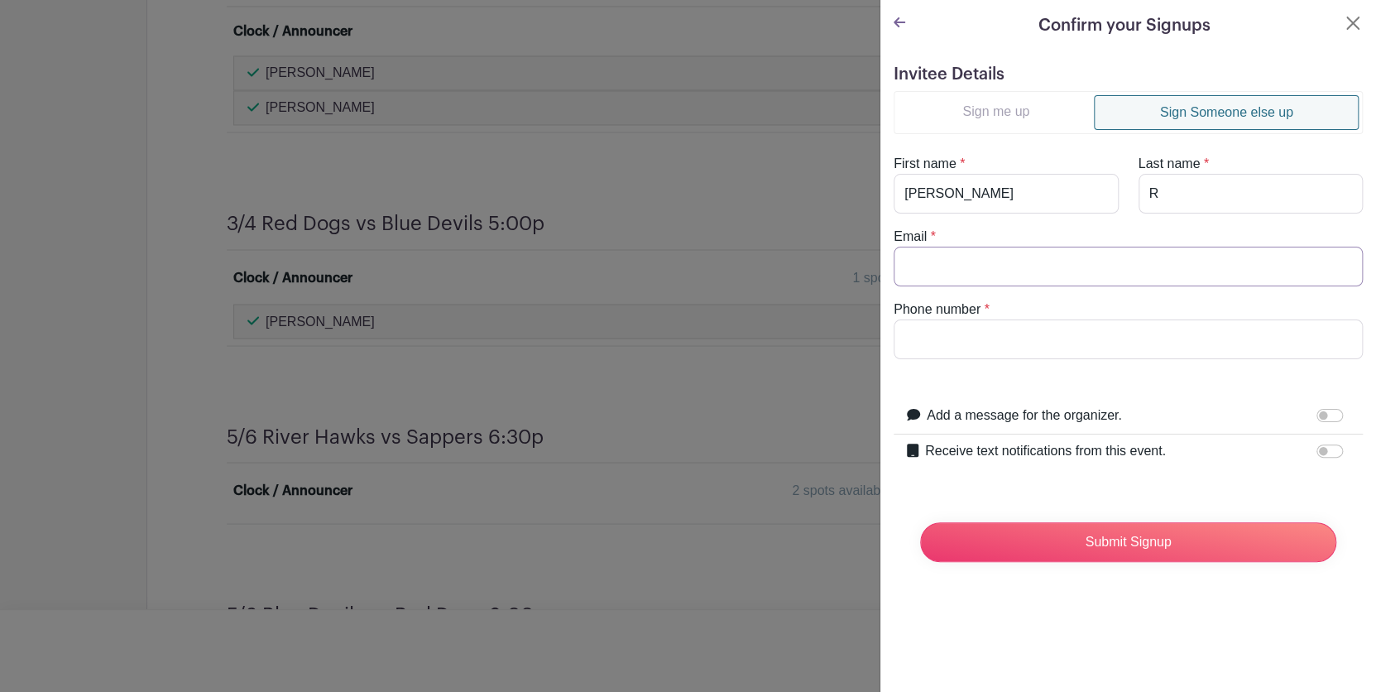
type input "schultzvic1962@gmail.com"
click at [1017, 329] on input "Phone number" at bounding box center [1128, 339] width 469 height 40
type input "5137078517"
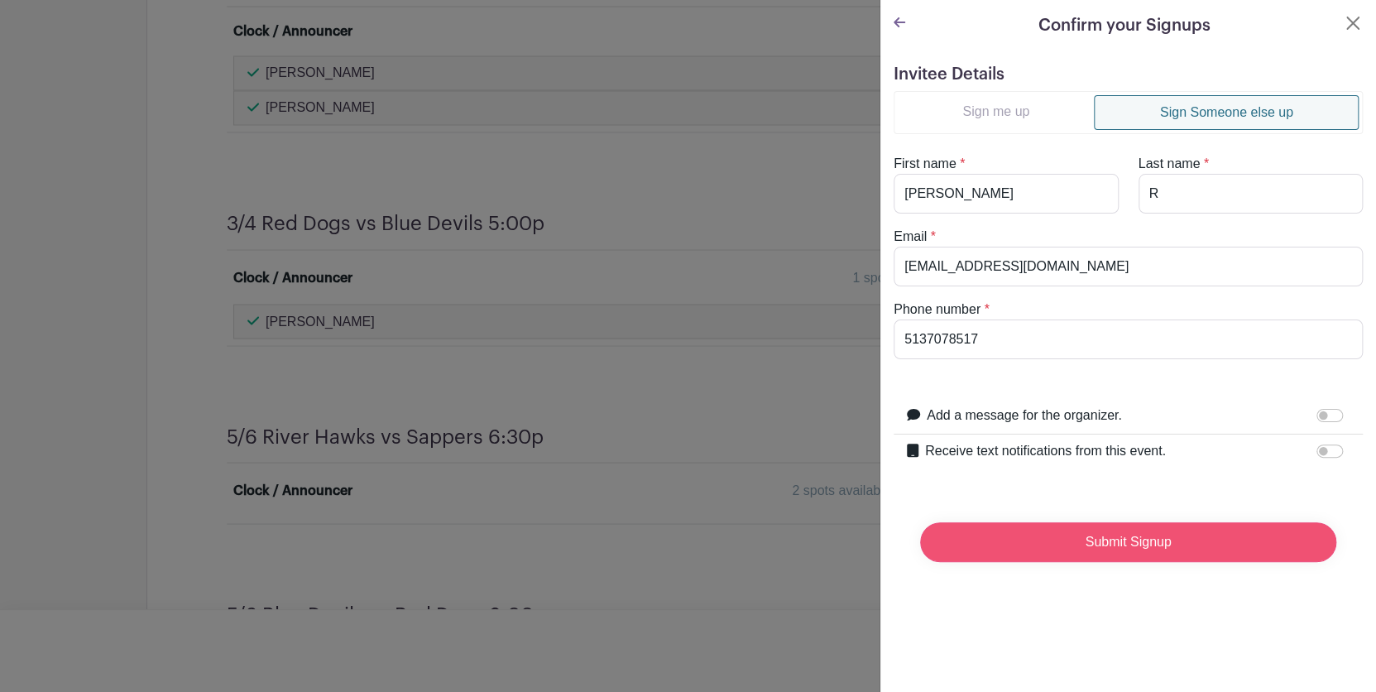
click at [1081, 551] on input "Submit Signup" at bounding box center [1128, 542] width 416 height 40
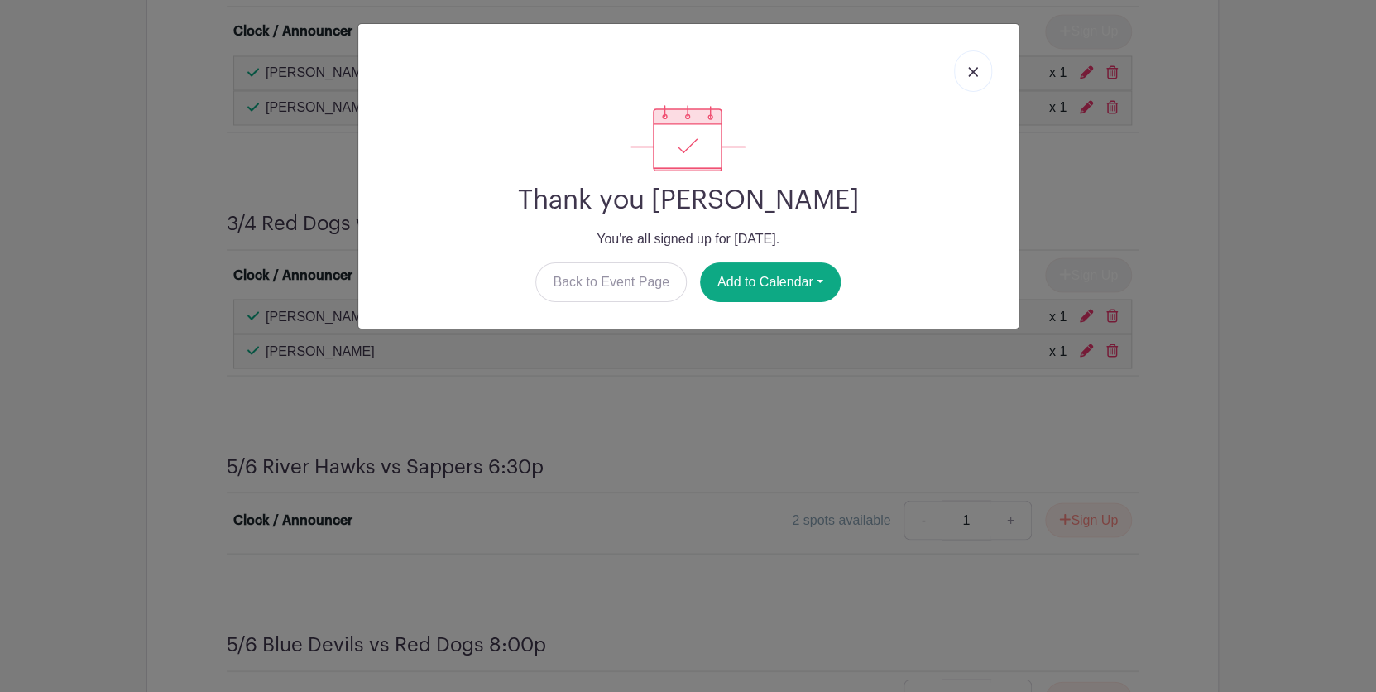
click at [969, 78] on link at bounding box center [973, 70] width 38 height 41
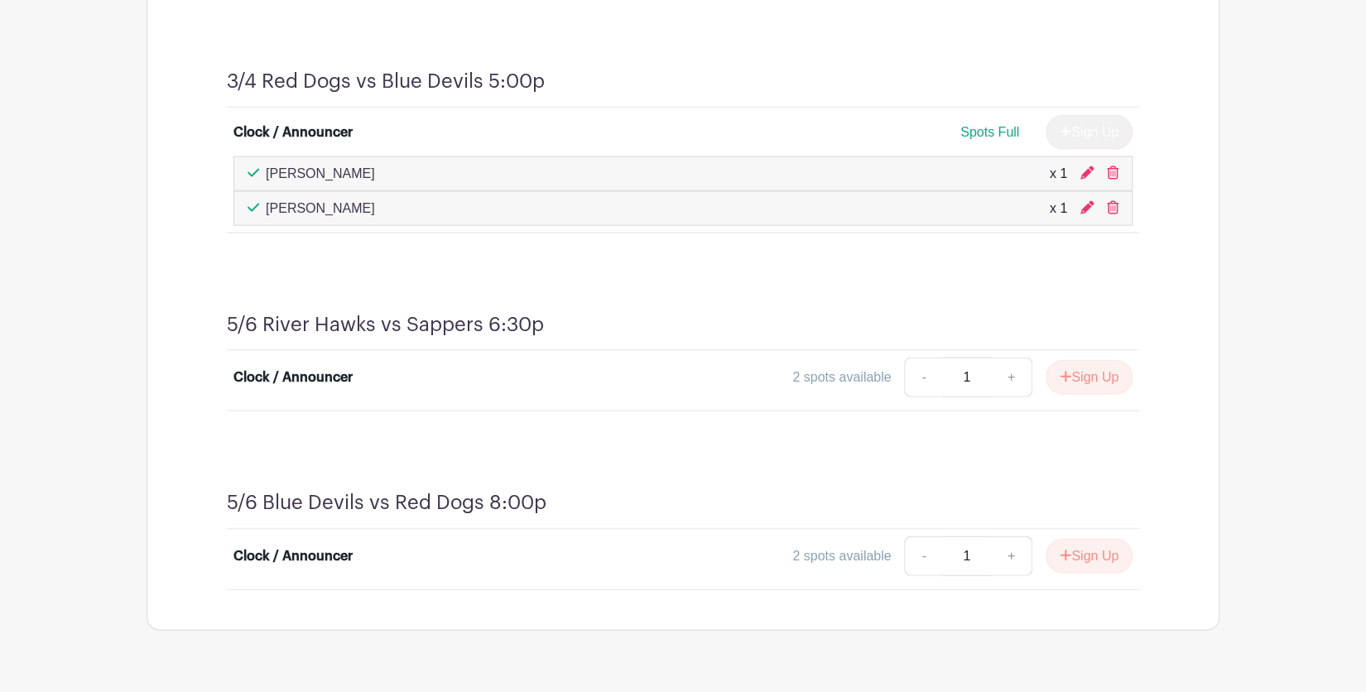
scroll to position [1701, 0]
click at [1087, 373] on button "Sign Up" at bounding box center [1088, 375] width 87 height 35
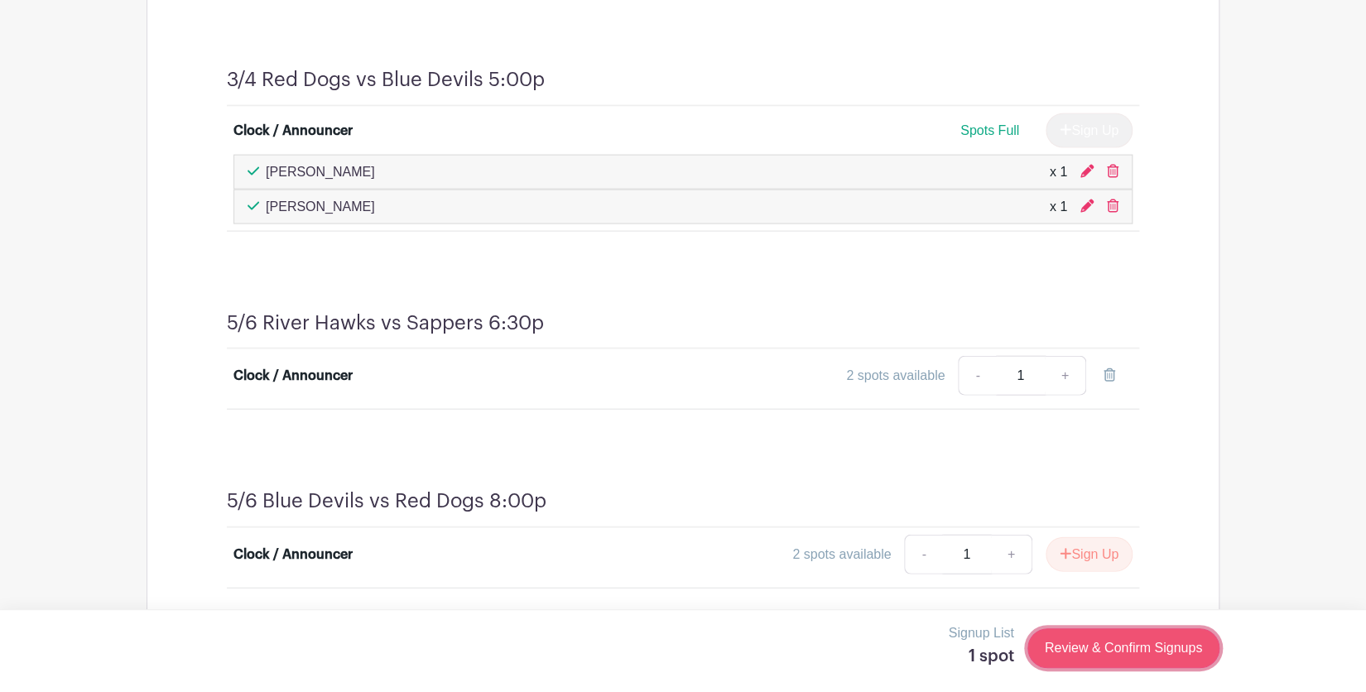
click at [1093, 649] on link "Review & Confirm Signups" at bounding box center [1123, 648] width 192 height 40
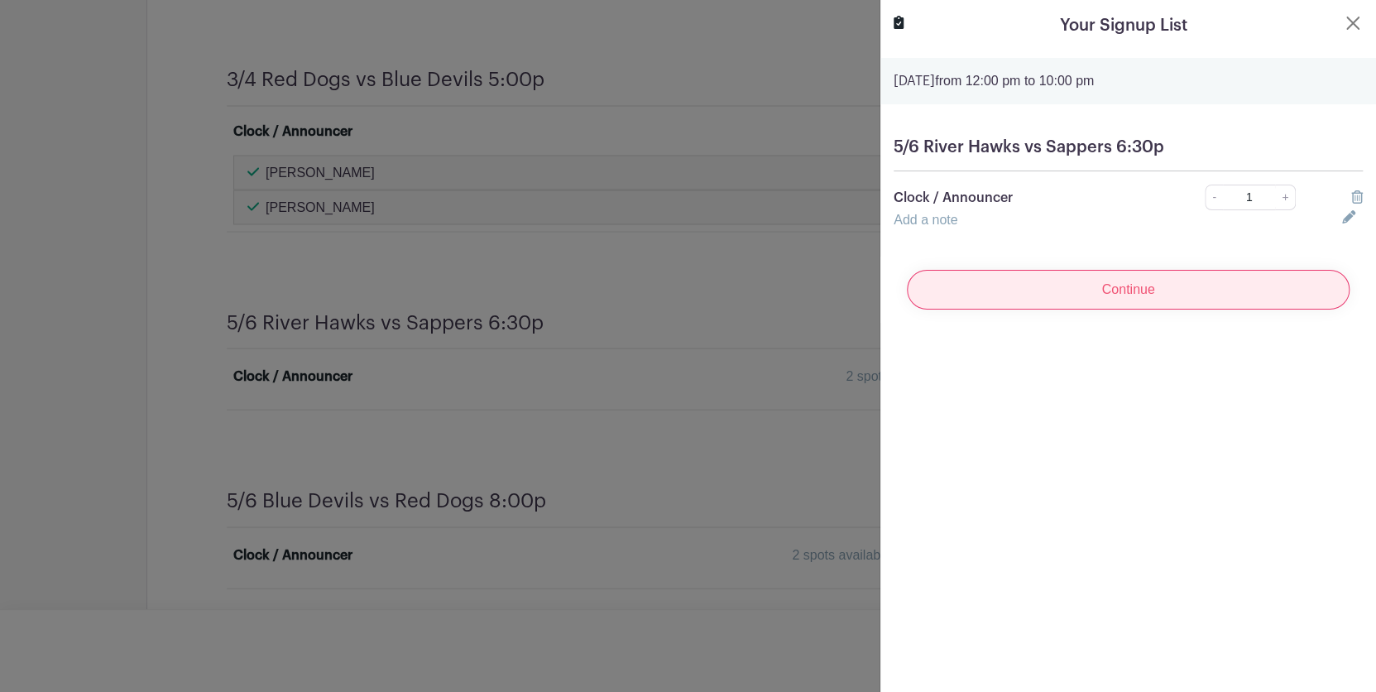
click at [1143, 295] on input "Continue" at bounding box center [1128, 290] width 443 height 40
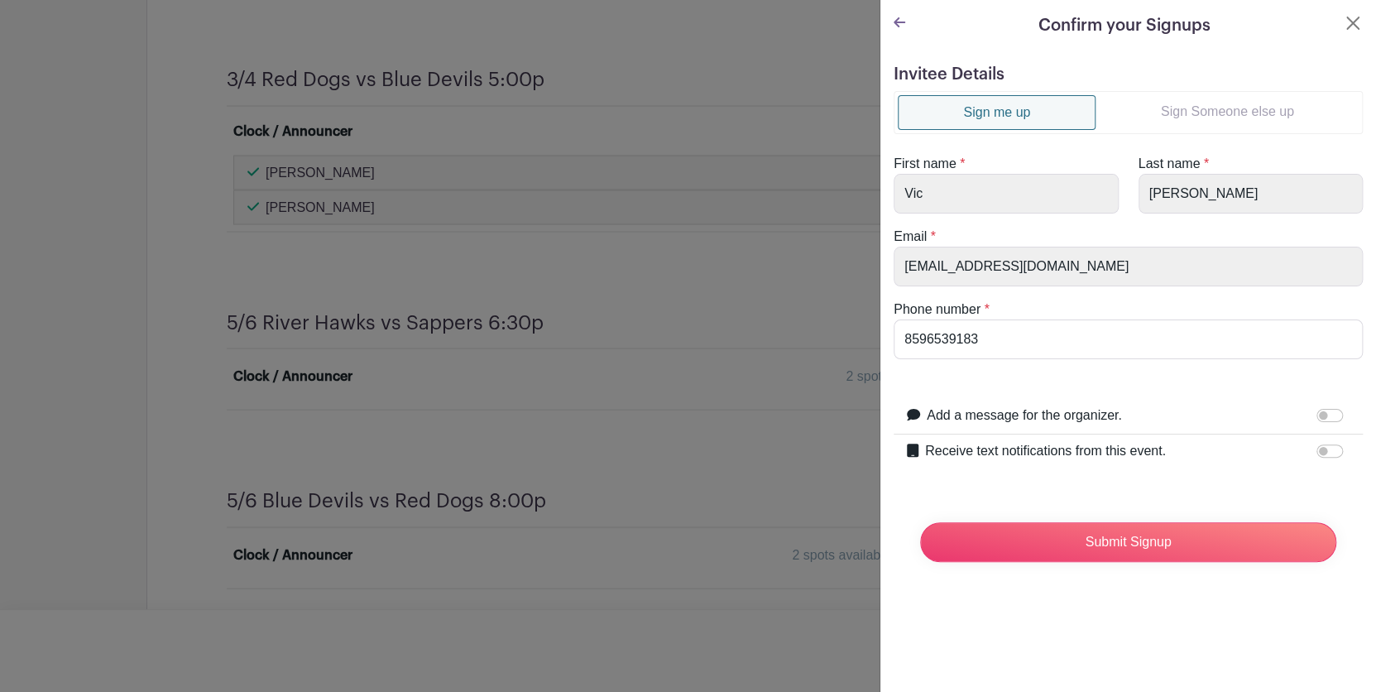
click at [1192, 114] on link "Sign Someone else up" at bounding box center [1227, 111] width 263 height 33
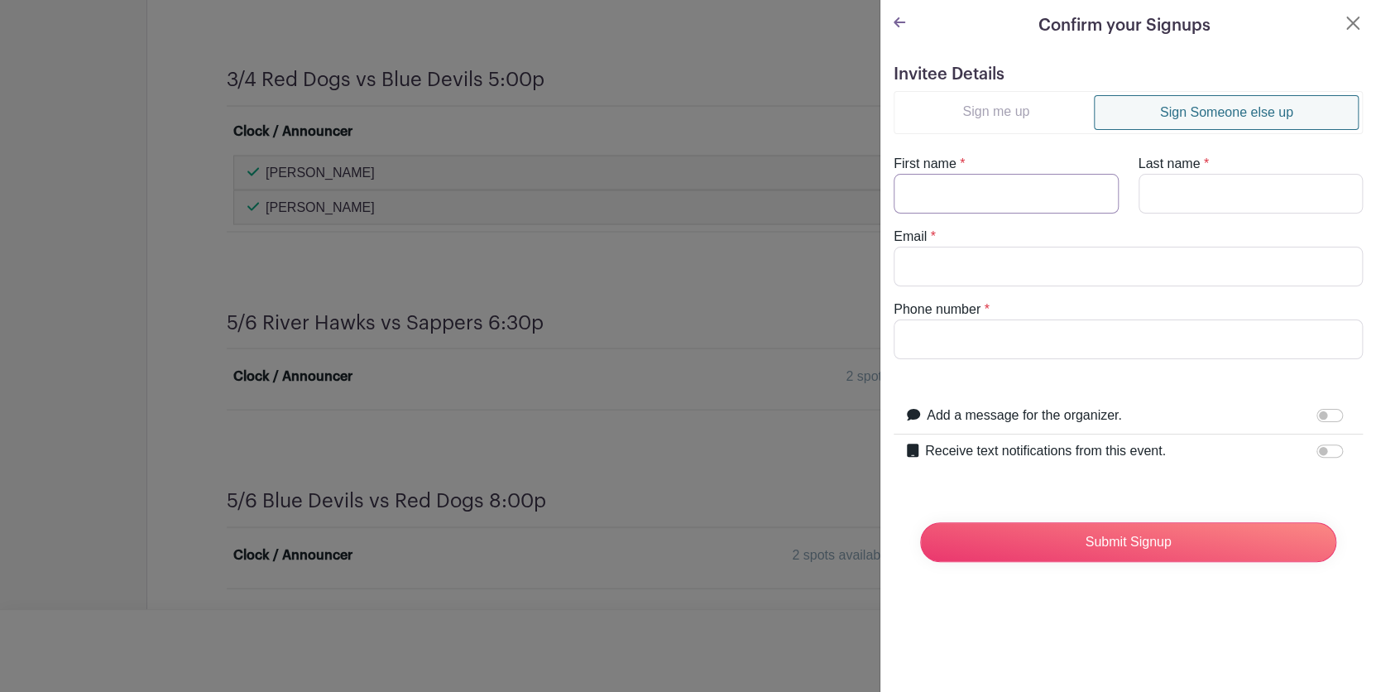
click at [1031, 186] on input "First name" at bounding box center [1006, 194] width 225 height 40
type input "Gavin"
drag, startPoint x: 1145, startPoint y: 193, endPoint x: 1149, endPoint y: 200, distance: 8.5
click at [1145, 193] on input "Last name" at bounding box center [1251, 194] width 225 height 40
type input "R"
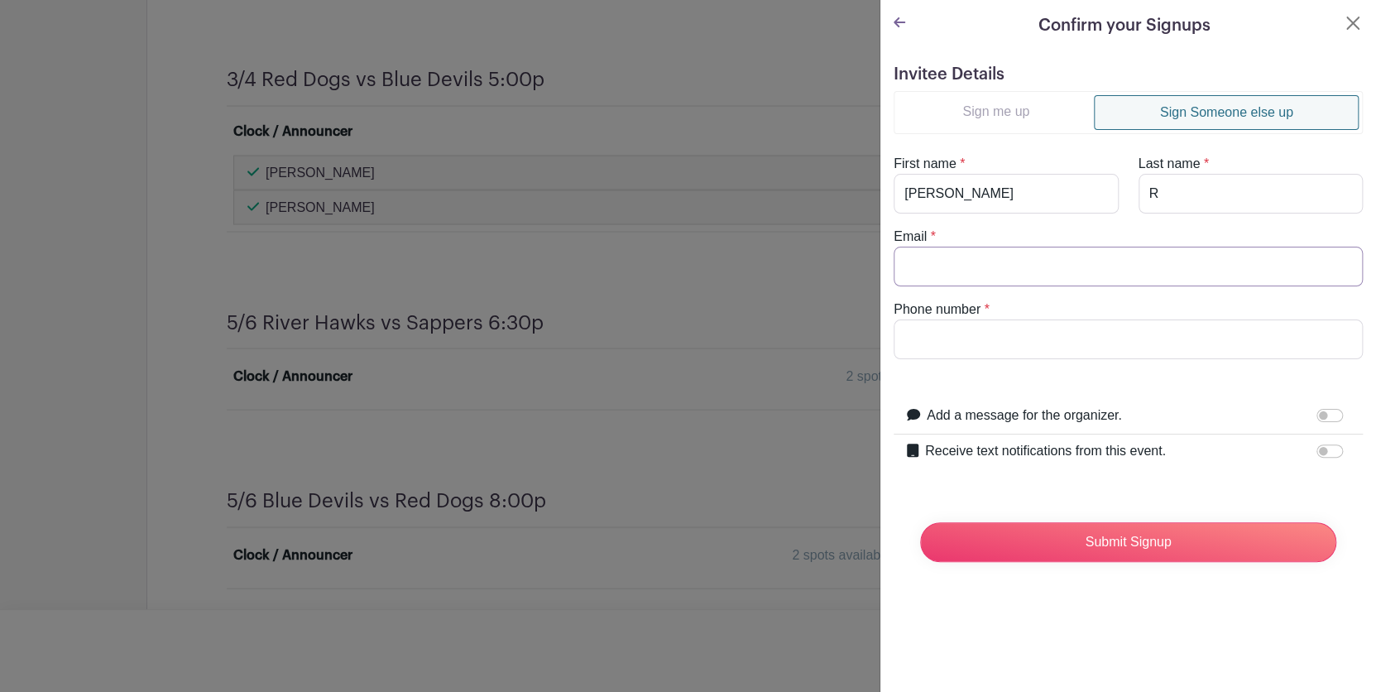
click at [1015, 257] on input "Email" at bounding box center [1128, 267] width 469 height 40
type input "schultzvic1962@gmail.com"
click at [1010, 338] on input "Phone number" at bounding box center [1128, 339] width 469 height 40
type input "5137078517"
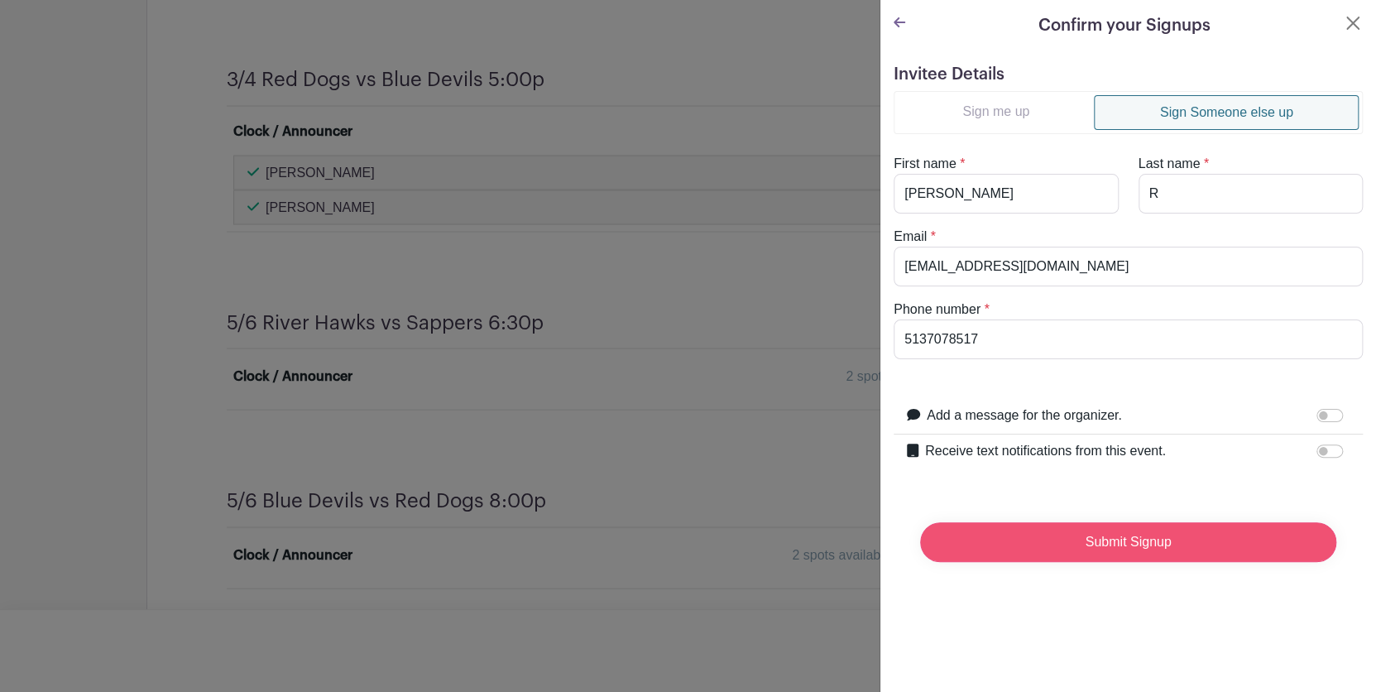
click at [1123, 542] on input "Submit Signup" at bounding box center [1128, 542] width 416 height 40
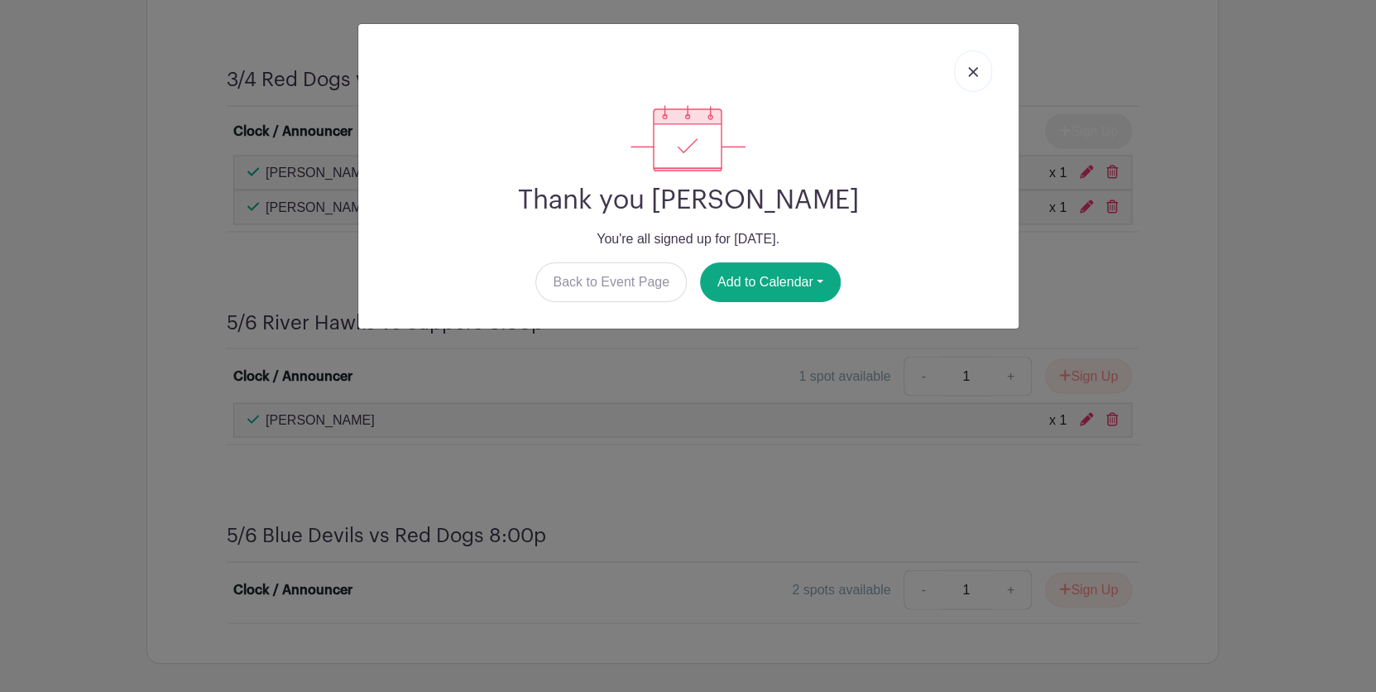
click at [970, 78] on link at bounding box center [973, 70] width 38 height 41
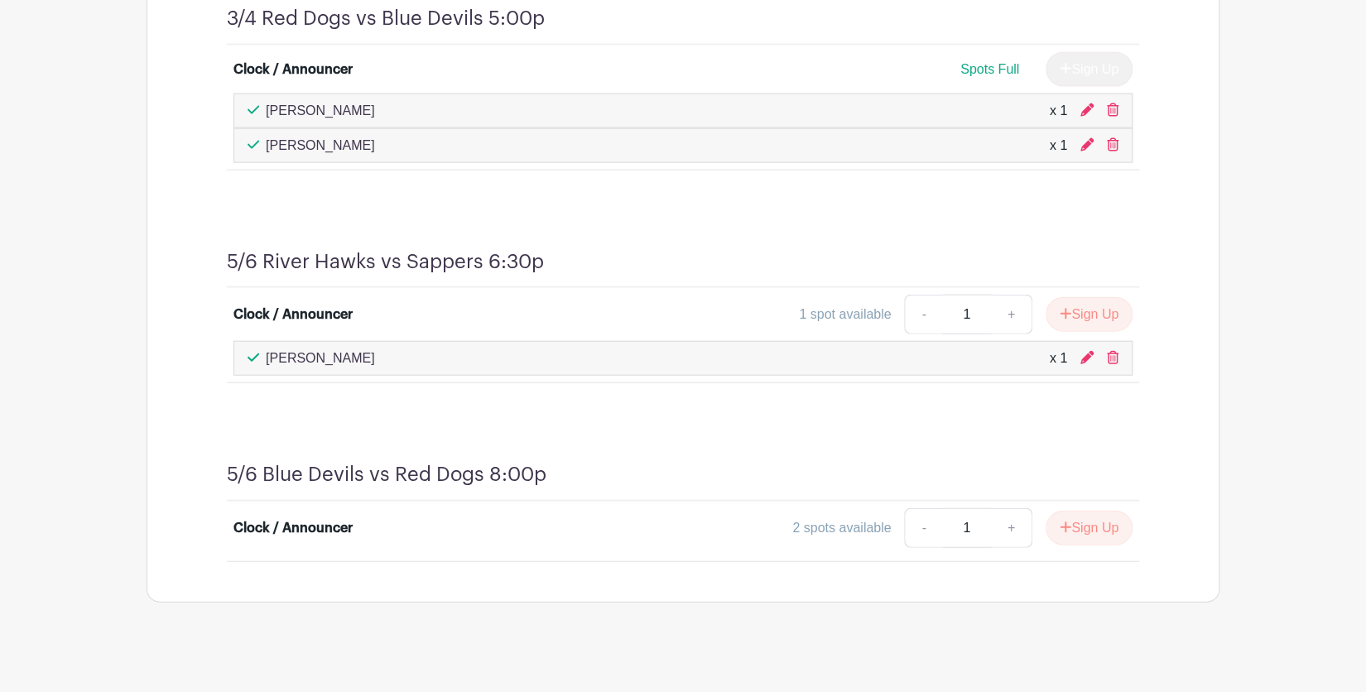
scroll to position [1770, 0]
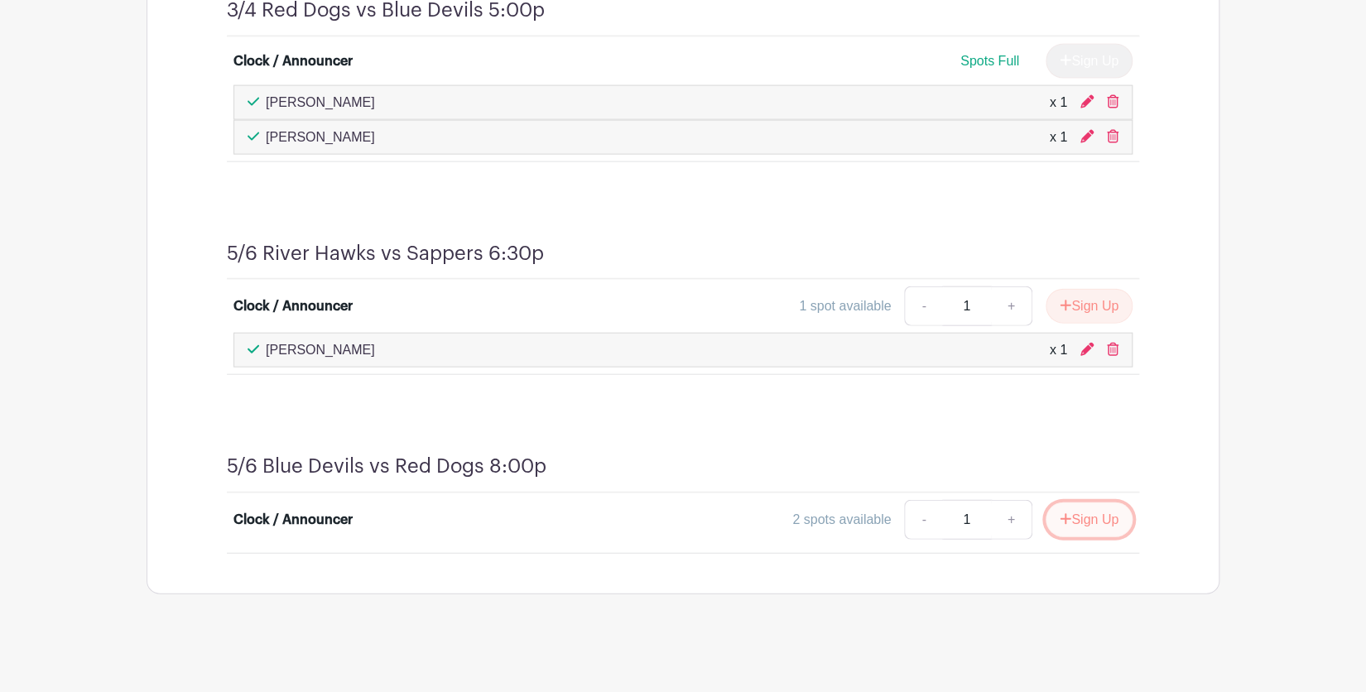
click at [1109, 515] on button "Sign Up" at bounding box center [1088, 519] width 87 height 35
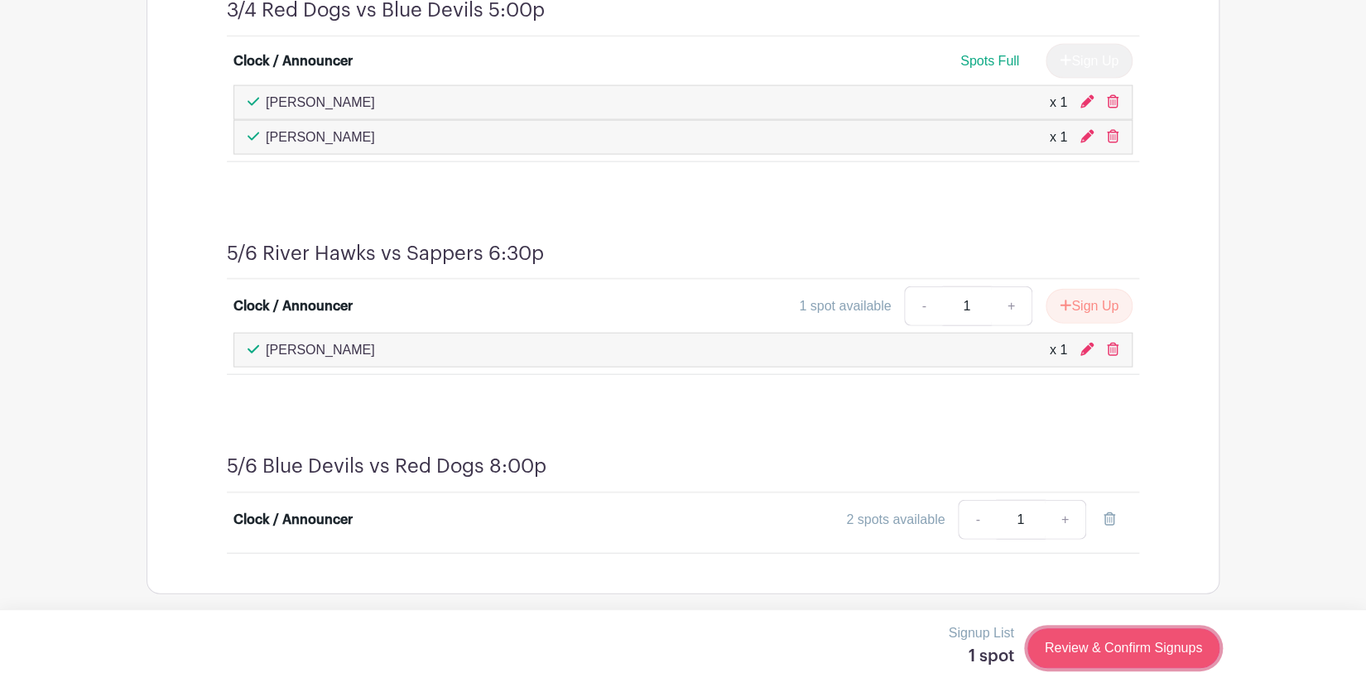
click at [1090, 640] on link "Review & Confirm Signups" at bounding box center [1123, 648] width 192 height 40
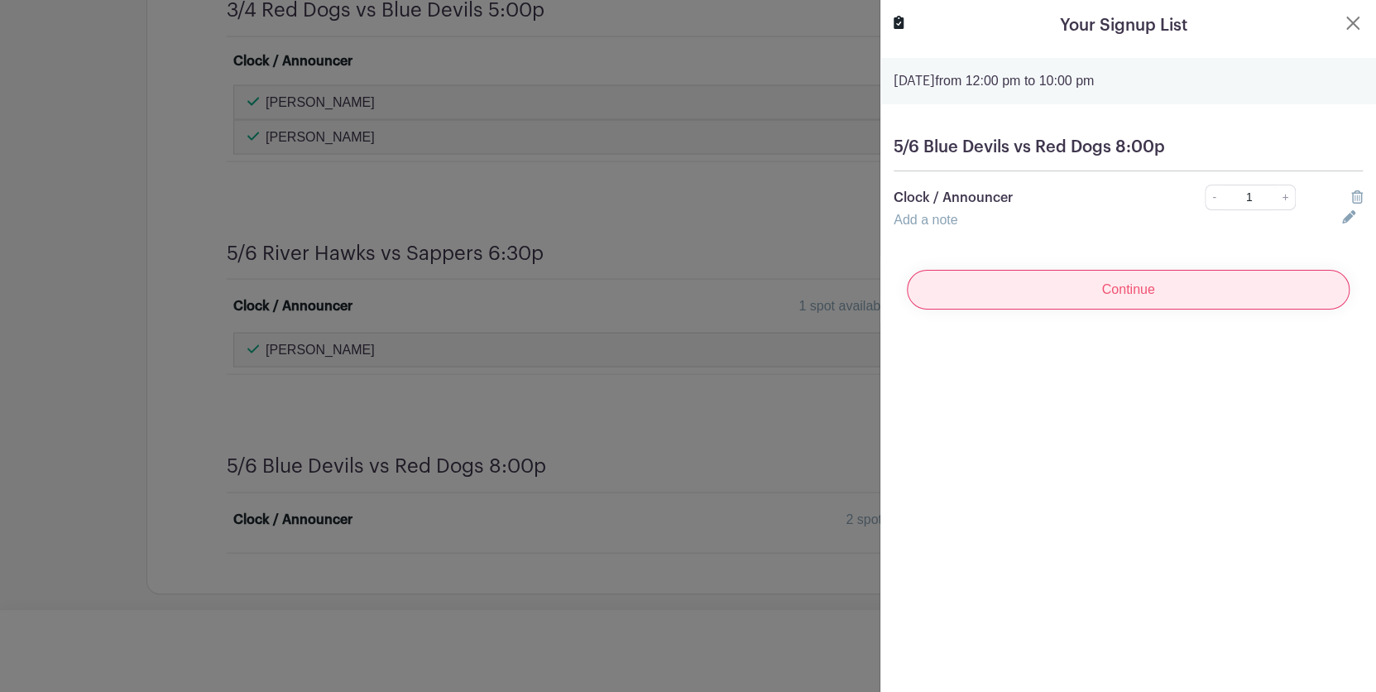
click at [1112, 289] on input "Continue" at bounding box center [1128, 290] width 443 height 40
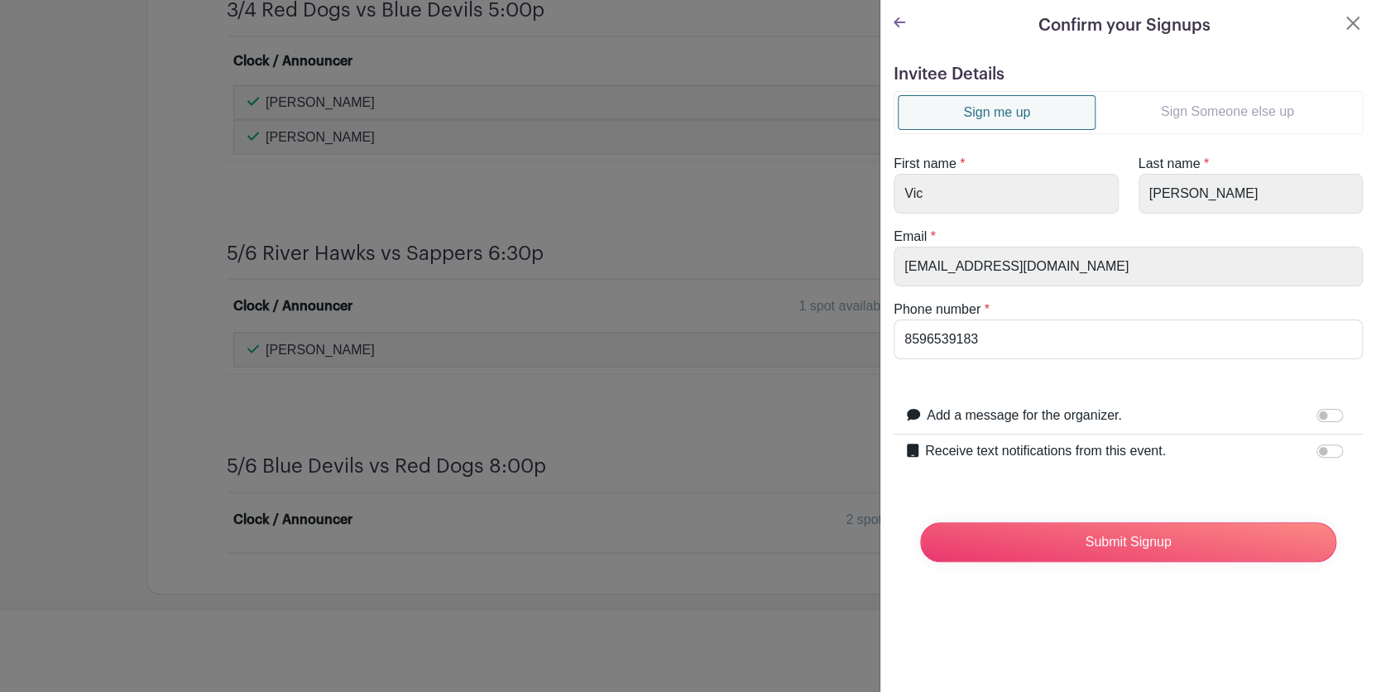
click at [1186, 111] on link "Sign Someone else up" at bounding box center [1227, 111] width 263 height 33
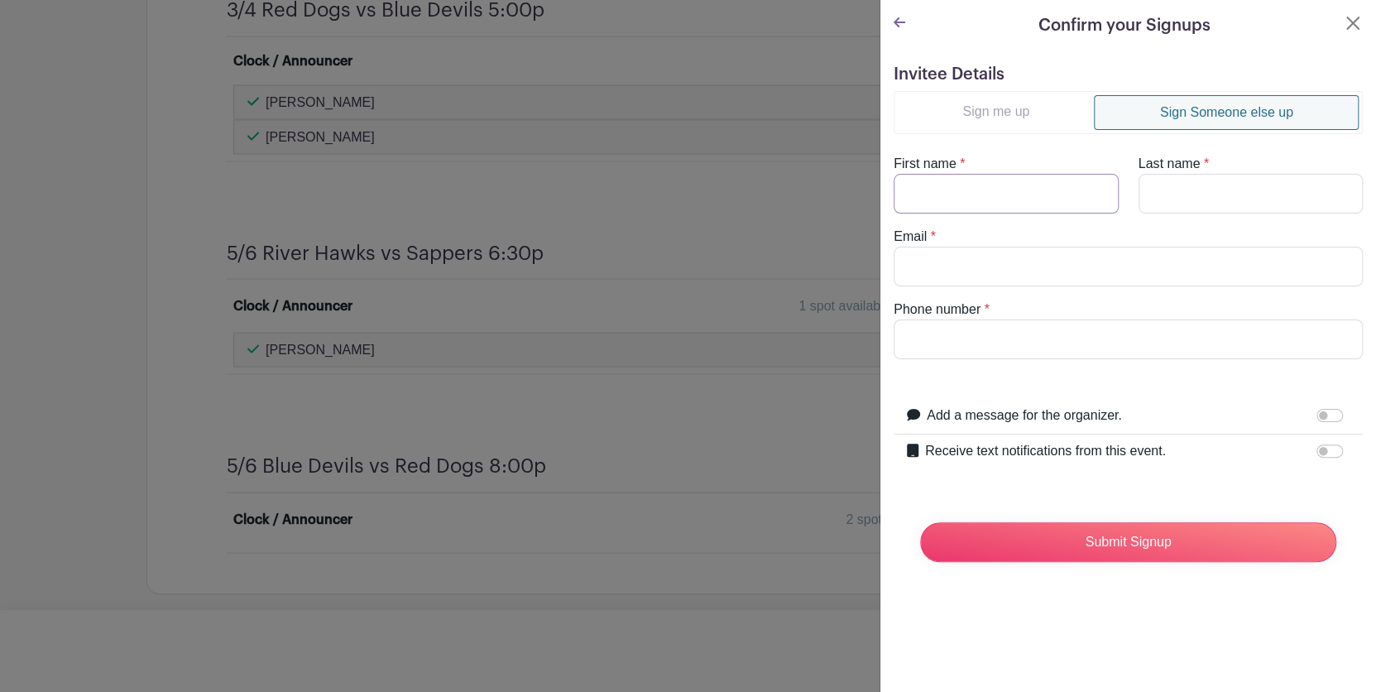
click at [1046, 194] on input "First name" at bounding box center [1006, 194] width 225 height 40
type input "Gavin"
click at [1142, 190] on input "Last name" at bounding box center [1251, 194] width 225 height 40
type input "R"
click at [1114, 260] on input "Email" at bounding box center [1128, 267] width 469 height 40
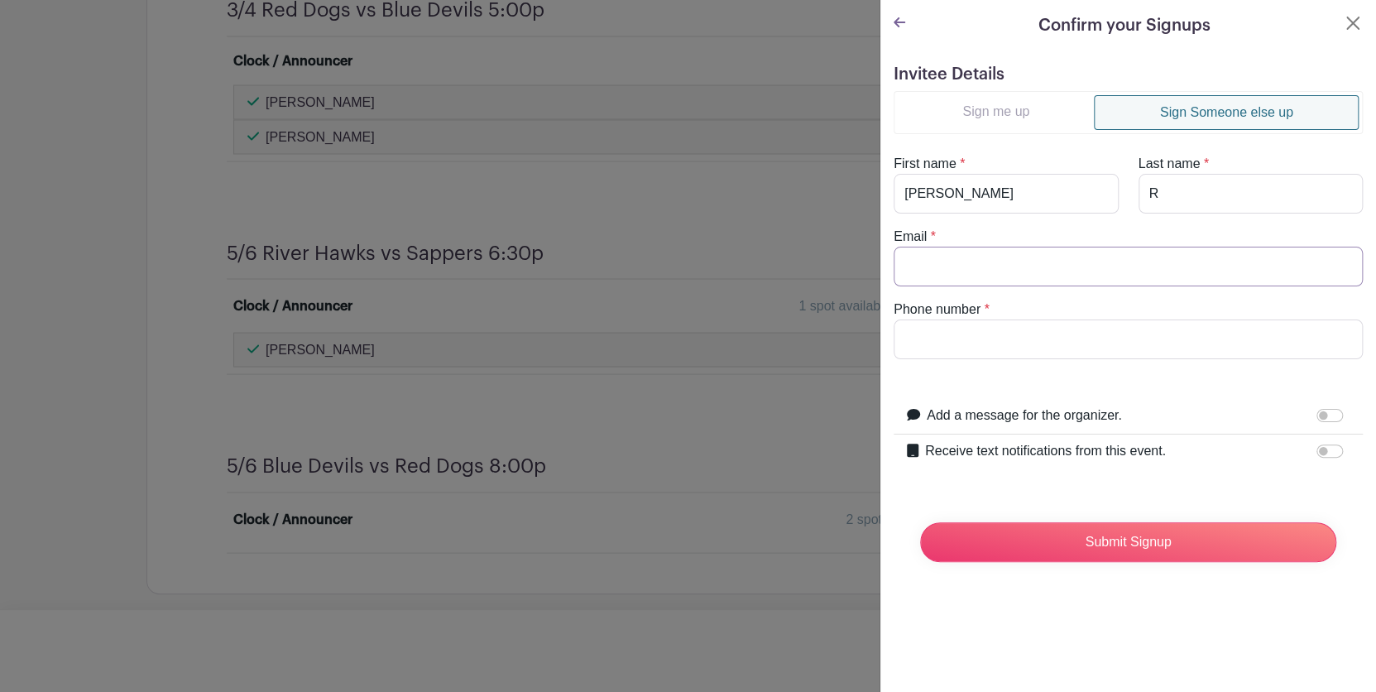
type input "schultzvic1962@gmail.com"
click at [1044, 329] on input "Phone number" at bounding box center [1128, 339] width 469 height 40
type input "5137078517"
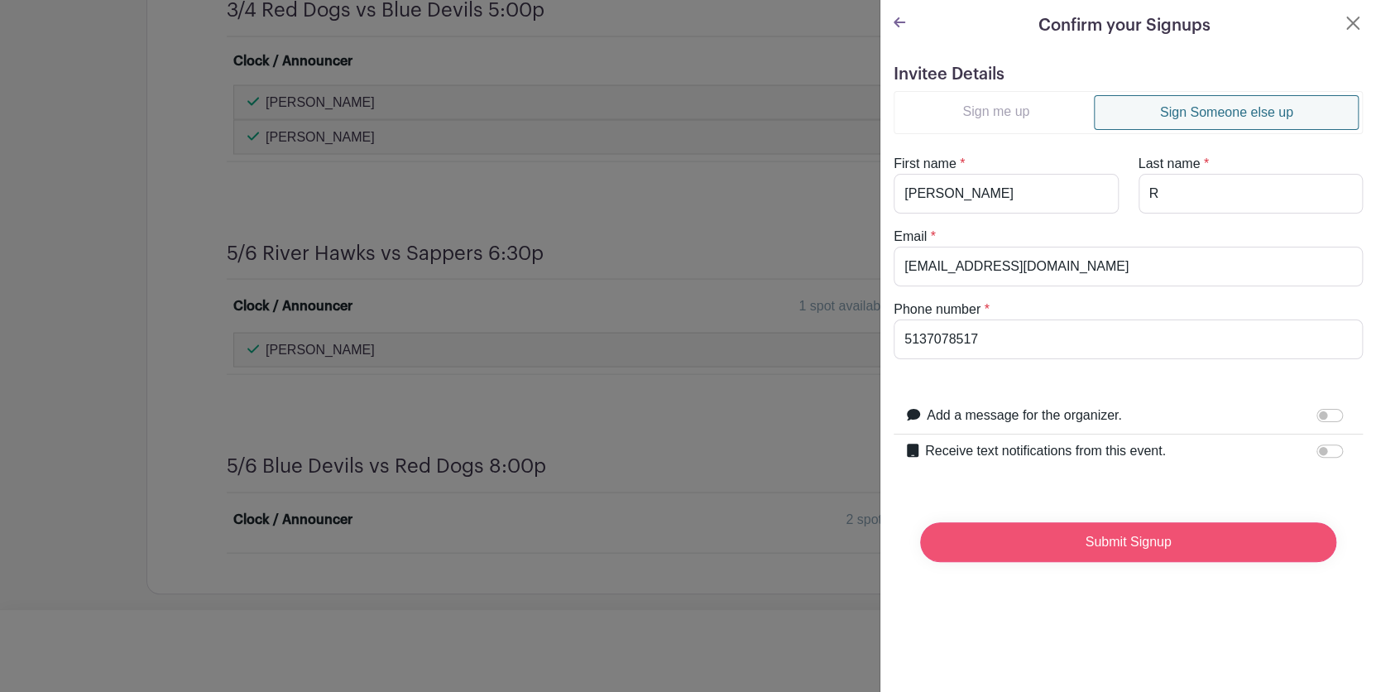
click at [1129, 540] on input "Submit Signup" at bounding box center [1128, 542] width 416 height 40
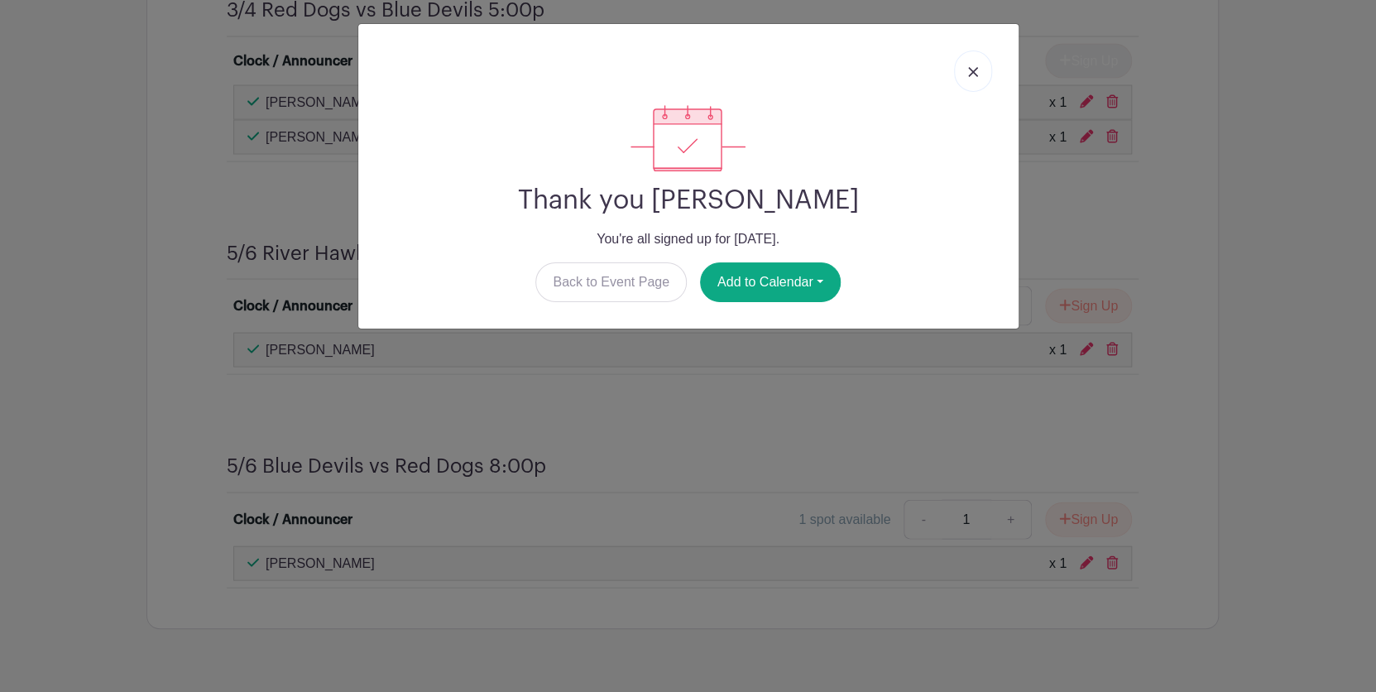
click at [978, 72] on link at bounding box center [973, 70] width 38 height 41
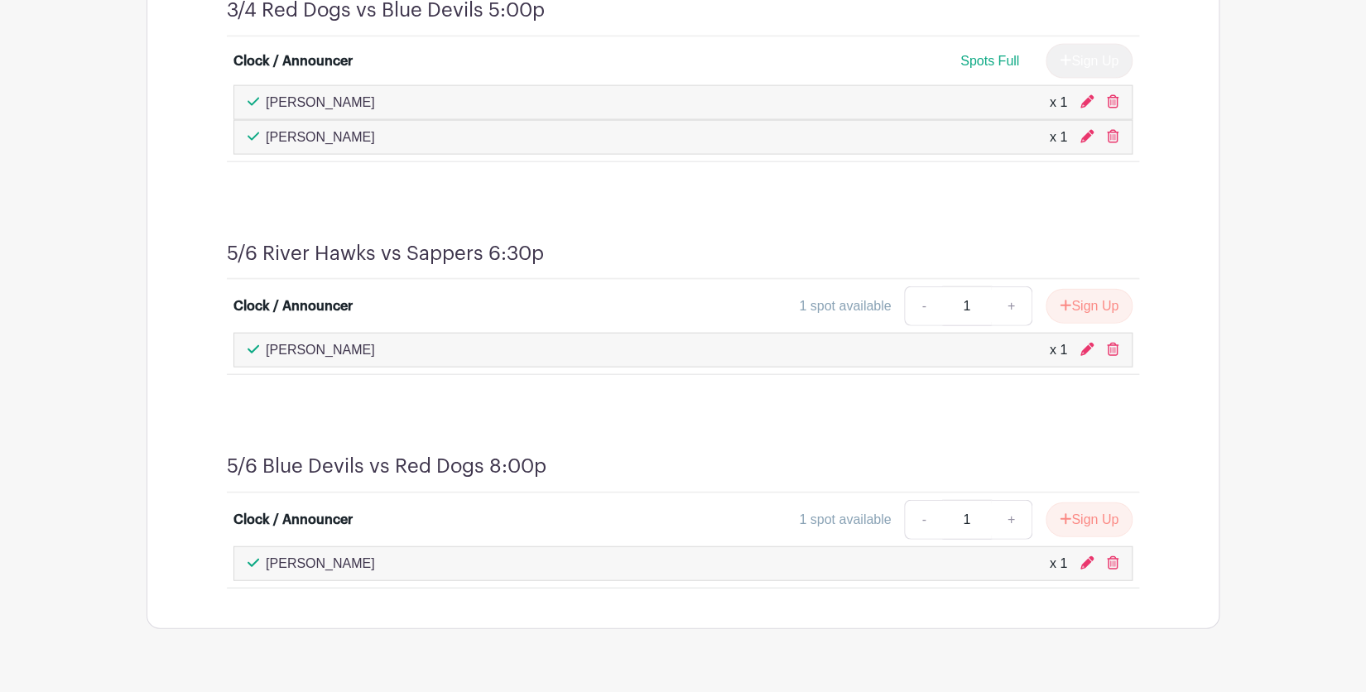
scroll to position [1698, 0]
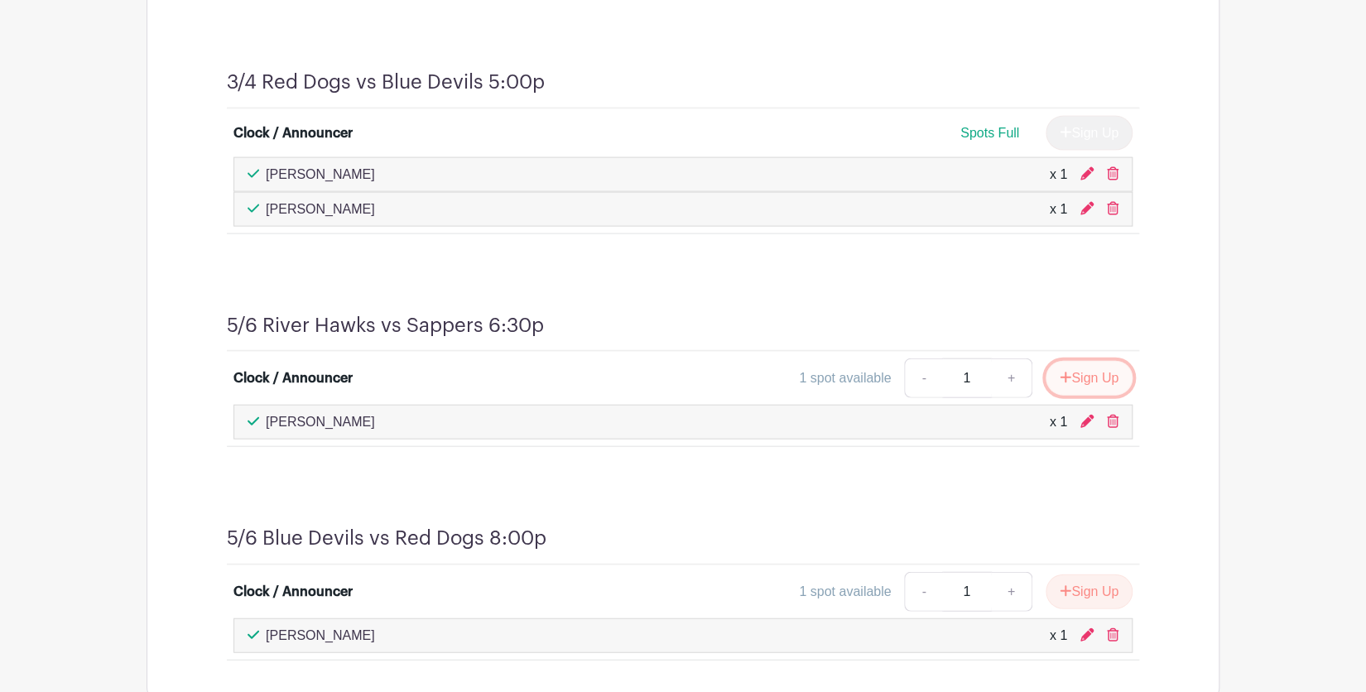
click at [1080, 375] on button "Sign Up" at bounding box center [1088, 378] width 87 height 35
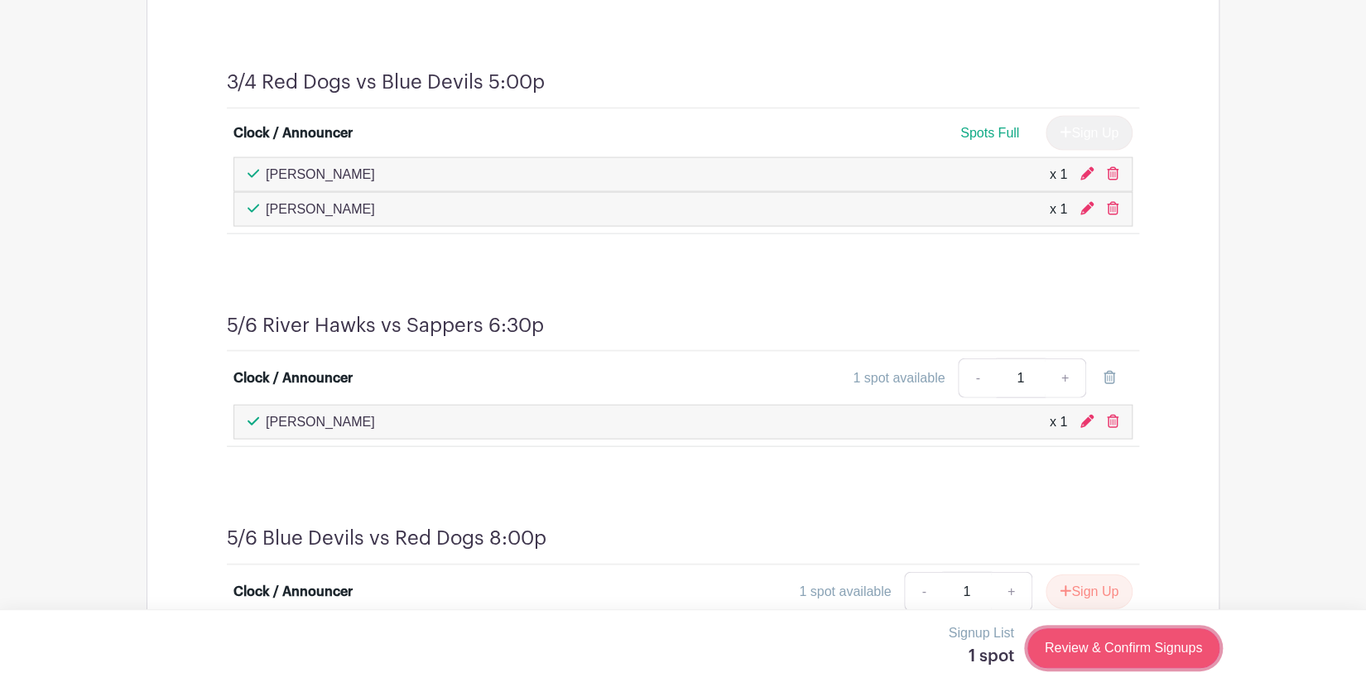
click at [1068, 649] on link "Review & Confirm Signups" at bounding box center [1123, 648] width 192 height 40
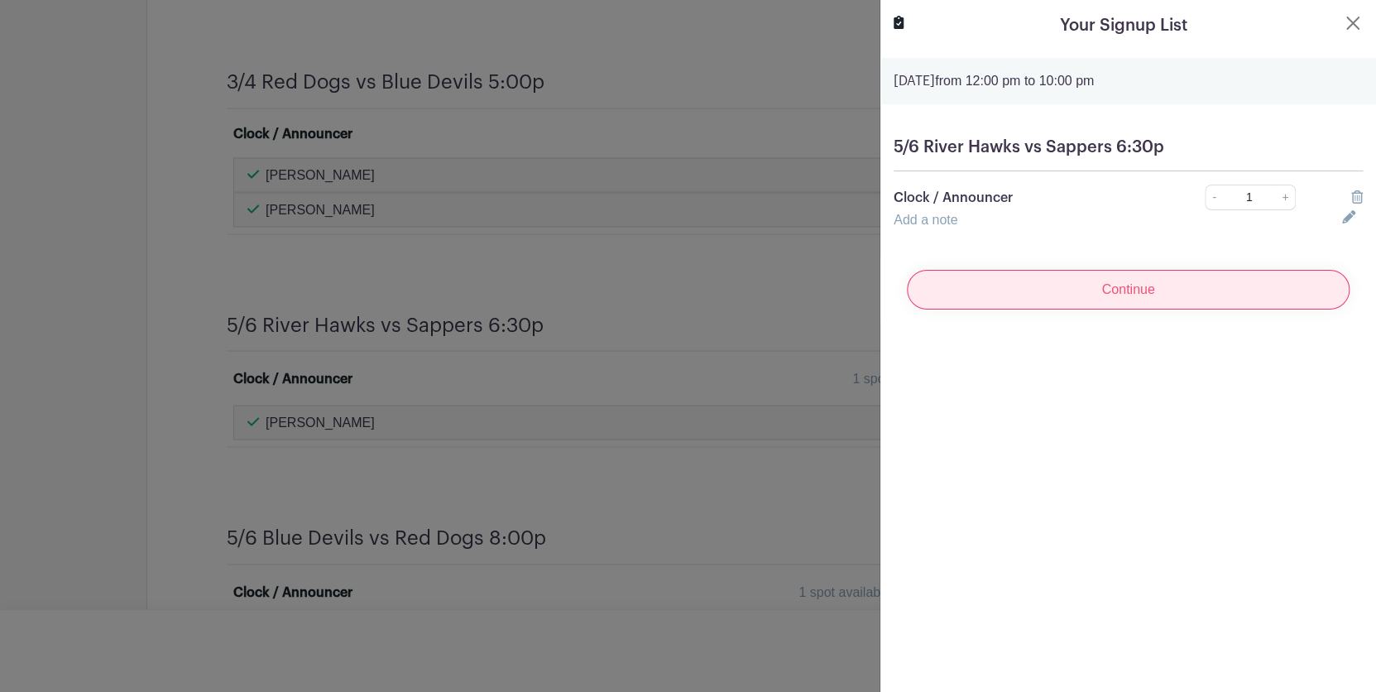
click at [1135, 288] on input "Continue" at bounding box center [1128, 290] width 443 height 40
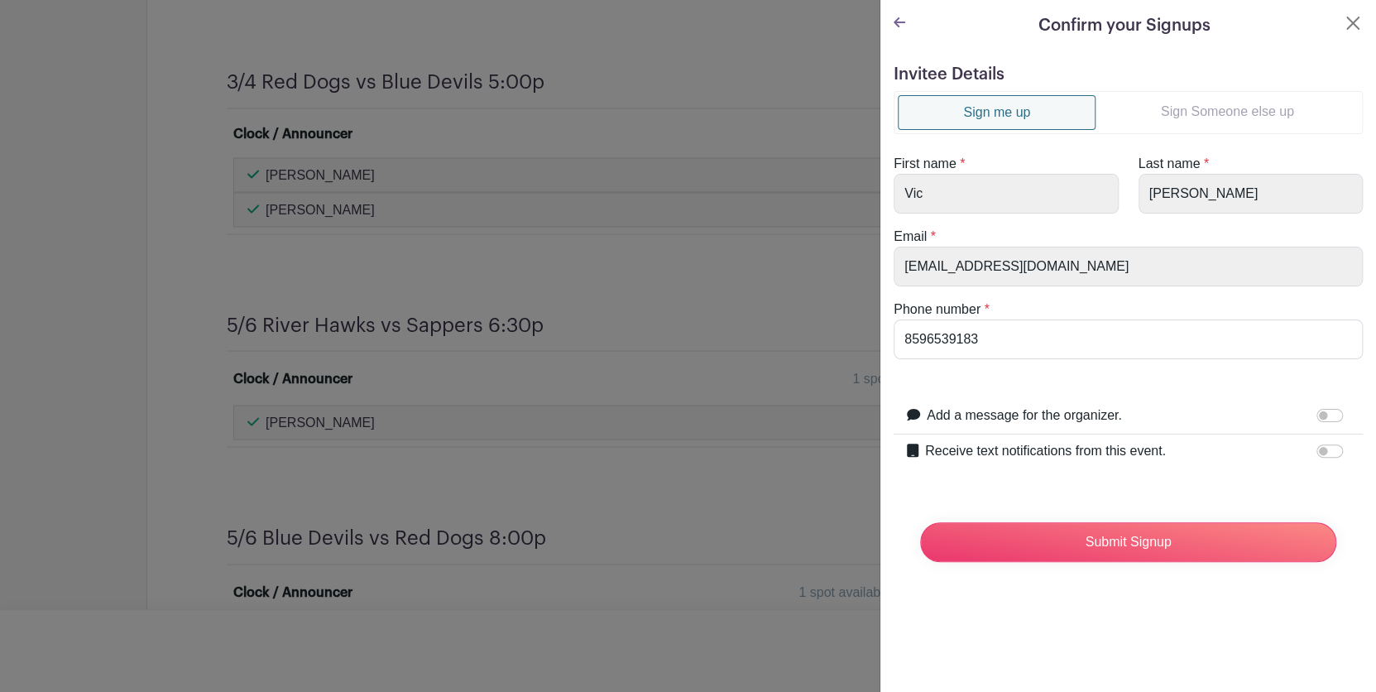
click at [1201, 111] on link "Sign Someone else up" at bounding box center [1227, 111] width 263 height 33
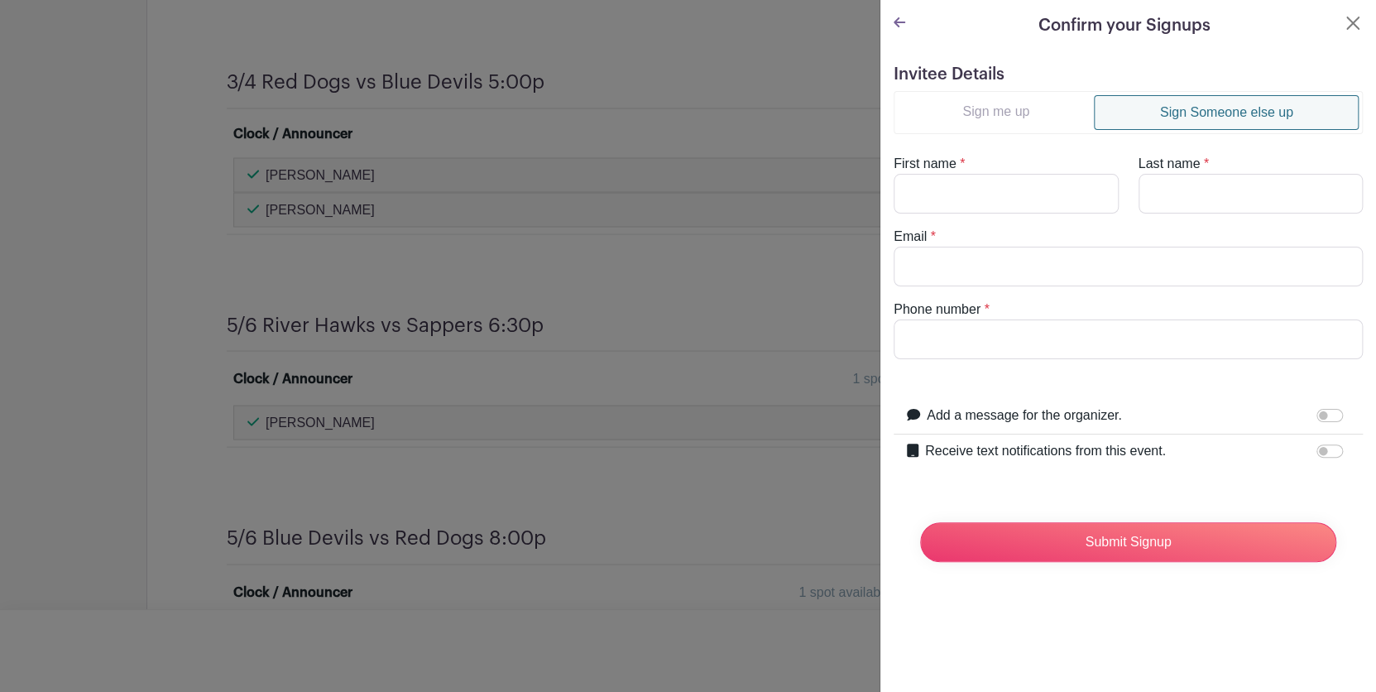
click at [1082, 171] on div "First name *" at bounding box center [1006, 184] width 245 height 60
click at [1078, 181] on input "First name" at bounding box center [1006, 194] width 225 height 40
click at [1038, 185] on input "First name" at bounding box center [1006, 194] width 225 height 40
type input "Grayson"
type input "S"
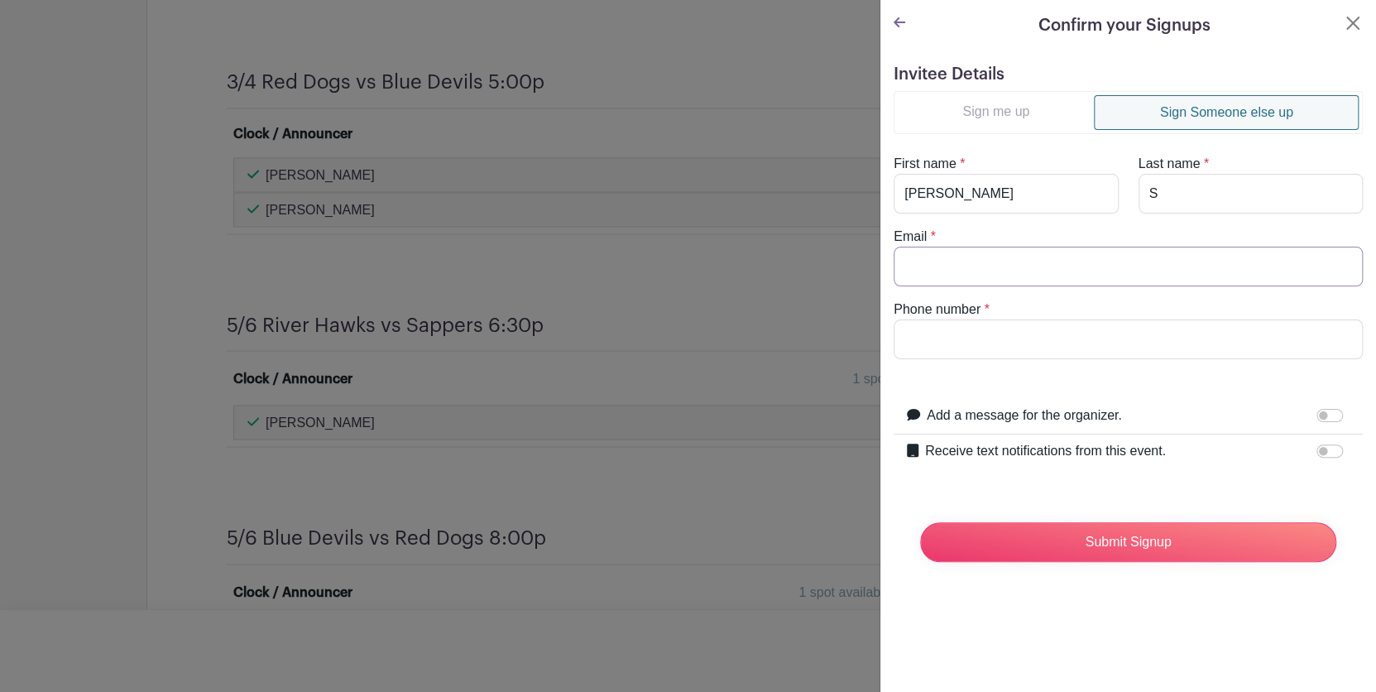
click at [975, 271] on input "Email" at bounding box center [1128, 267] width 469 height 40
type input "schultzvic1962@gmail.com"
click at [969, 334] on input "Phone number" at bounding box center [1128, 339] width 469 height 40
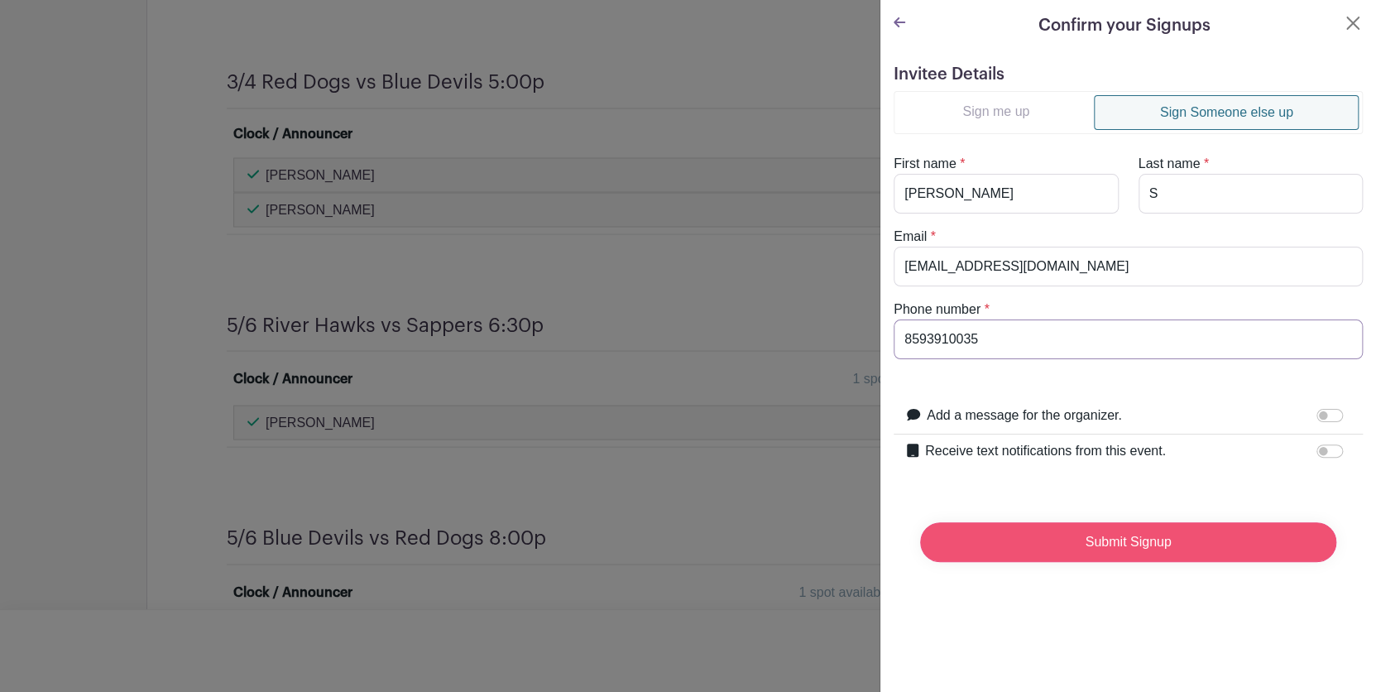
type input "8593910035"
click at [1123, 546] on input "Submit Signup" at bounding box center [1128, 542] width 416 height 40
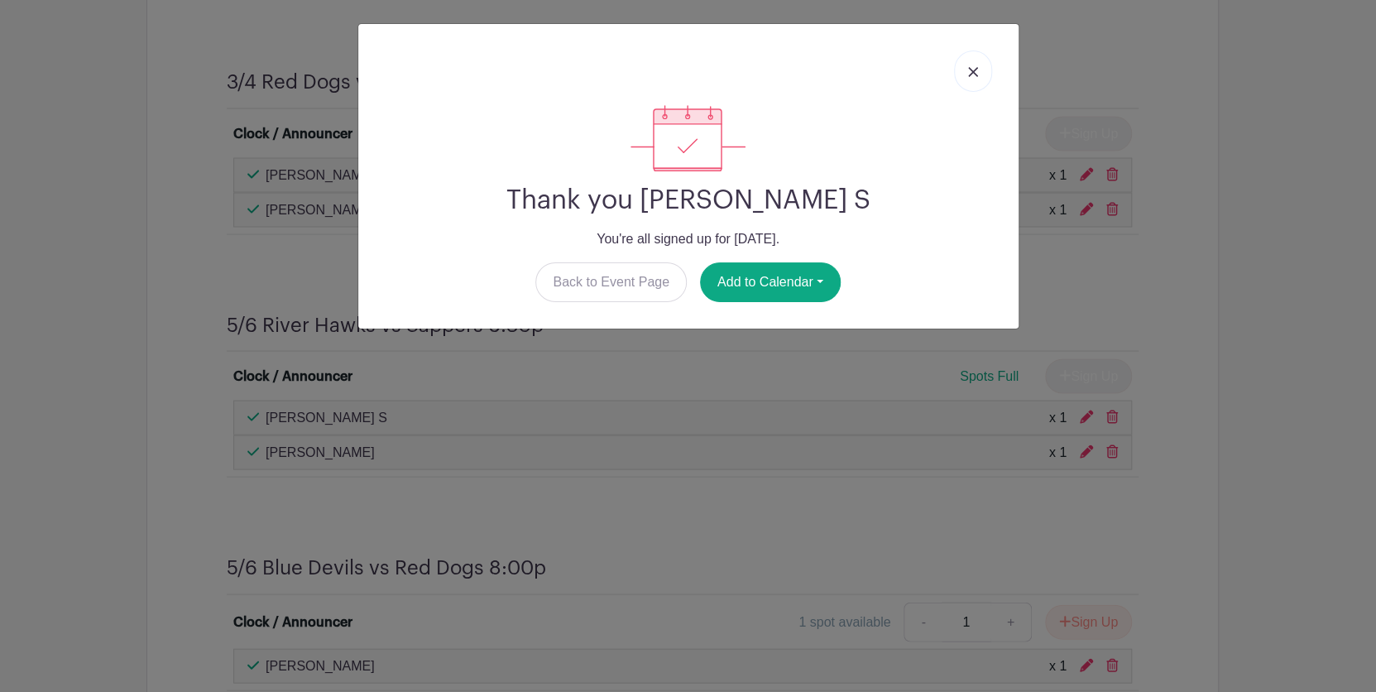
click at [979, 71] on link at bounding box center [973, 70] width 38 height 41
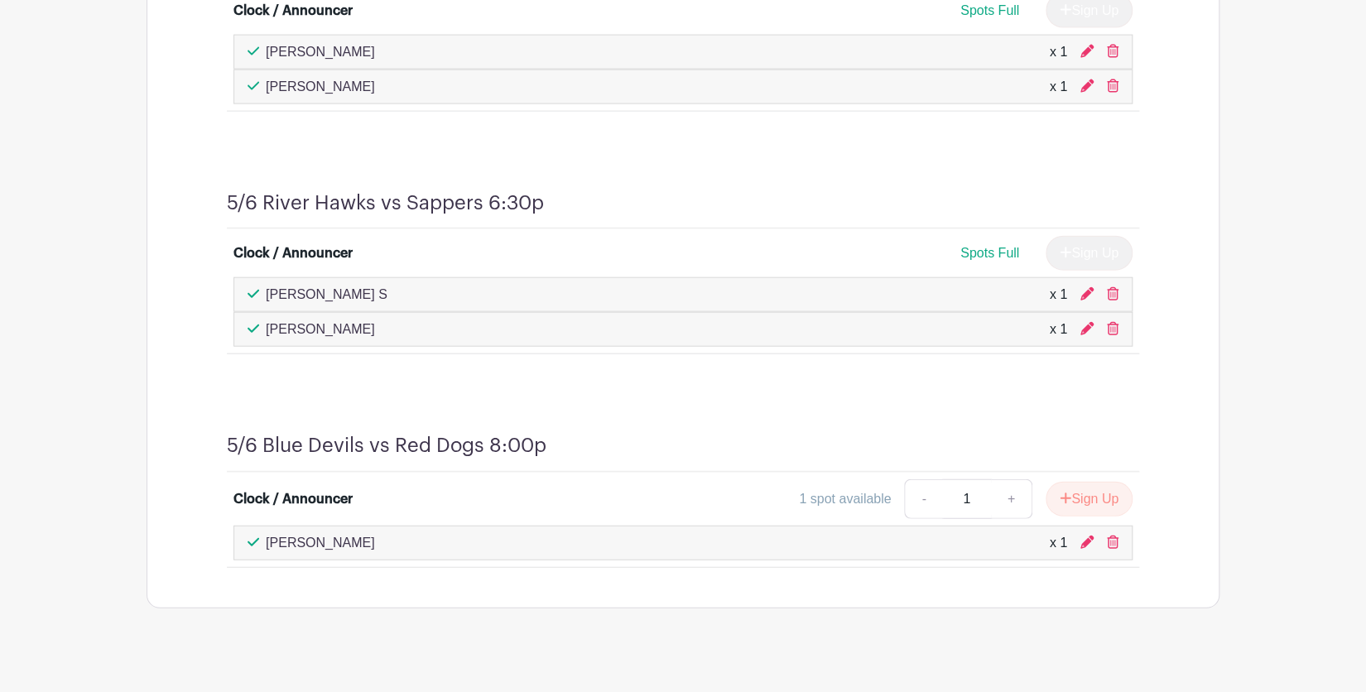
scroll to position [1834, 0]
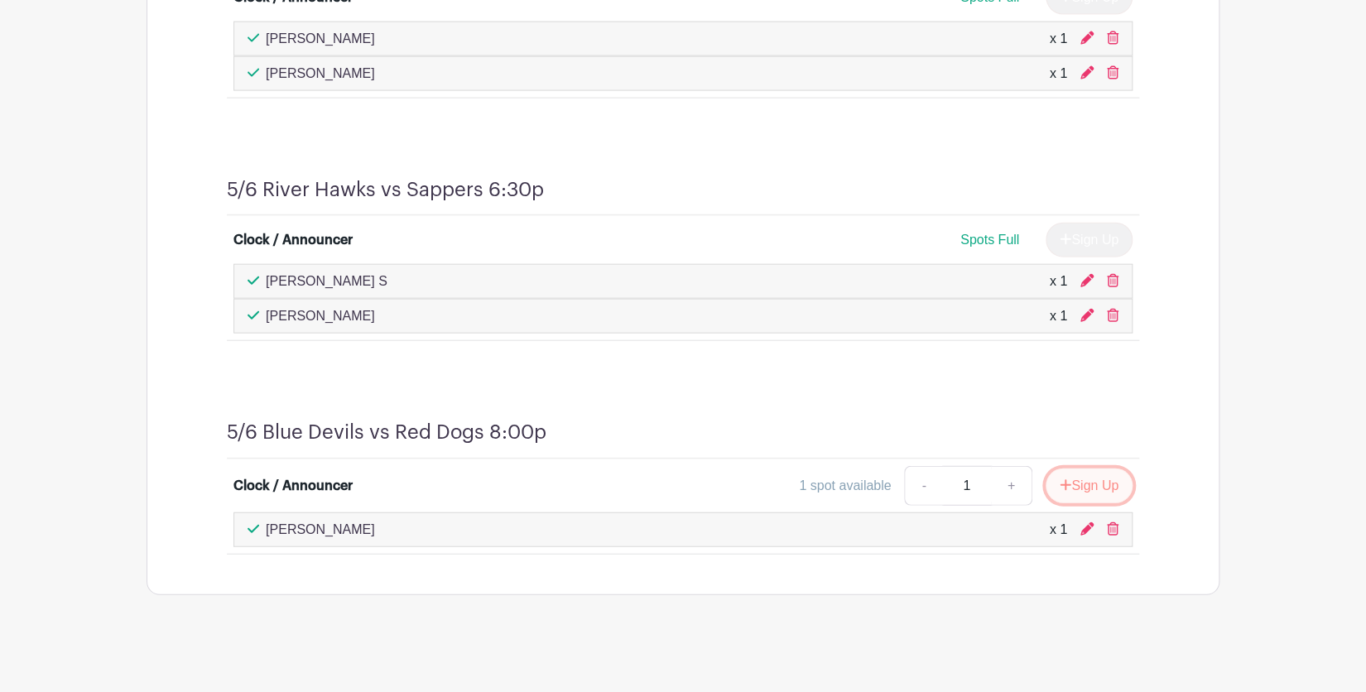
click at [1067, 484] on button "Sign Up" at bounding box center [1088, 485] width 87 height 35
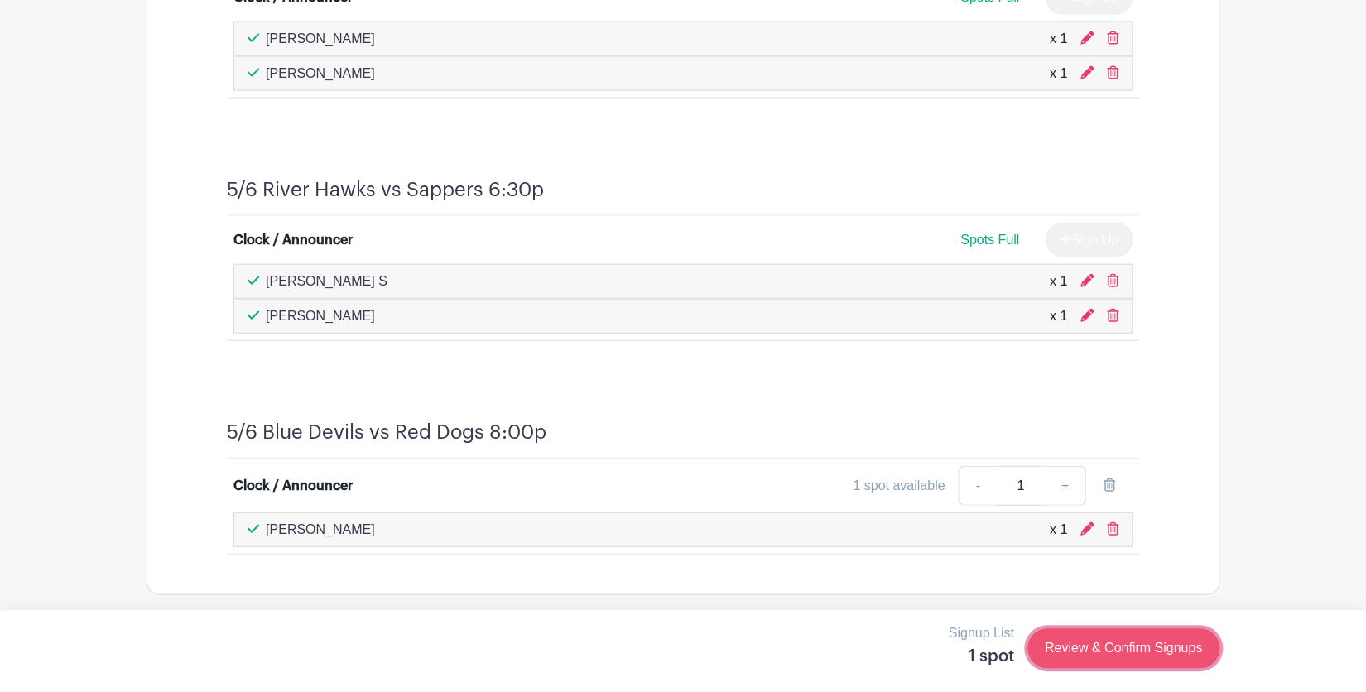
click at [1136, 649] on link "Review & Confirm Signups" at bounding box center [1123, 648] width 192 height 40
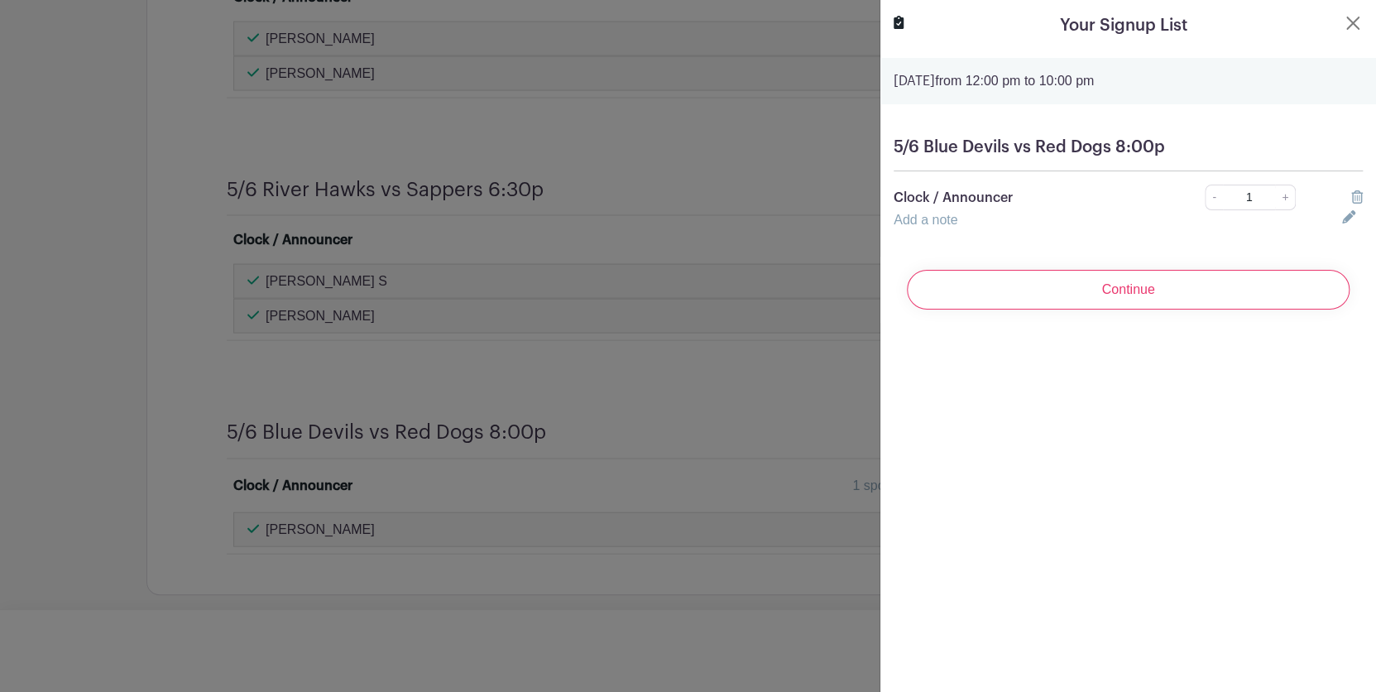
click at [1185, 287] on input "Continue" at bounding box center [1128, 290] width 443 height 40
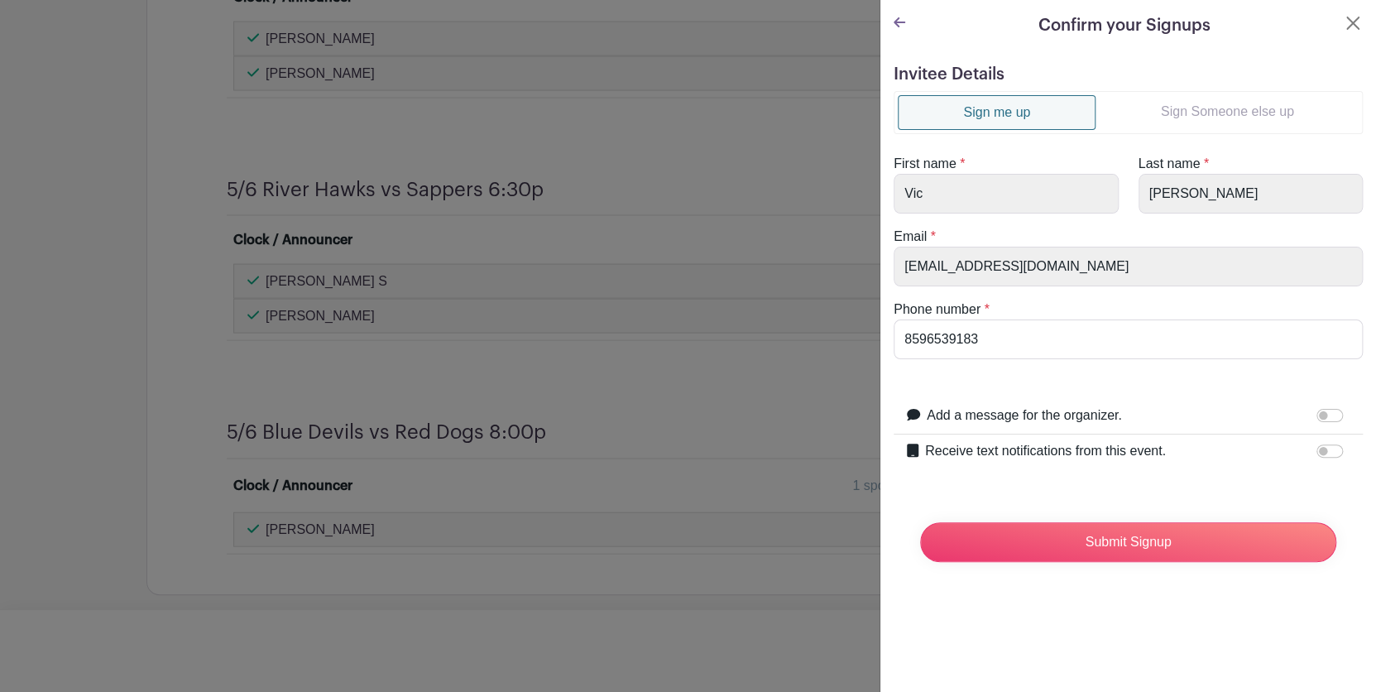
click at [1197, 111] on link "Sign Someone else up" at bounding box center [1227, 111] width 263 height 33
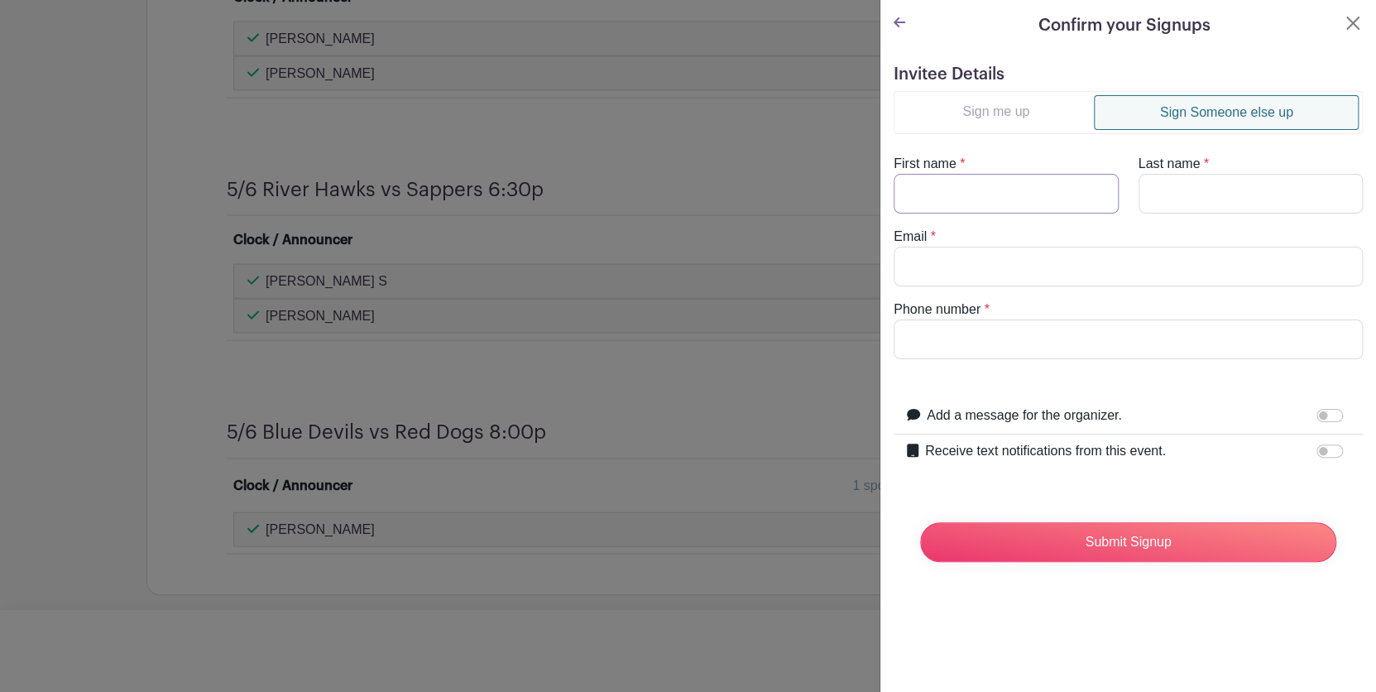
click at [1026, 199] on input "First name" at bounding box center [1006, 194] width 225 height 40
type input "Grayson"
type input "S"
type input "schultzvic1962@gmail.com"
click at [991, 332] on input "Phone number" at bounding box center [1128, 339] width 469 height 40
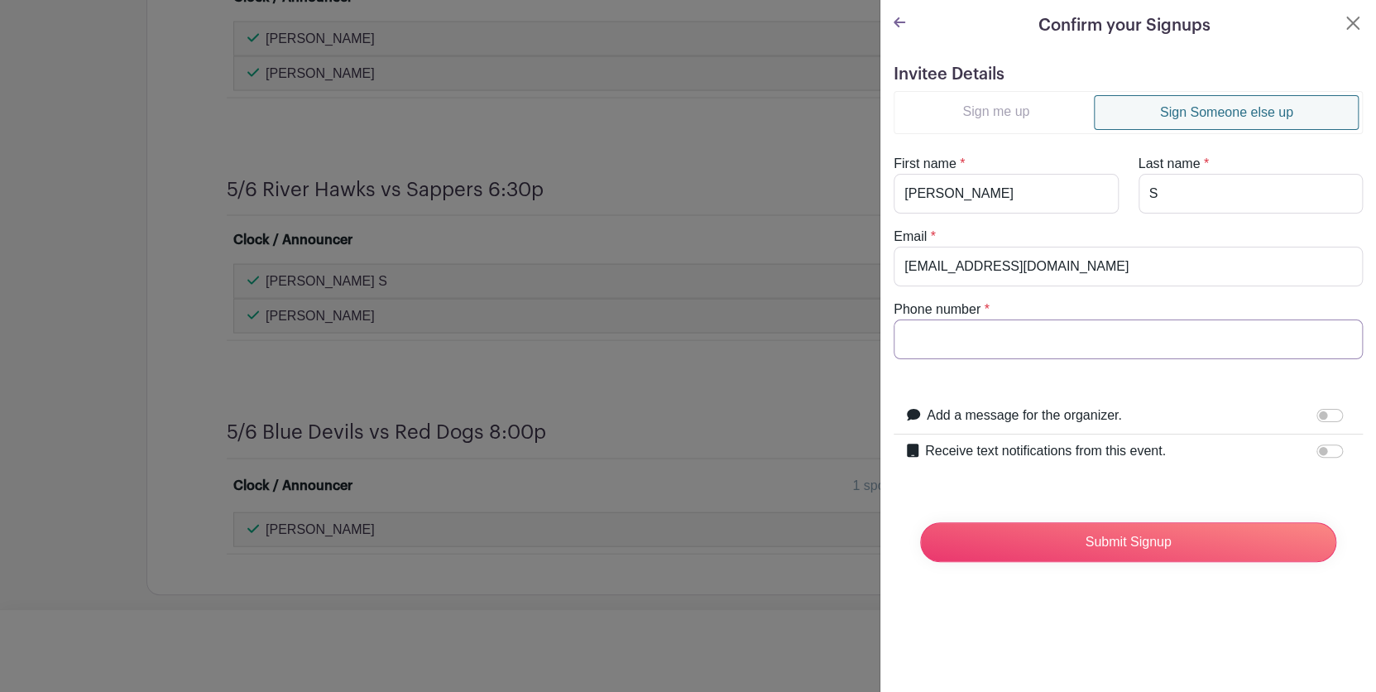
type input "8593910035"
click at [1025, 342] on input "8593910035" at bounding box center [1128, 339] width 469 height 40
click at [1054, 546] on input "Submit Signup" at bounding box center [1128, 542] width 416 height 40
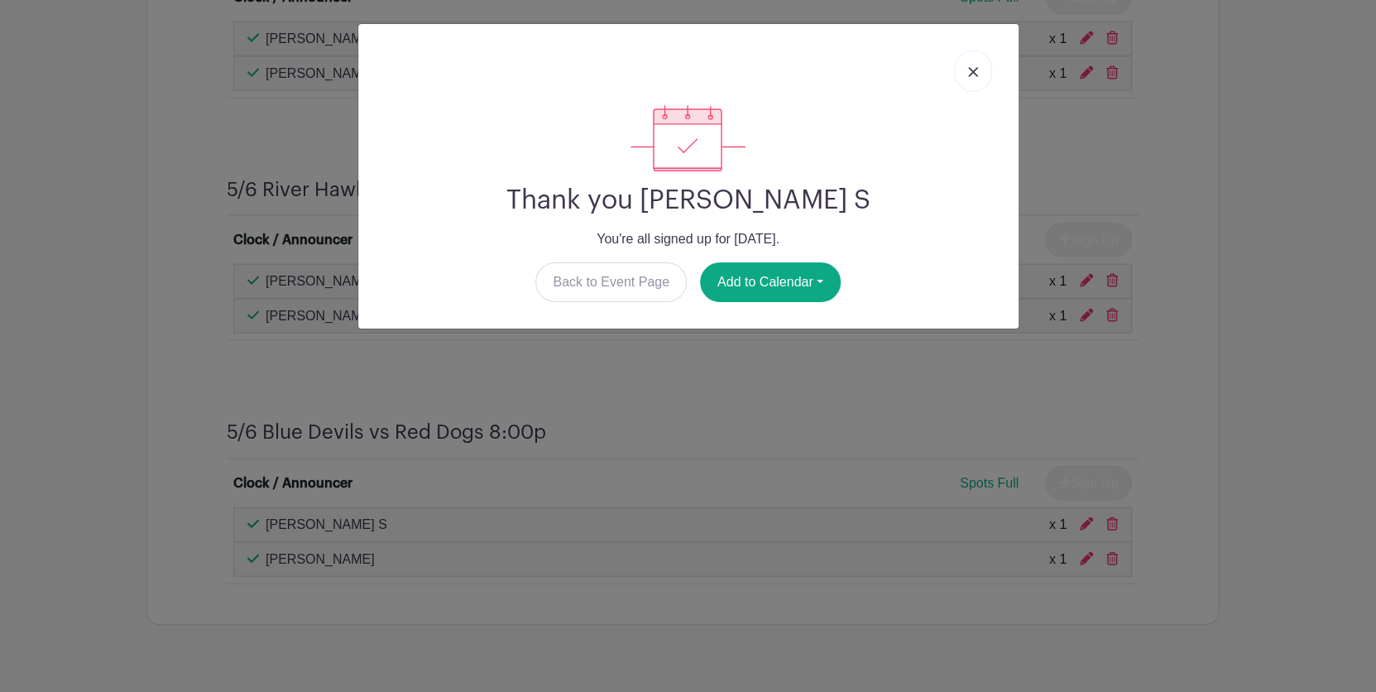
click at [975, 75] on img at bounding box center [973, 72] width 10 height 10
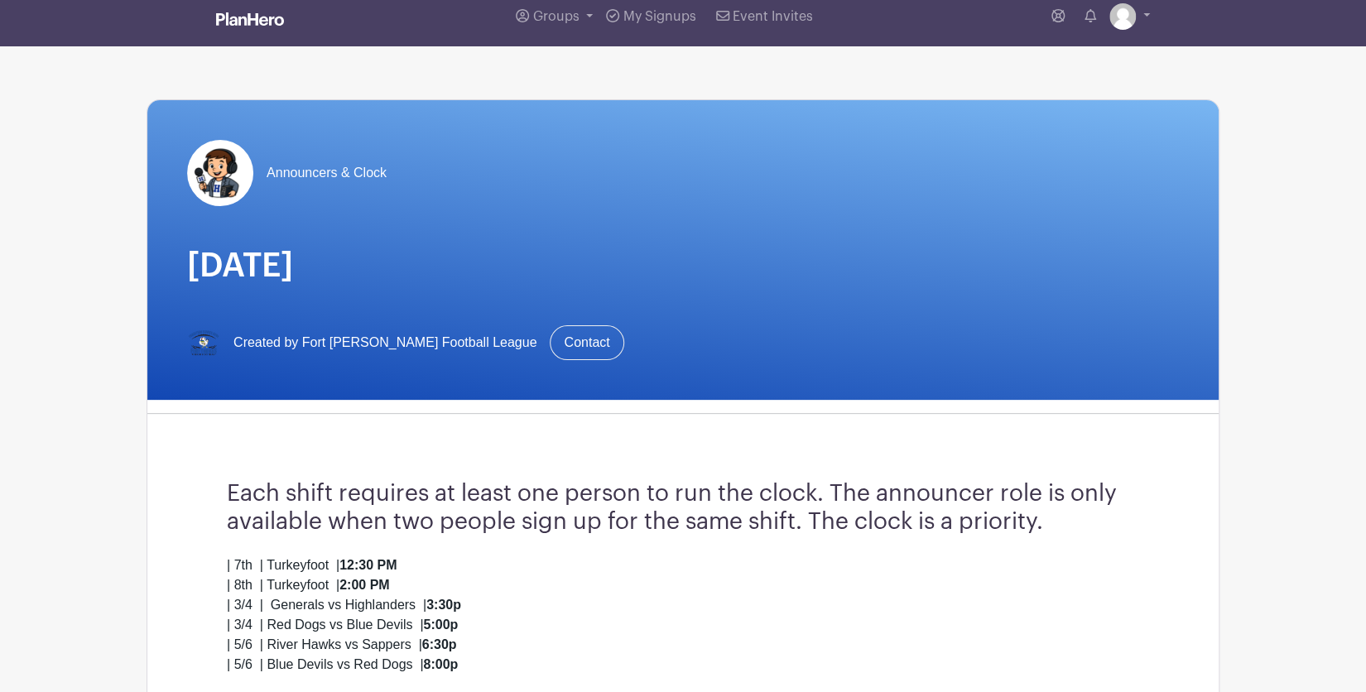
scroll to position [0, 0]
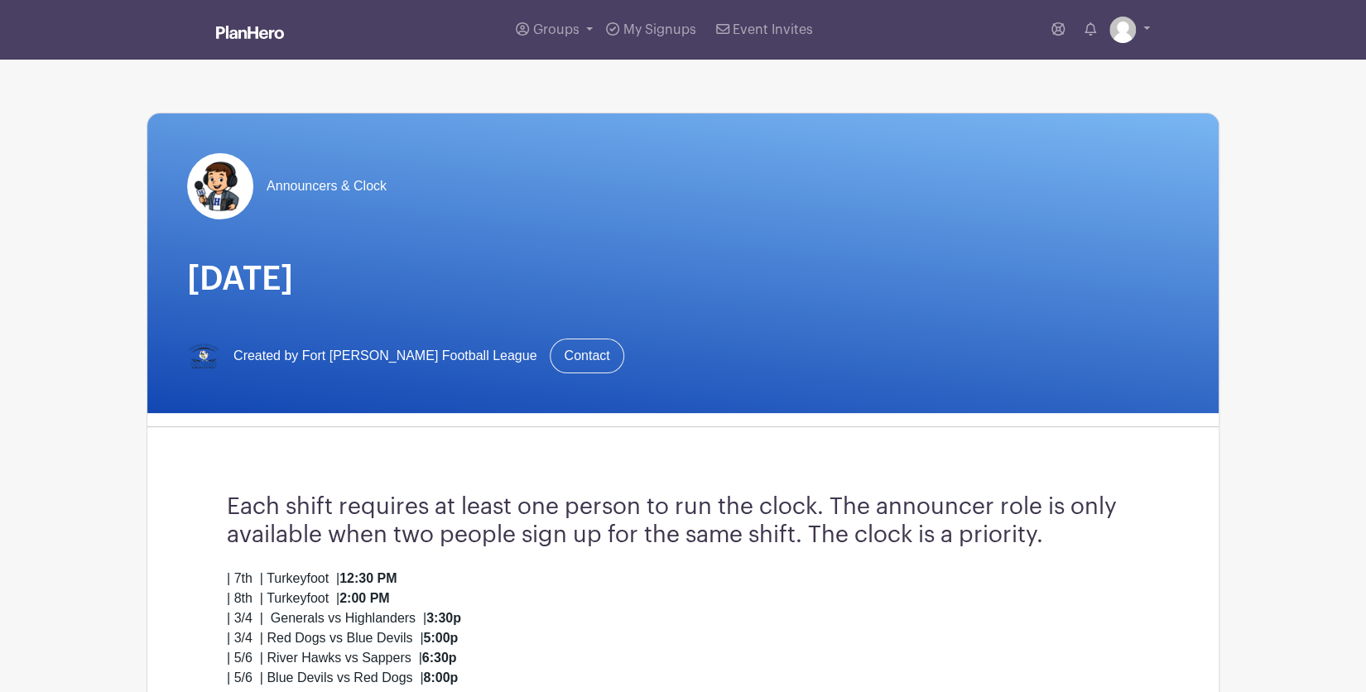
click at [265, 38] on img at bounding box center [250, 32] width 68 height 13
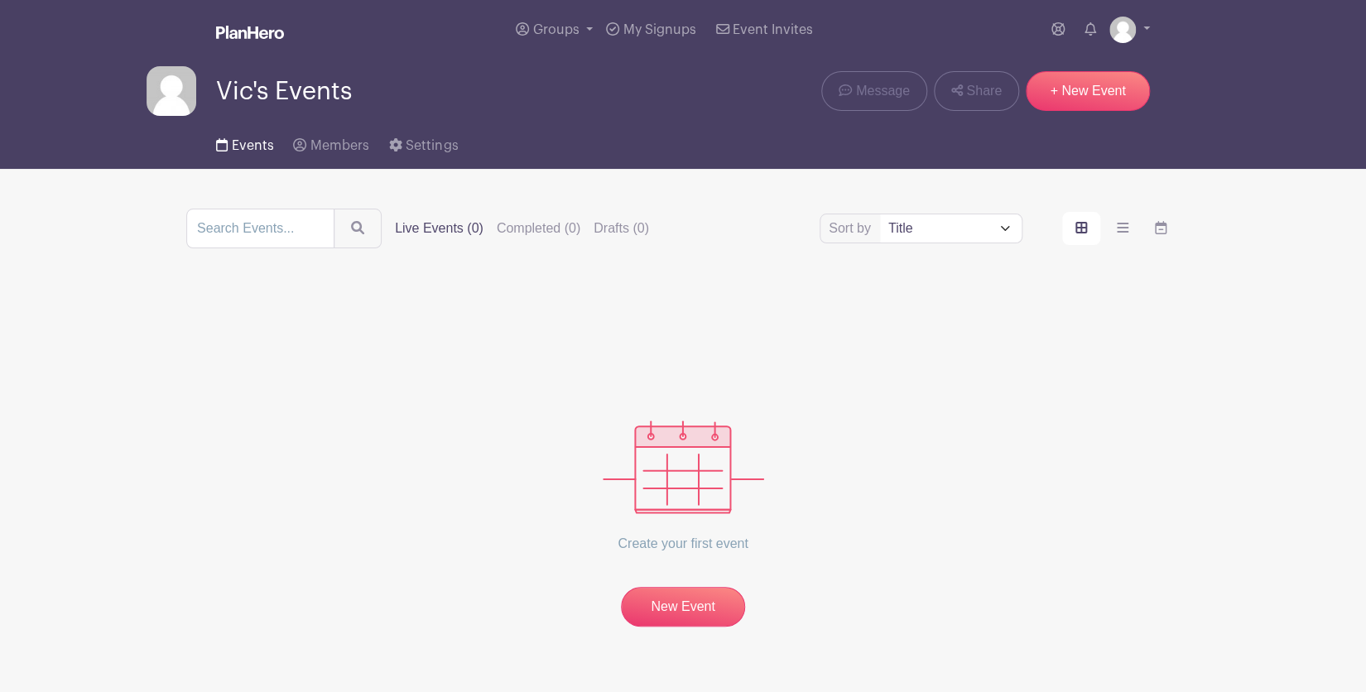
click at [263, 145] on span "Events" at bounding box center [252, 145] width 42 height 13
click at [584, 29] on link "Groups" at bounding box center [554, 30] width 90 height 60
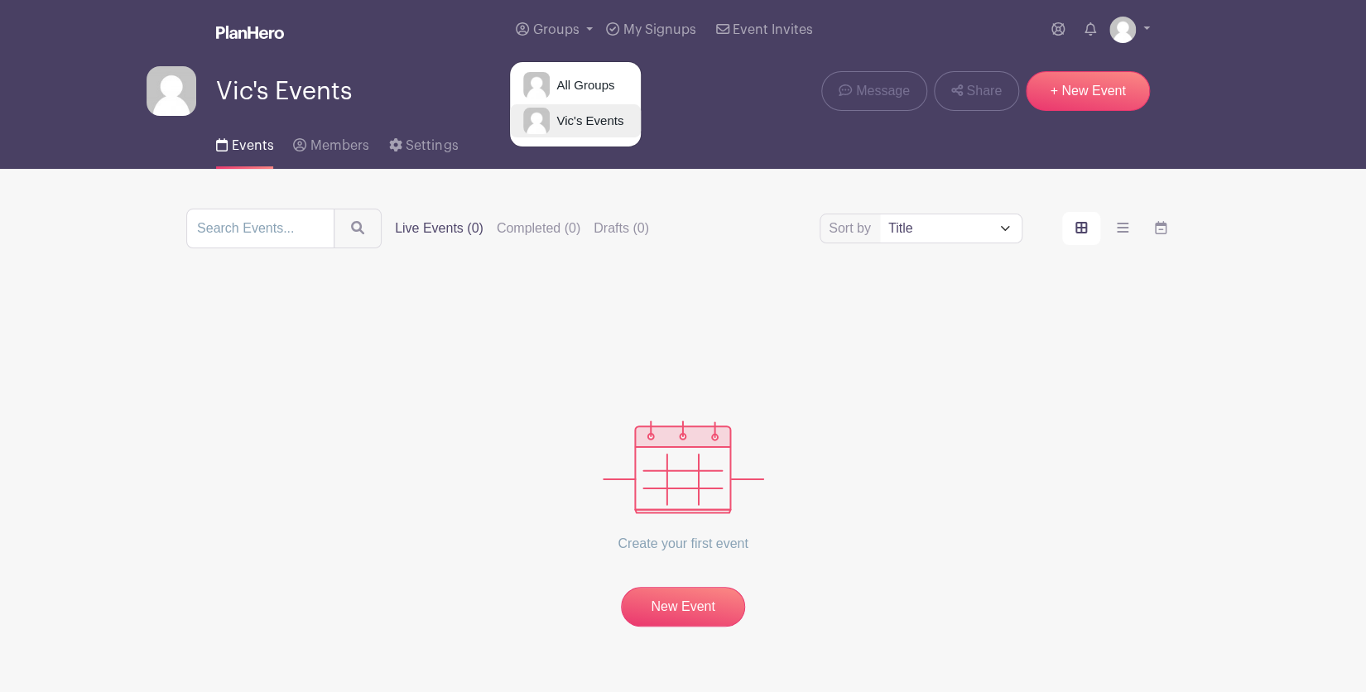
click at [569, 121] on span "Vic's Events" at bounding box center [587, 121] width 74 height 19
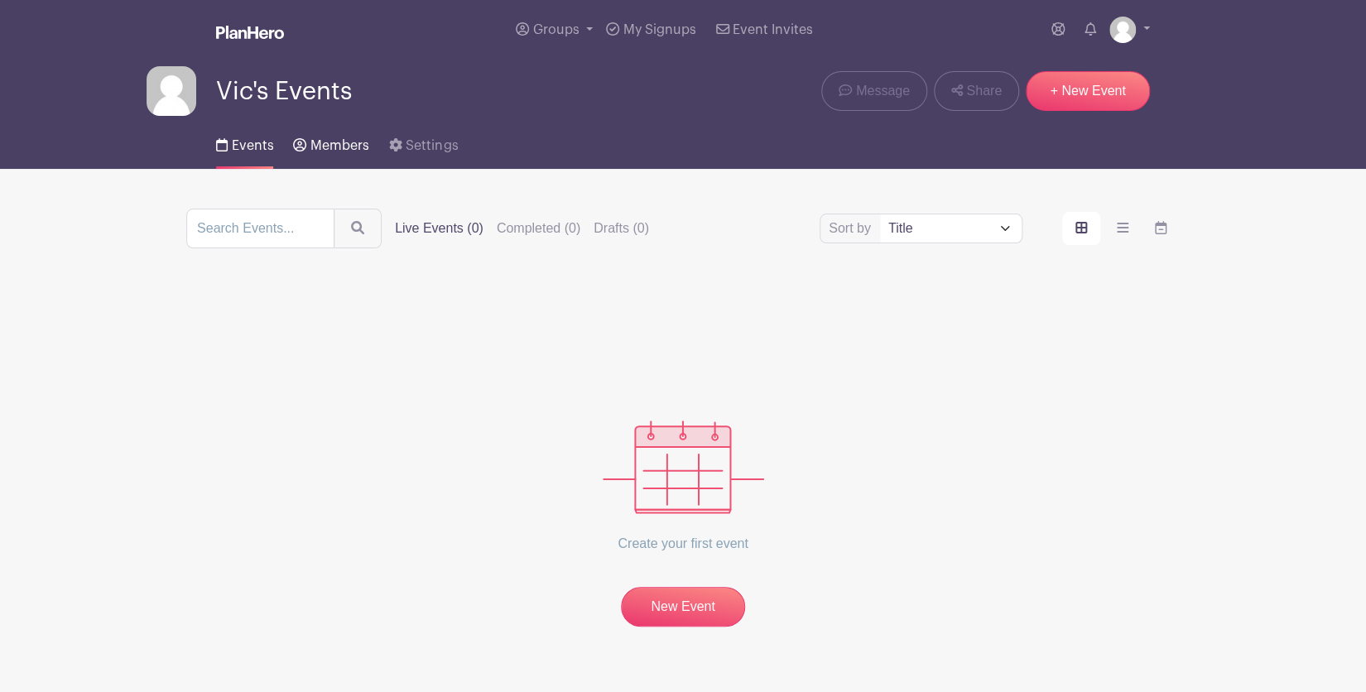
click at [347, 154] on link "Members" at bounding box center [330, 142] width 75 height 53
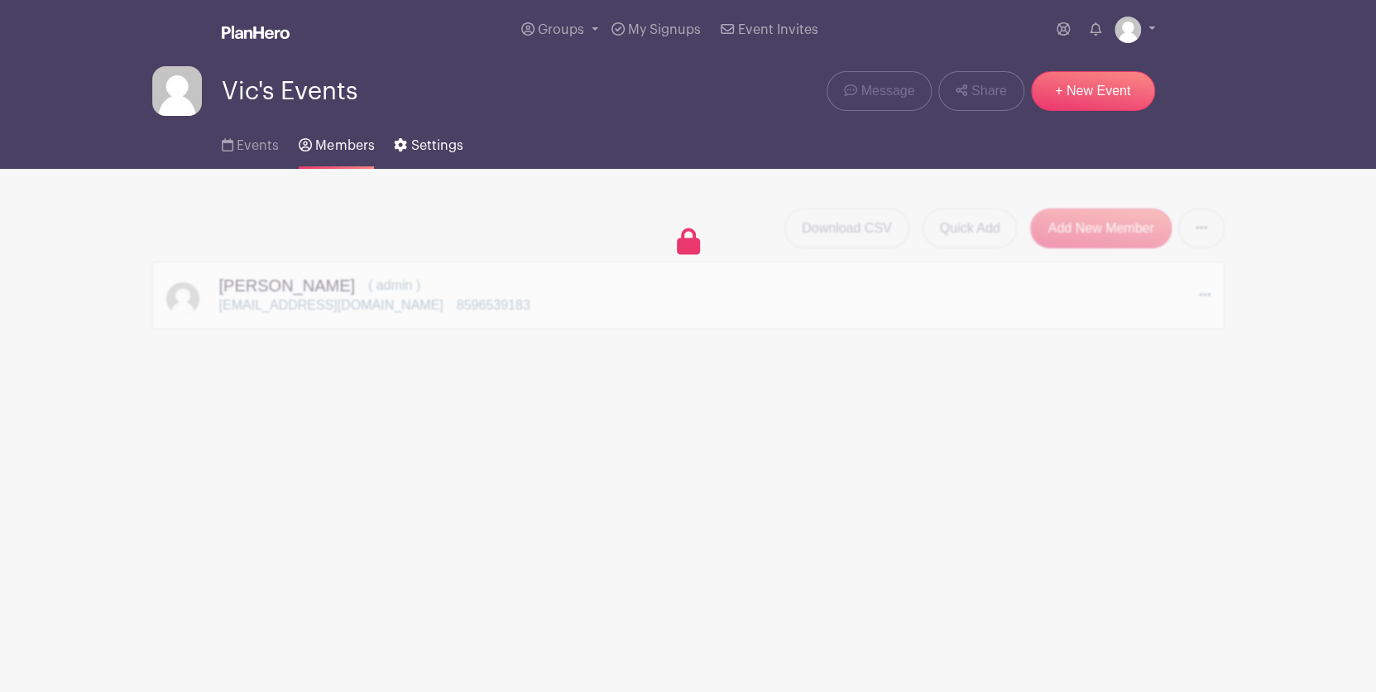
click at [424, 148] on span "Settings" at bounding box center [437, 145] width 52 height 13
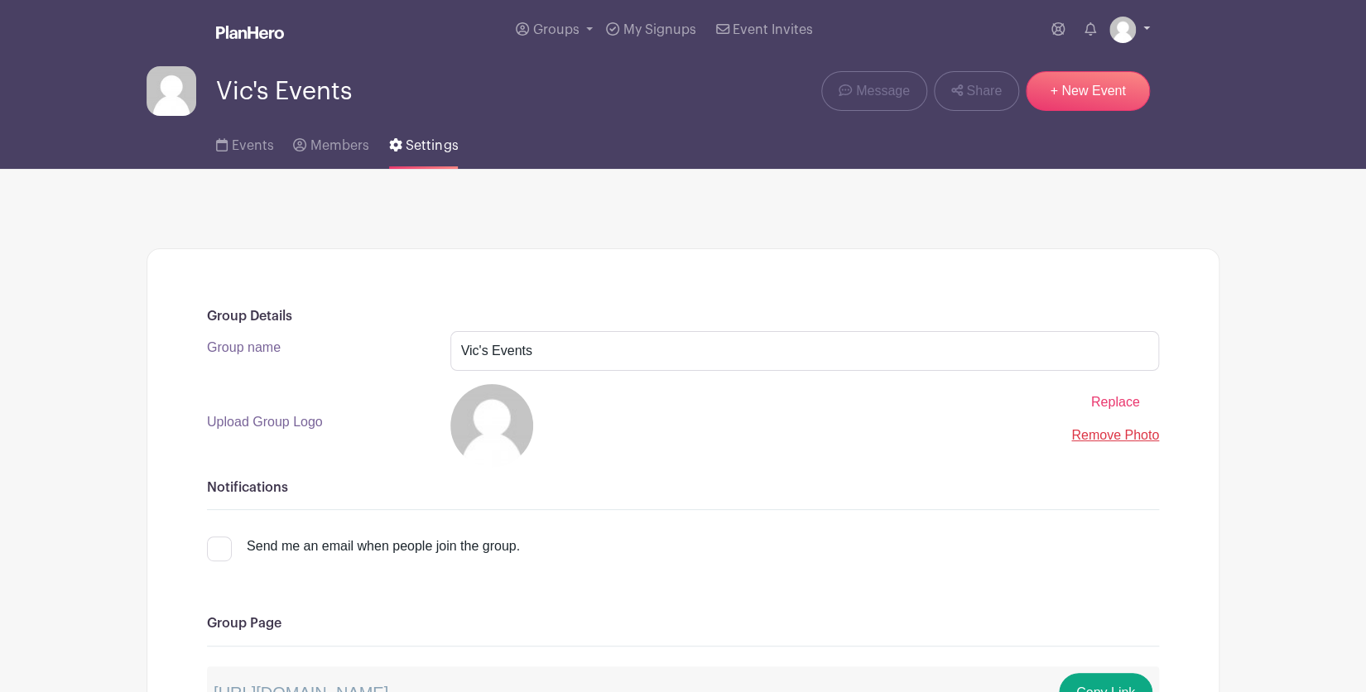
click at [1146, 28] on link at bounding box center [1129, 30] width 41 height 26
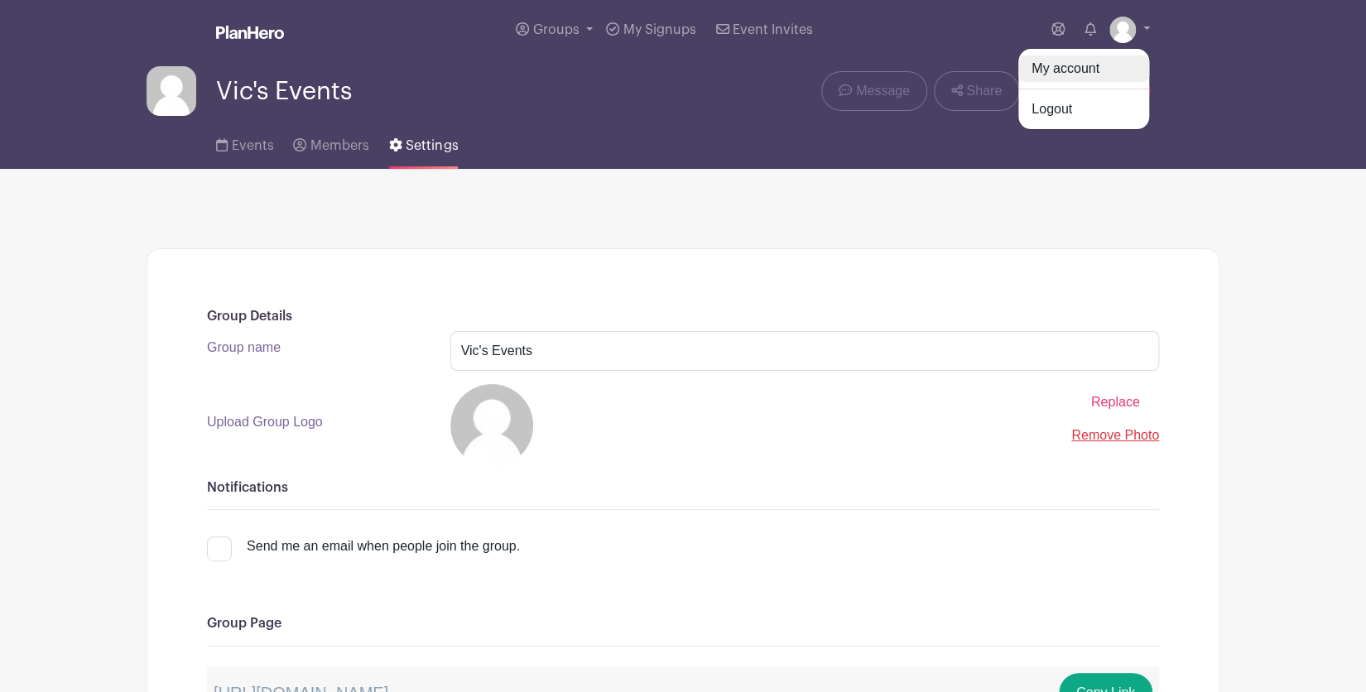
click at [1070, 70] on link "My account" at bounding box center [1083, 68] width 131 height 26
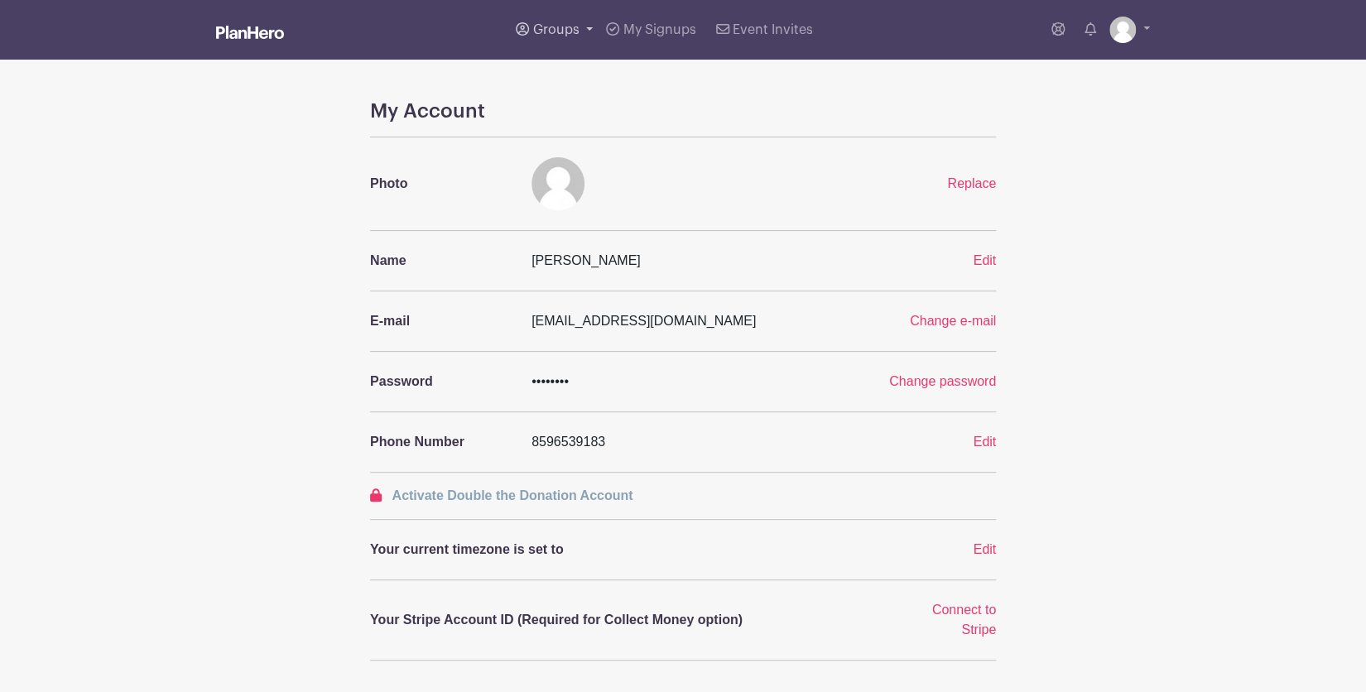
click at [589, 29] on link "Groups" at bounding box center [554, 30] width 90 height 60
click at [573, 74] on link "All Groups" at bounding box center [575, 85] width 131 height 33
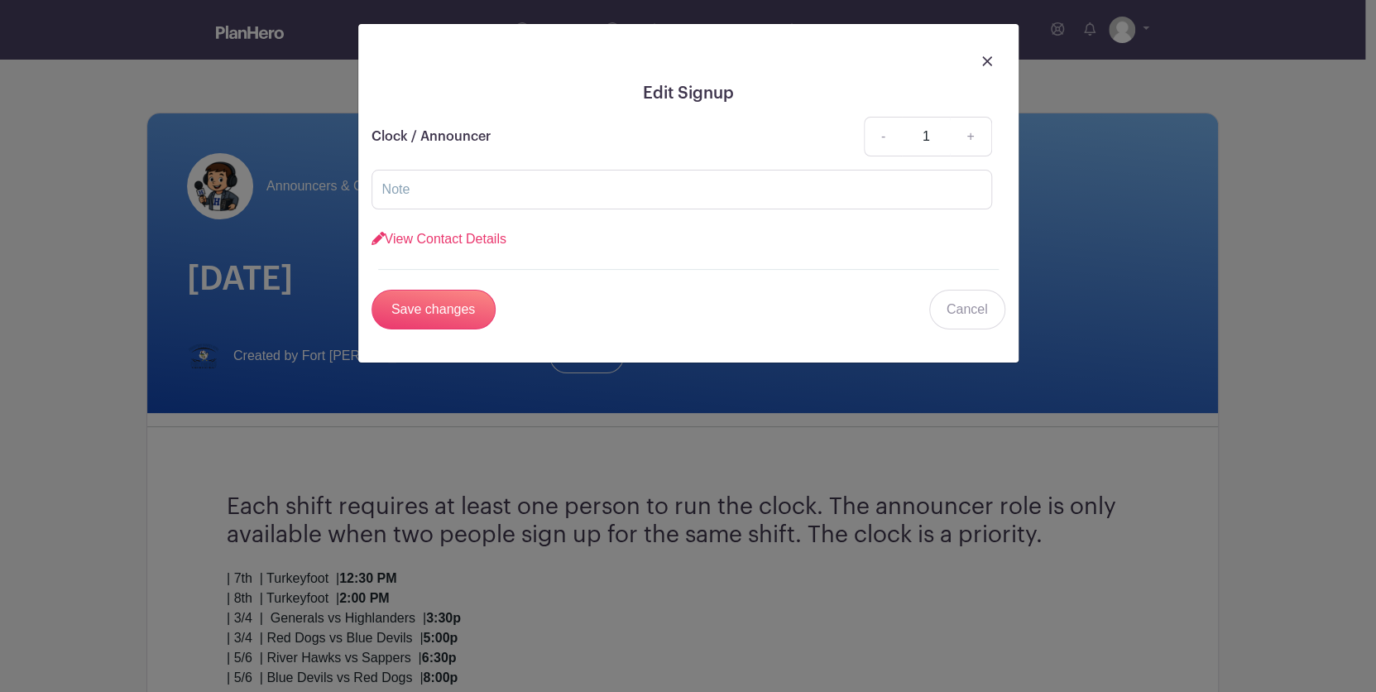
click at [993, 60] on div at bounding box center [689, 60] width 634 height 46
click at [984, 62] on img at bounding box center [987, 61] width 10 height 10
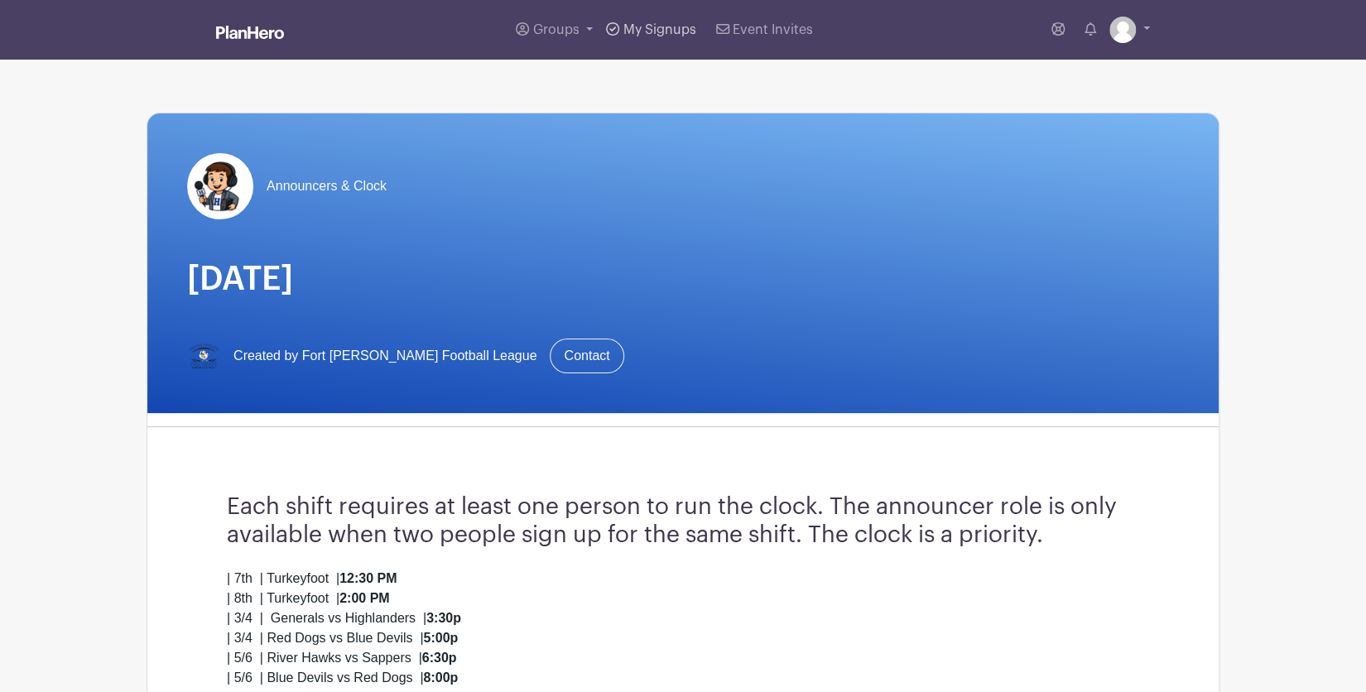
click at [645, 38] on link "My Signups" at bounding box center [650, 30] width 103 height 60
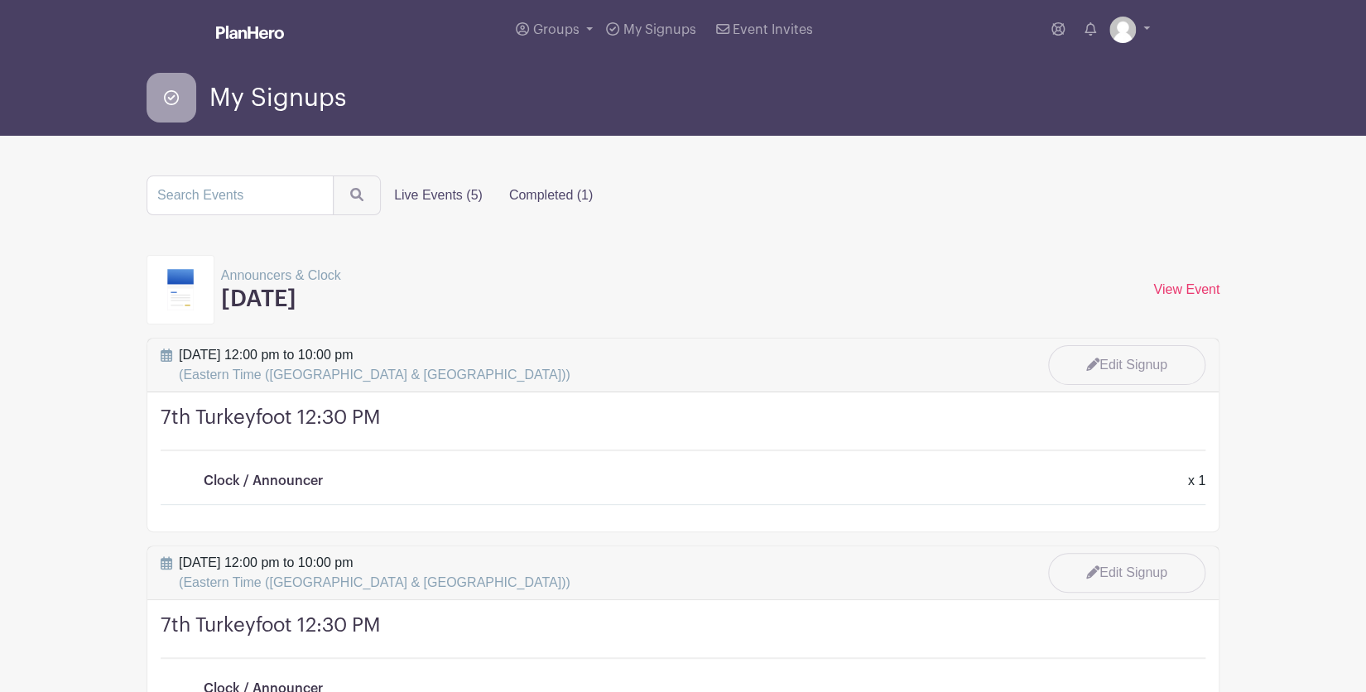
click at [524, 198] on label "Completed (1)" at bounding box center [551, 195] width 110 height 33
click at [0, 0] on input "Completed (1)" at bounding box center [0, 0] width 0 height 0
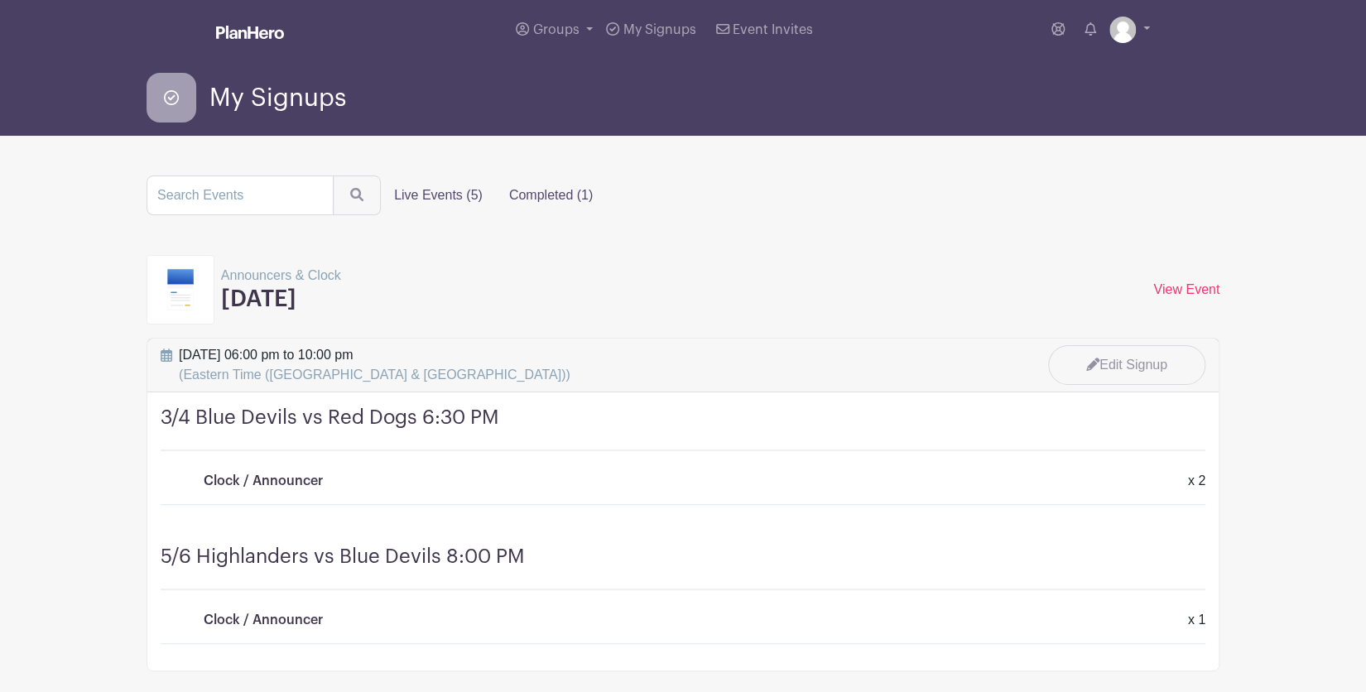
click at [446, 195] on label "Live Events (5)" at bounding box center [438, 195] width 115 height 33
click at [0, 0] on input "Live Events (5)" at bounding box center [0, 0] width 0 height 0
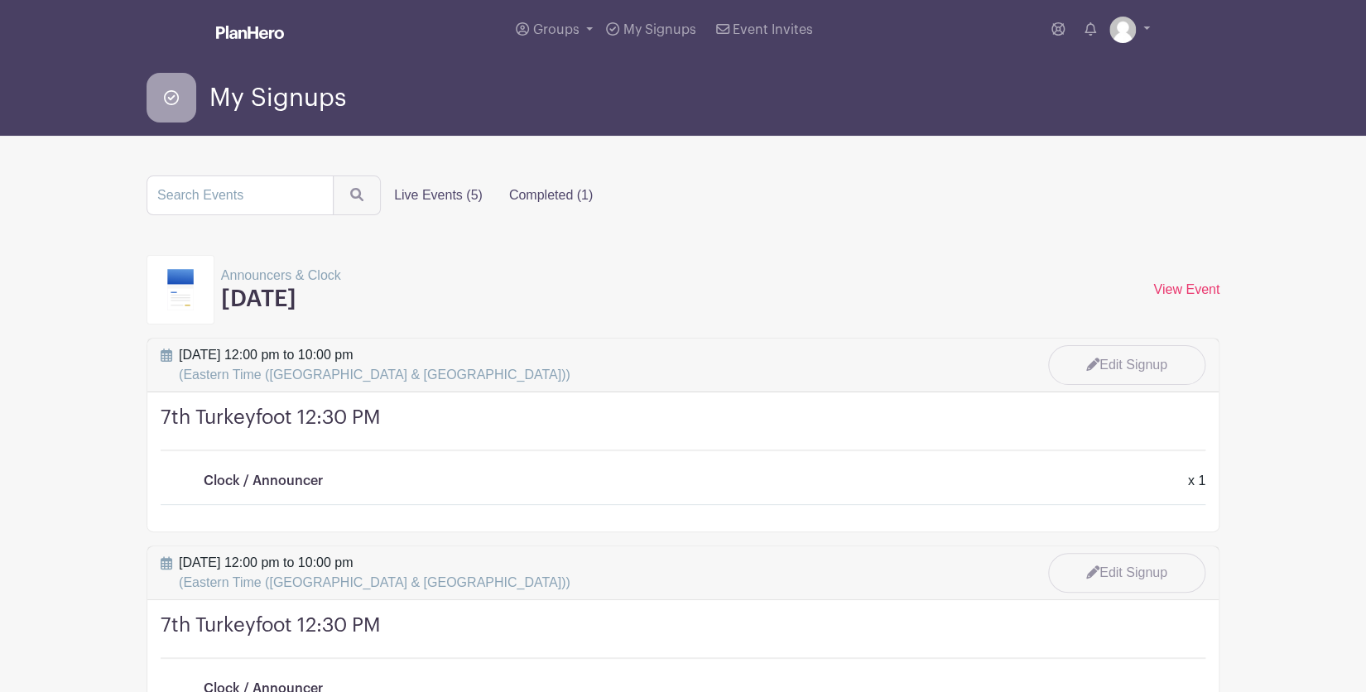
click at [517, 192] on label "Completed (1)" at bounding box center [551, 195] width 110 height 33
click at [0, 0] on input "Completed (1)" at bounding box center [0, 0] width 0 height 0
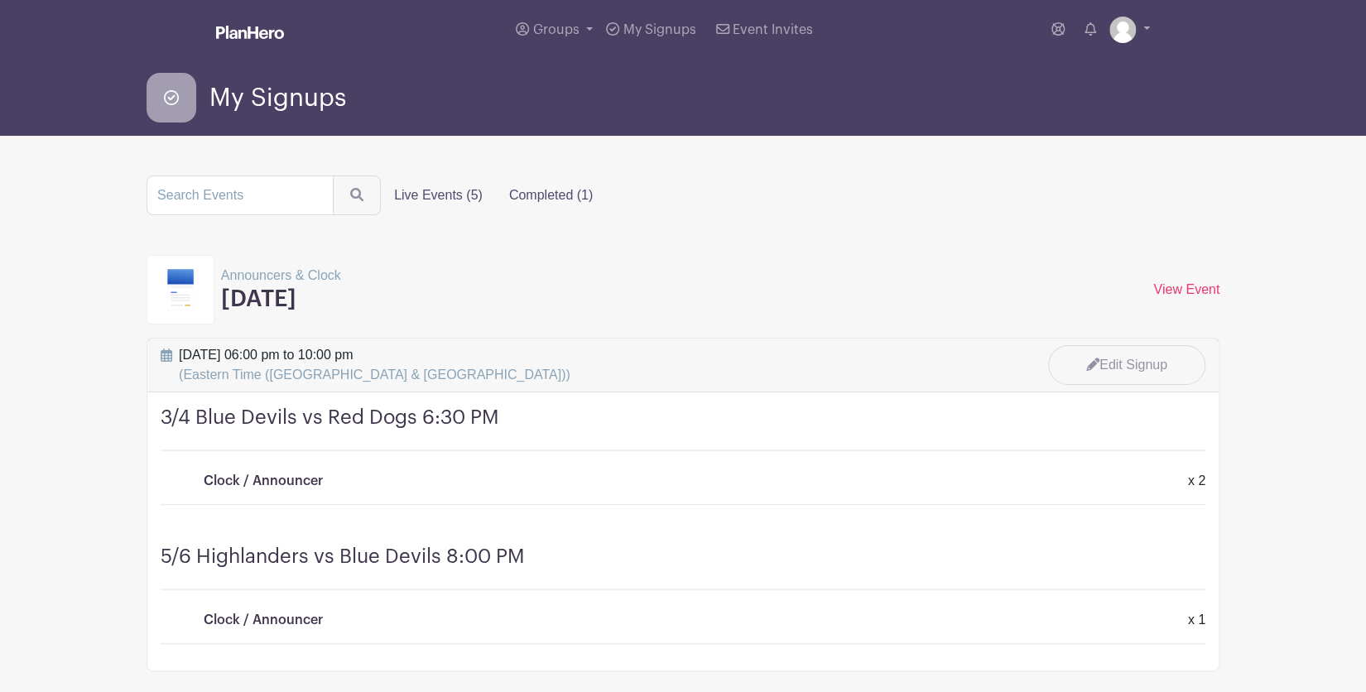
click at [408, 199] on label "Live Events (5)" at bounding box center [438, 195] width 115 height 33
click at [0, 0] on input "Live Events (5)" at bounding box center [0, 0] width 0 height 0
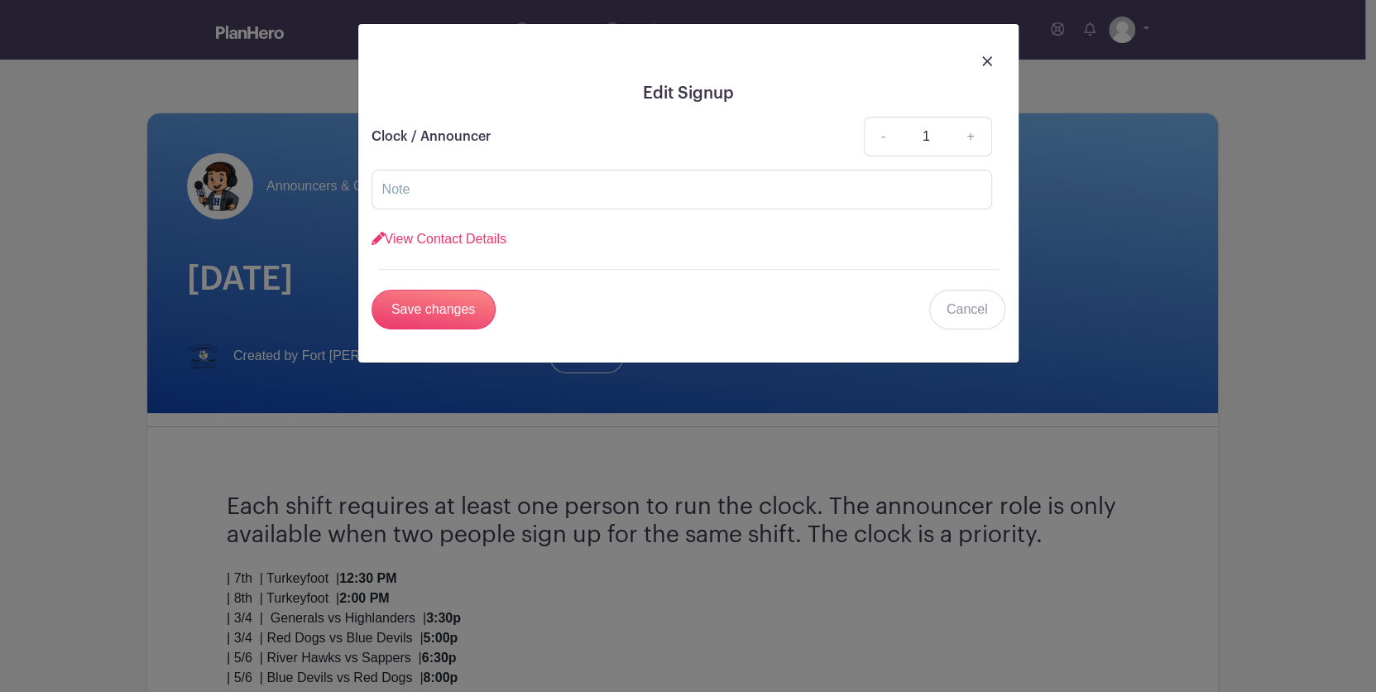
click at [982, 59] on img at bounding box center [987, 61] width 10 height 10
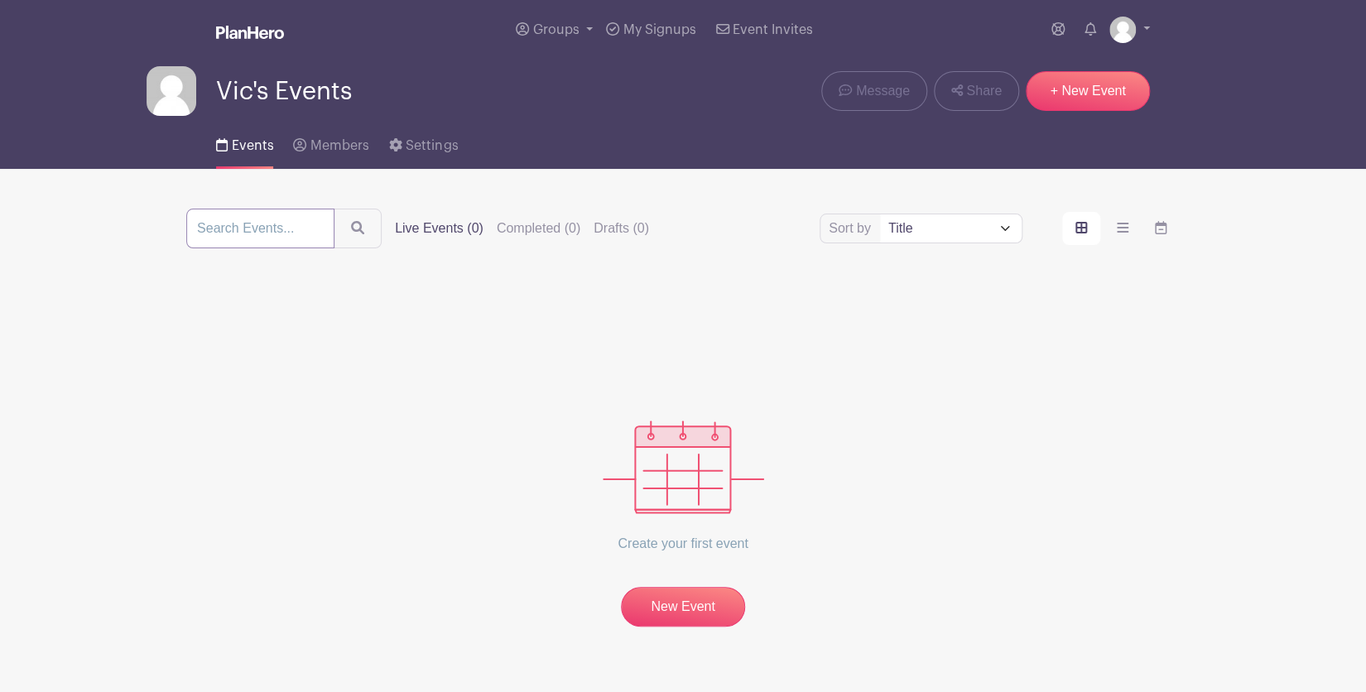
click at [313, 234] on input "search" at bounding box center [260, 229] width 148 height 40
click at [356, 231] on icon "submit" at bounding box center [359, 229] width 13 height 13
click at [962, 95] on link "Share" at bounding box center [976, 91] width 85 height 40
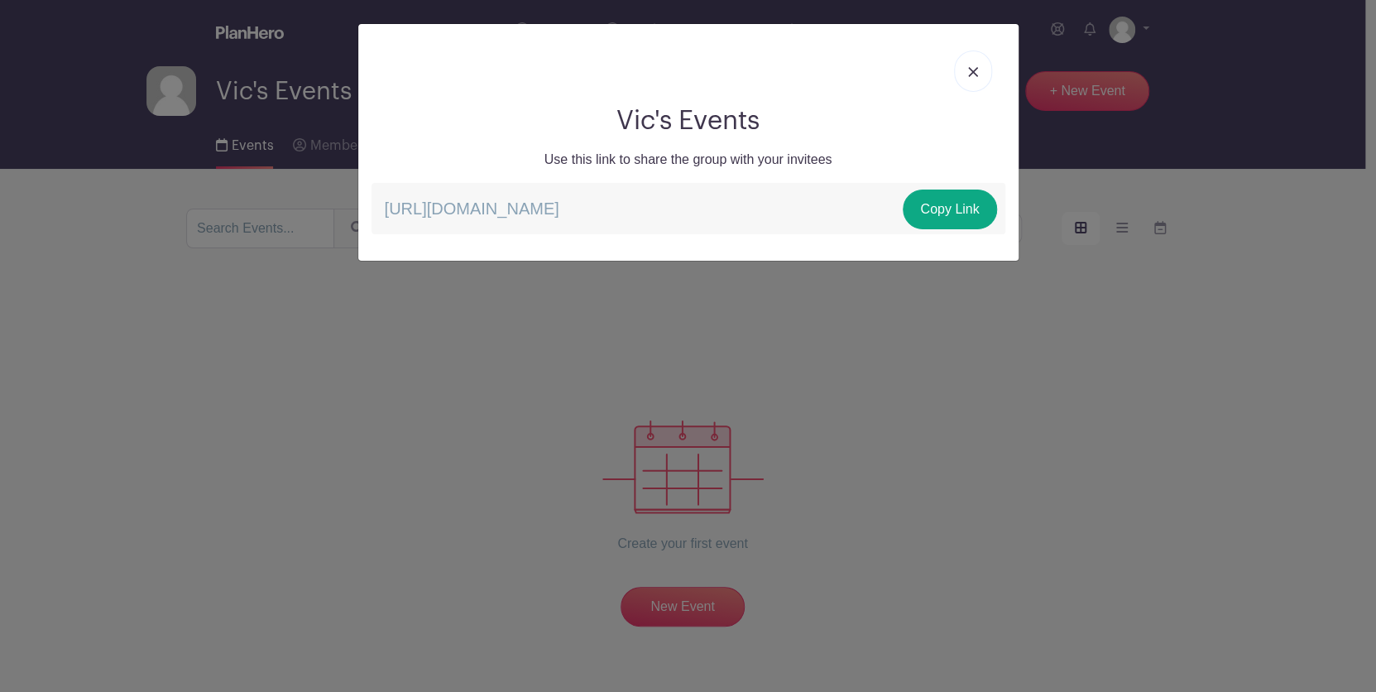
click at [976, 69] on img at bounding box center [973, 72] width 10 height 10
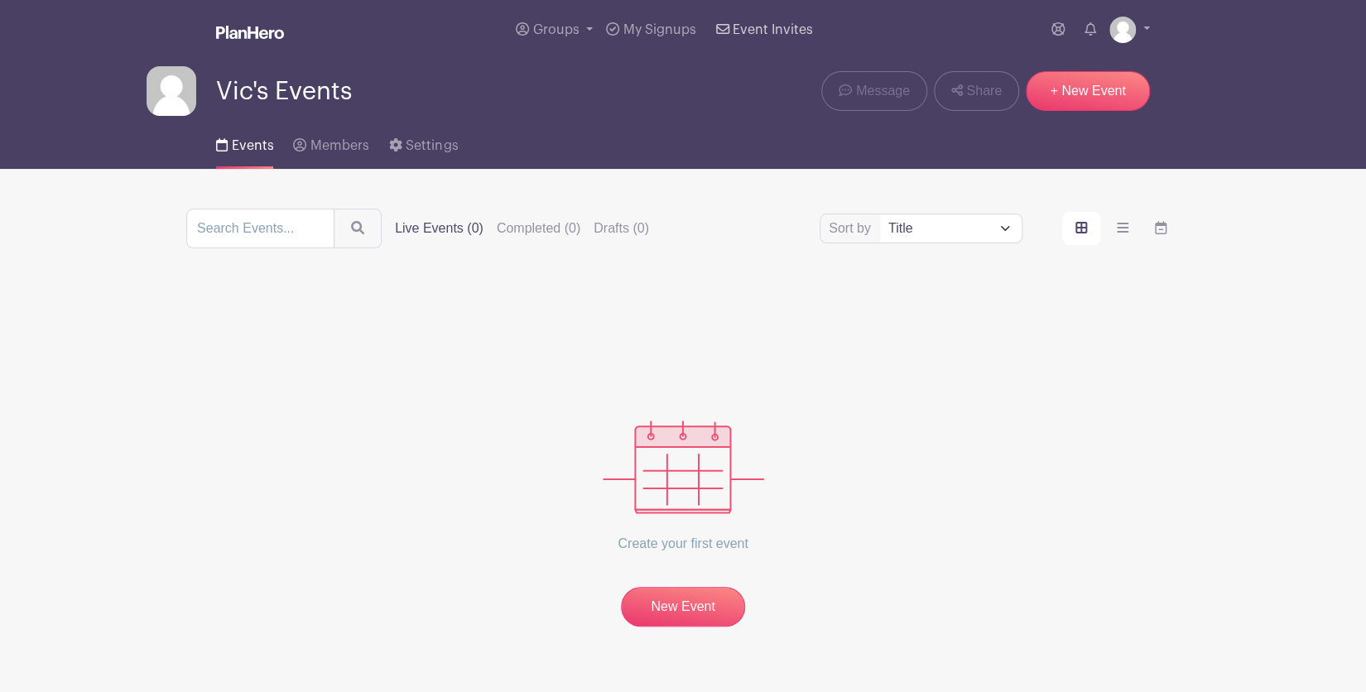
click at [772, 26] on span "Event Invites" at bounding box center [772, 29] width 80 height 13
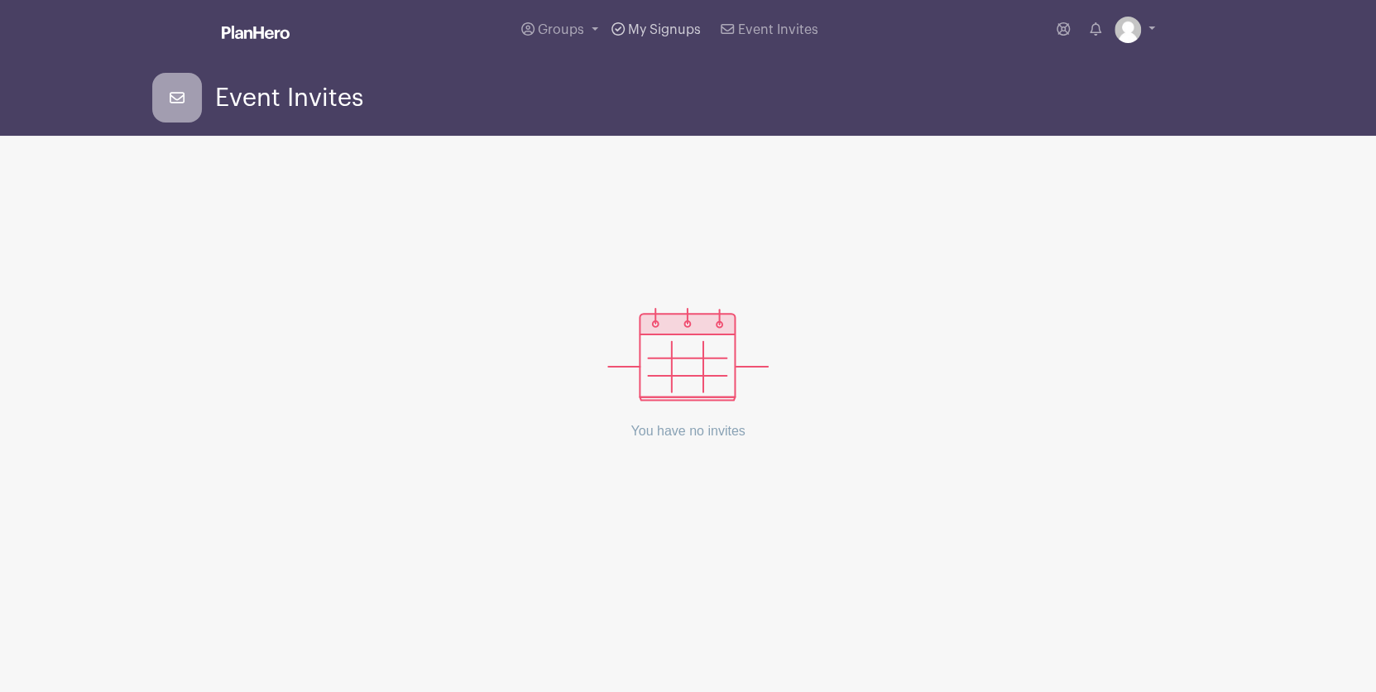
click at [666, 31] on span "My Signups" at bounding box center [664, 29] width 73 height 13
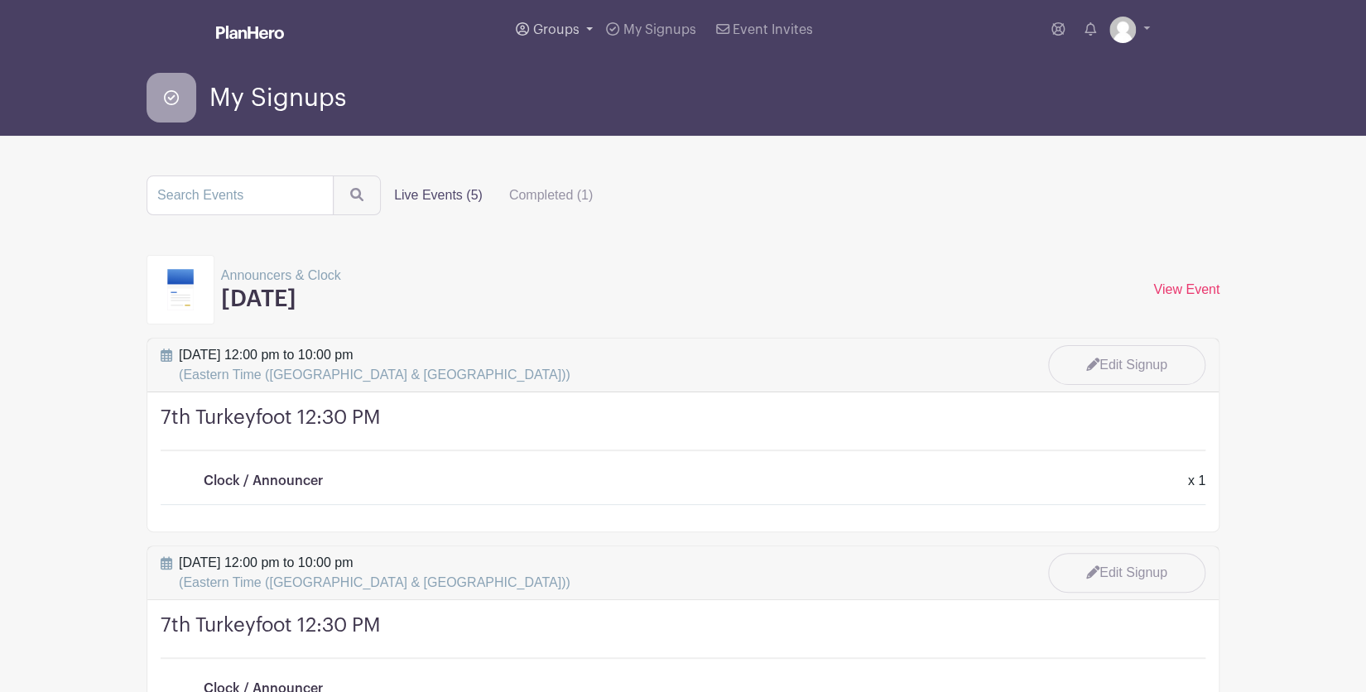
click at [587, 28] on link "Groups" at bounding box center [554, 30] width 90 height 60
click at [568, 79] on span "All Groups" at bounding box center [582, 85] width 65 height 19
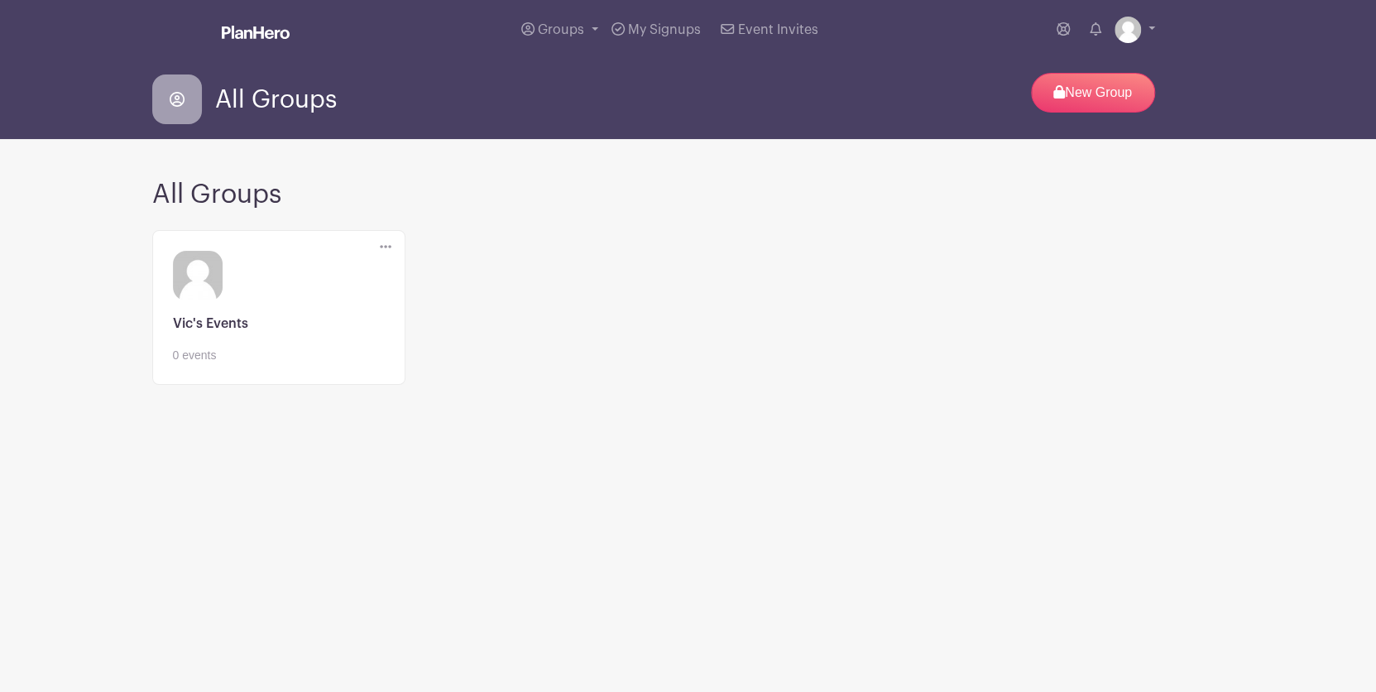
click at [232, 364] on link at bounding box center [279, 364] width 212 height 0
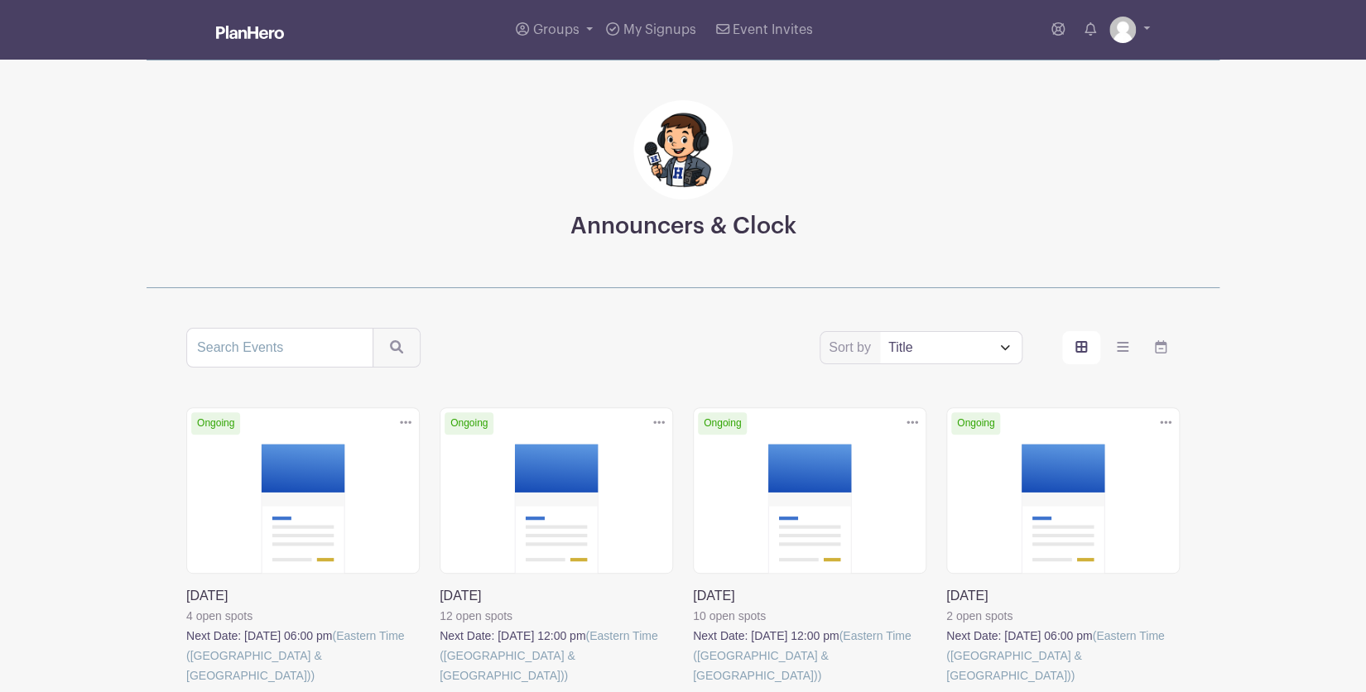
click at [1085, 166] on div "Announcers & Clock" at bounding box center [682, 174] width 1073 height 228
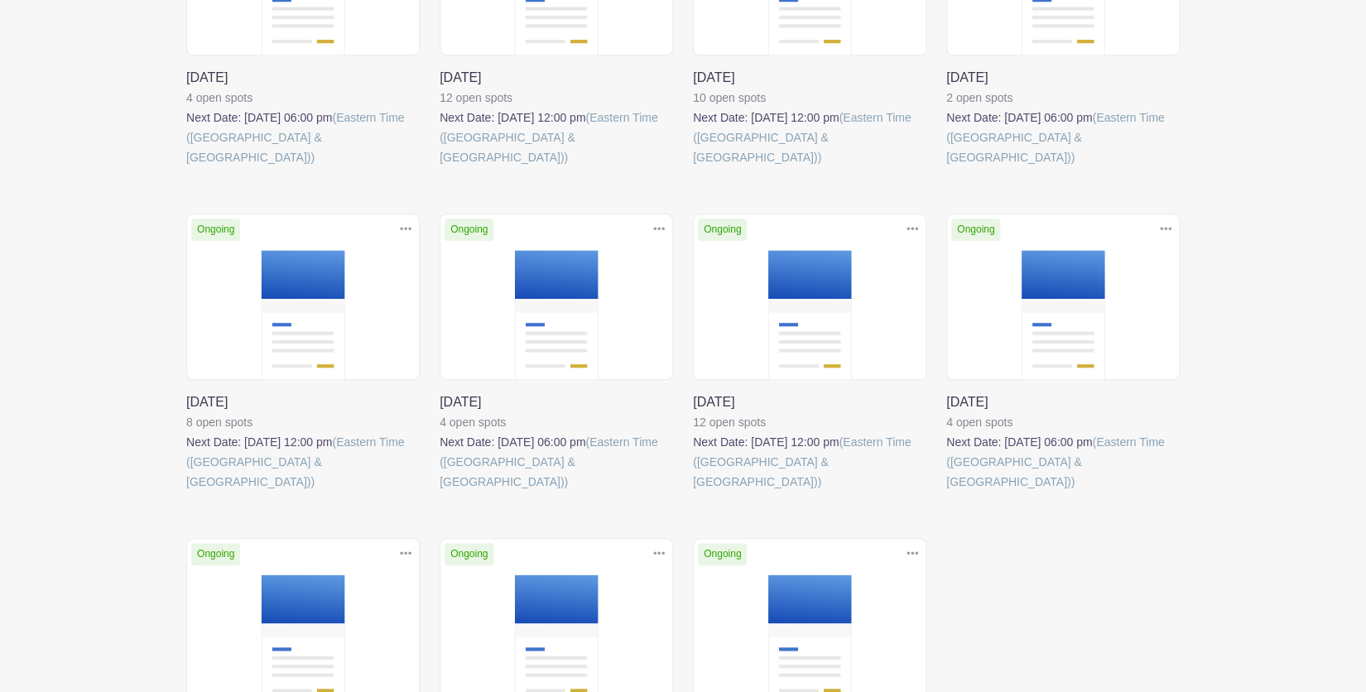
scroll to position [515, 0]
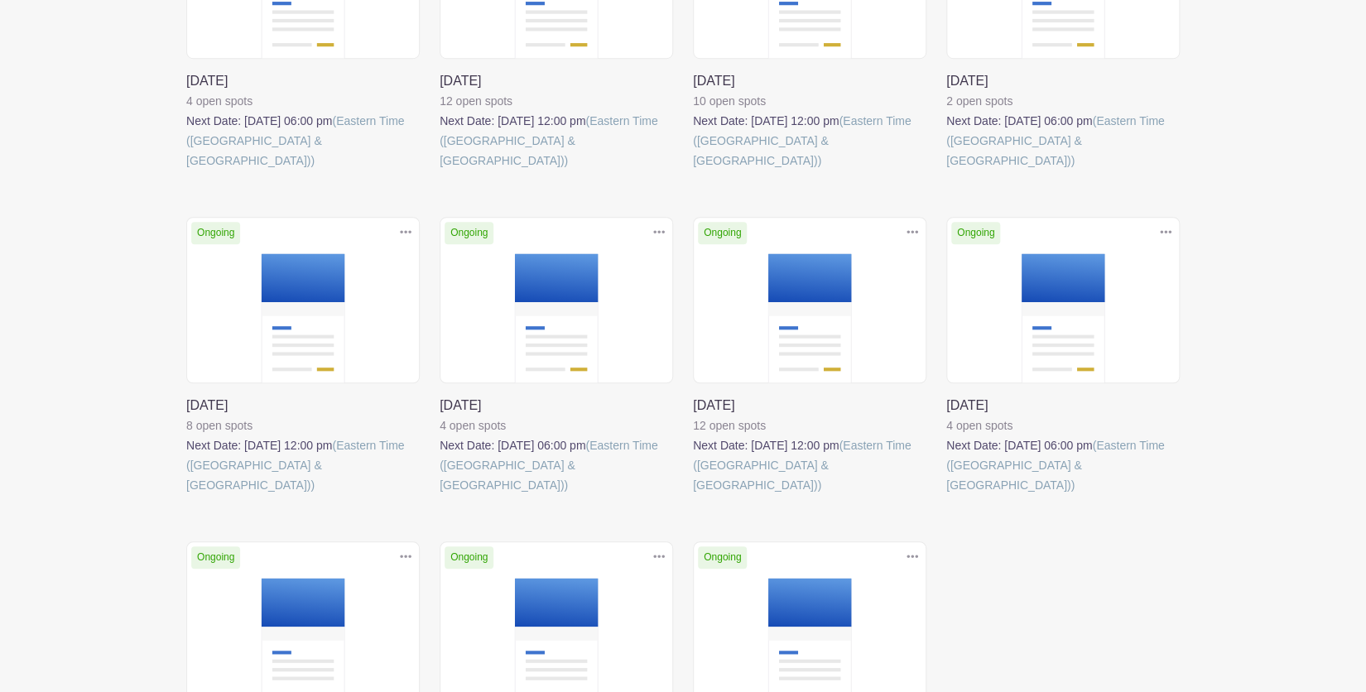
click at [693, 495] on link at bounding box center [693, 495] width 0 height 0
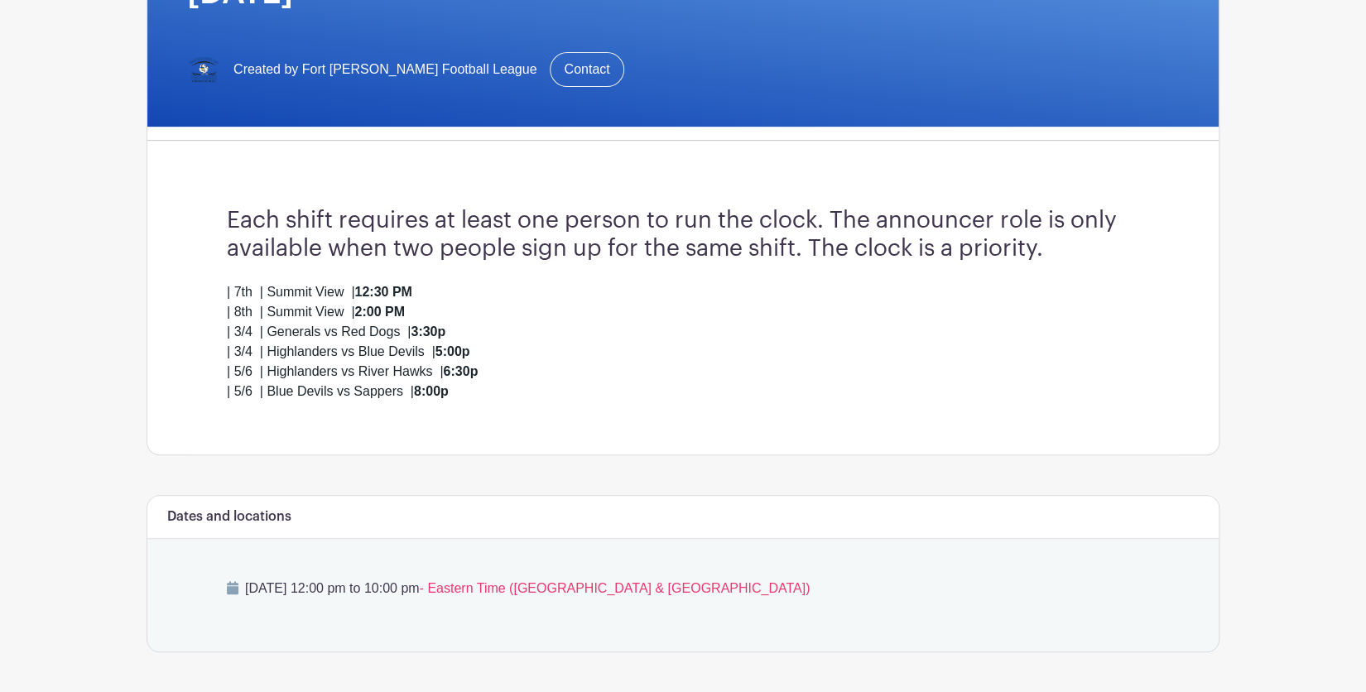
scroll to position [287, 0]
